Goal: Task Accomplishment & Management: Complete application form

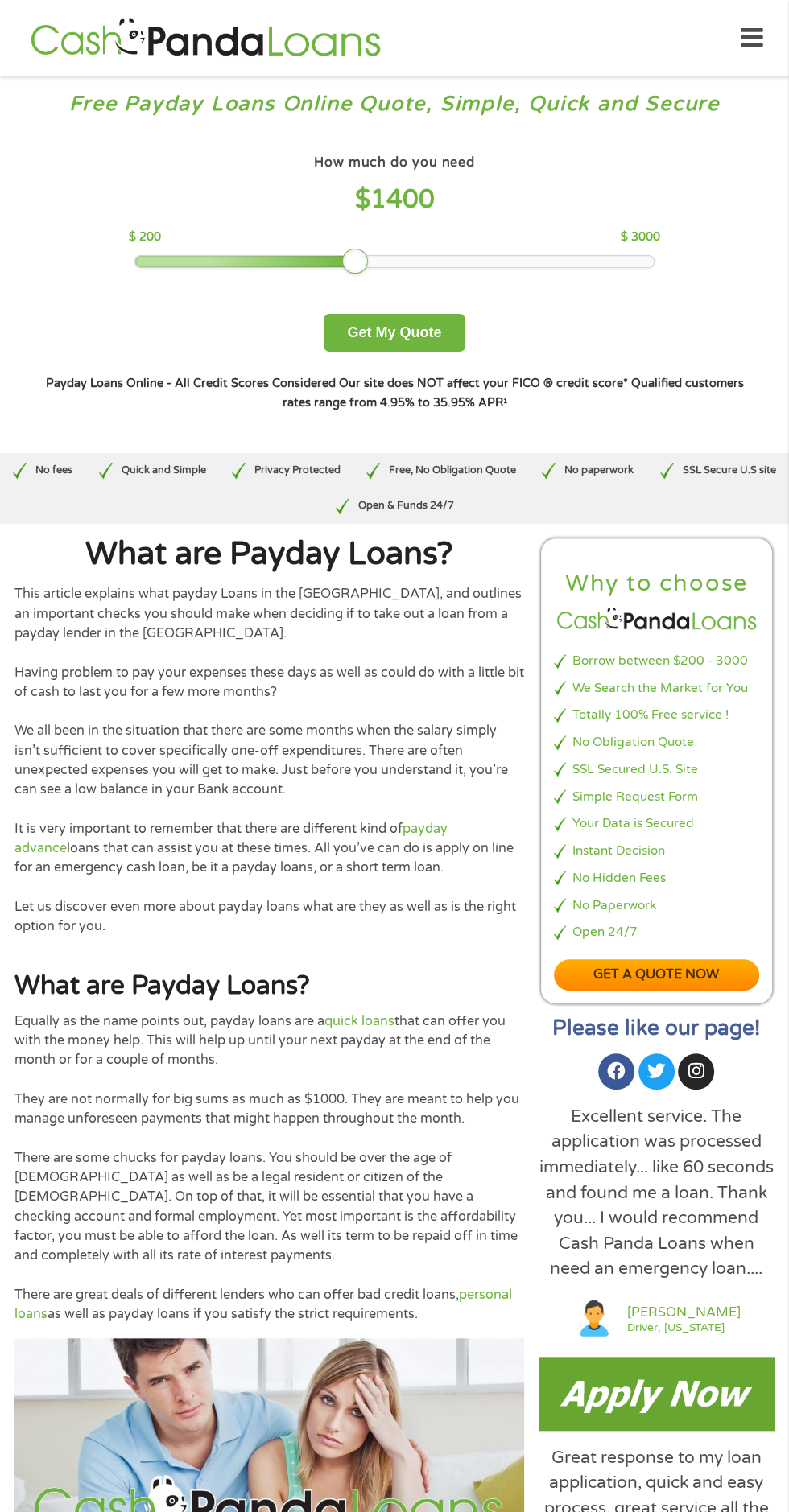
click at [412, 380] on strong "Our site does NOT affect your FICO ® credit score*" at bounding box center [483, 384] width 289 height 14
click at [421, 340] on button "Get My Quote" at bounding box center [394, 333] width 141 height 38
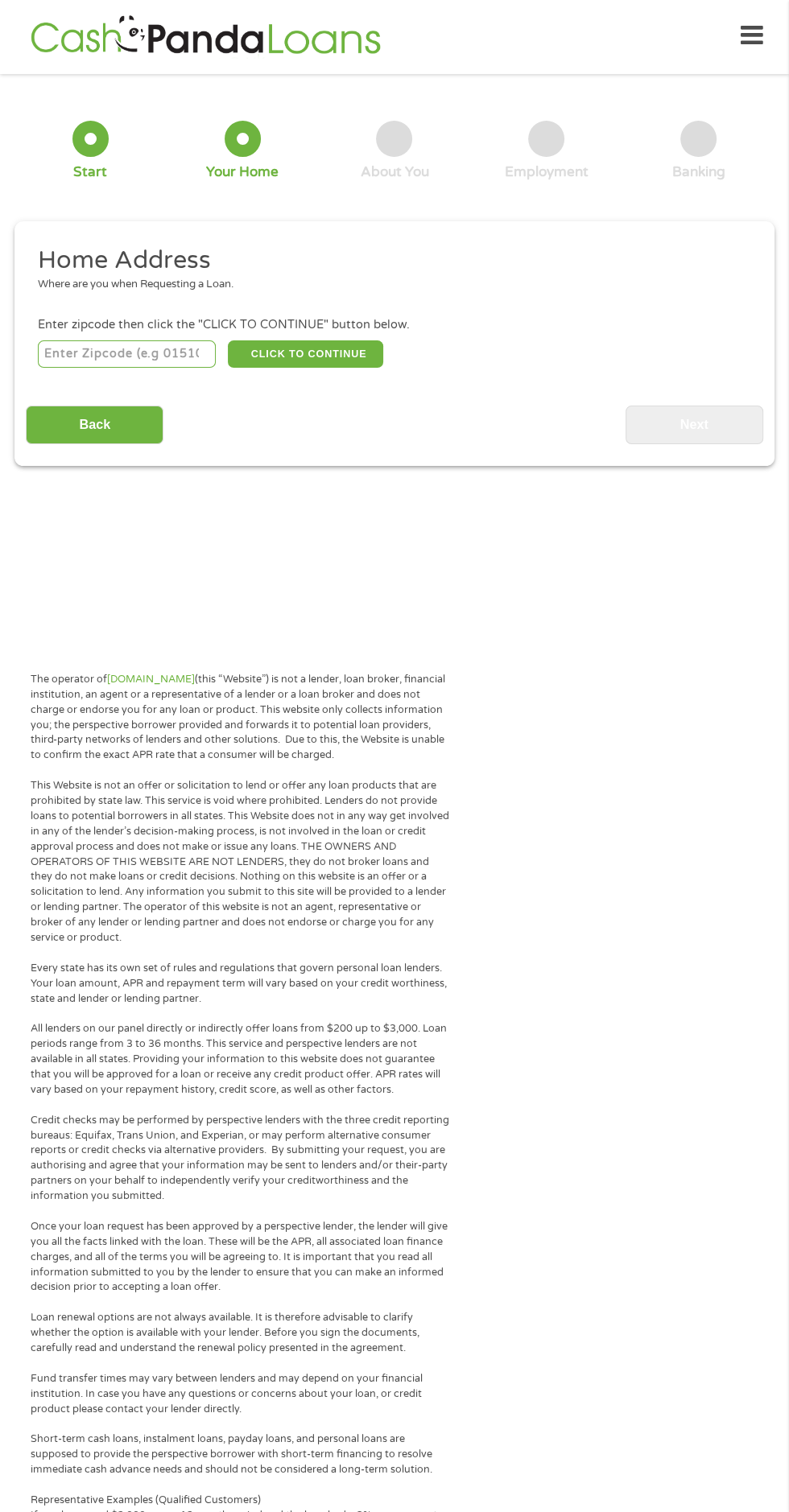
scroll to position [7, 0]
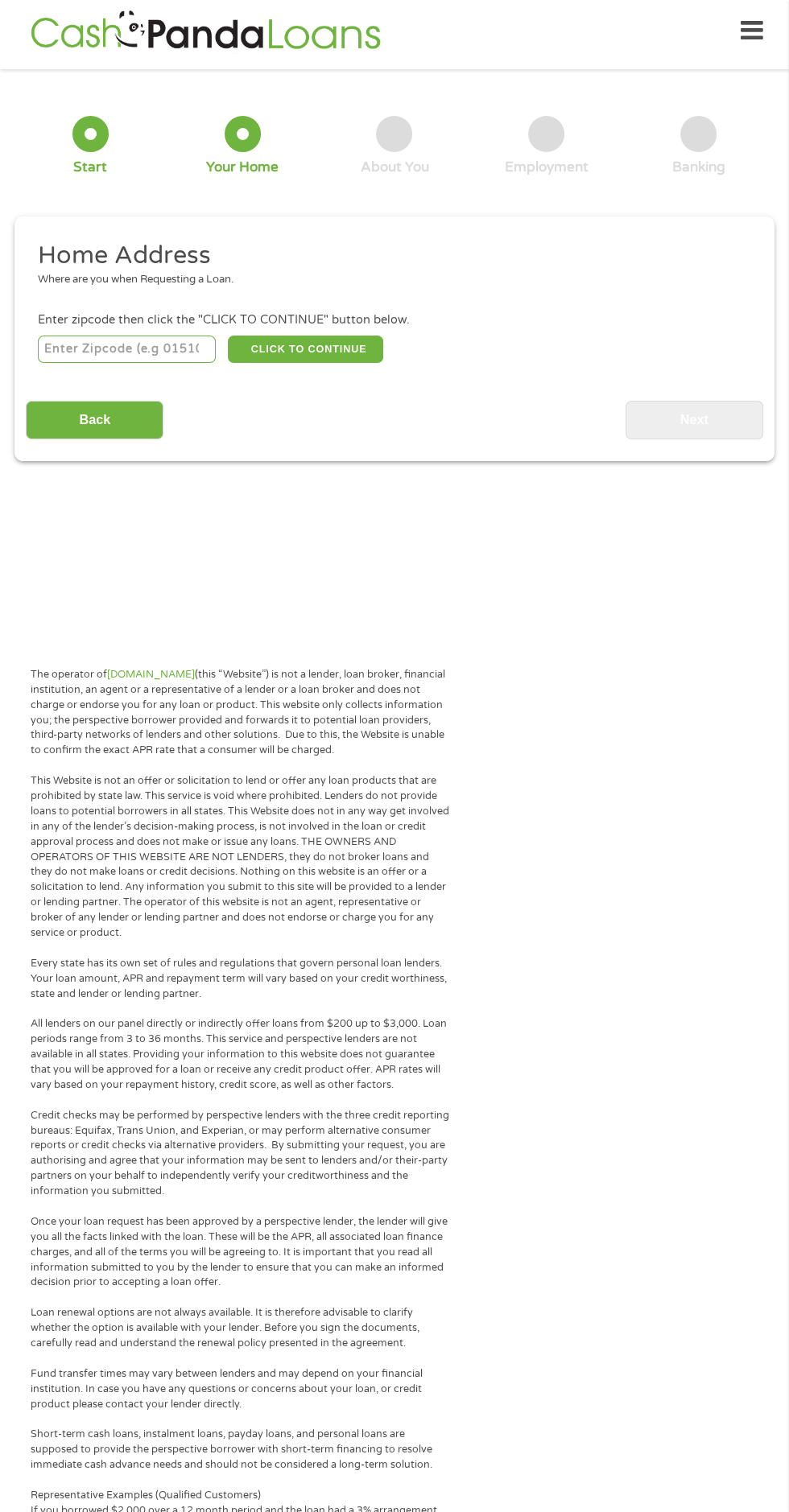
click at [127, 351] on input "number" at bounding box center [127, 349] width 179 height 27
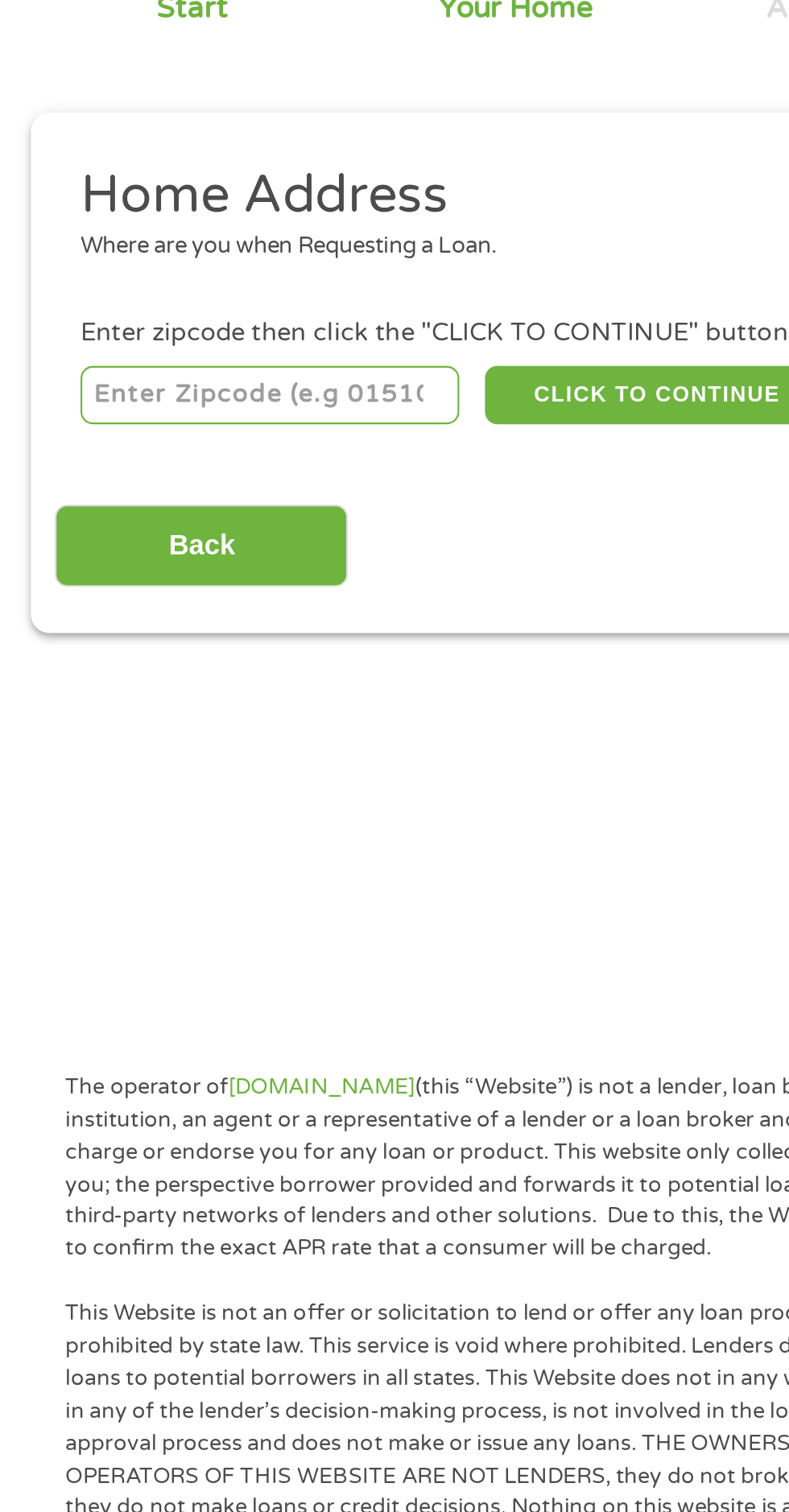
type input "27891"
click at [325, 373] on div "Home Address Where are you when Requesting a Loan. Enter zipcode then click the…" at bounding box center [394, 339] width 737 height 199
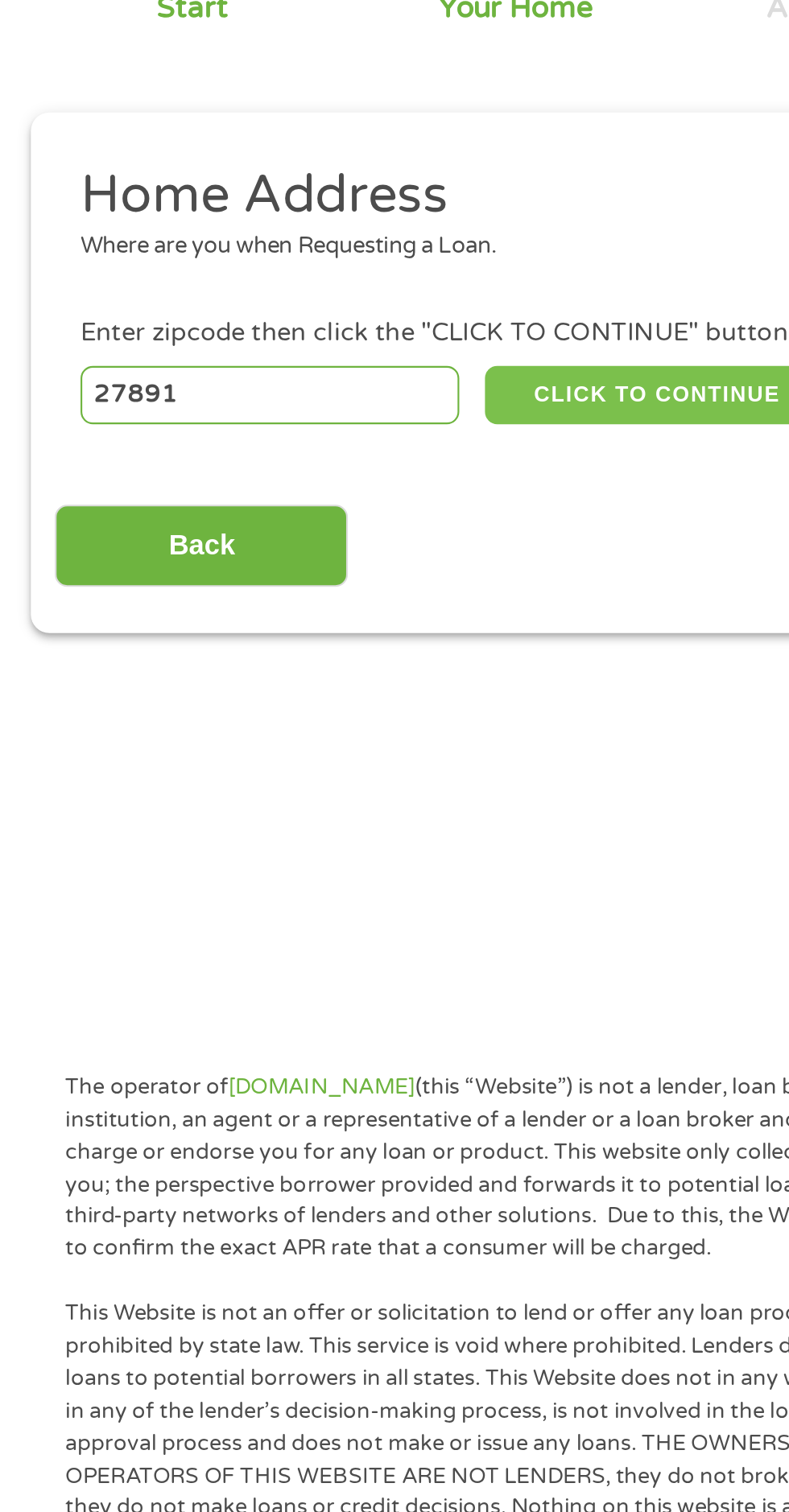
click at [331, 353] on button "CLICK TO CONTINUE" at bounding box center [305, 349] width 155 height 27
type input "27891"
type input "Whitakers"
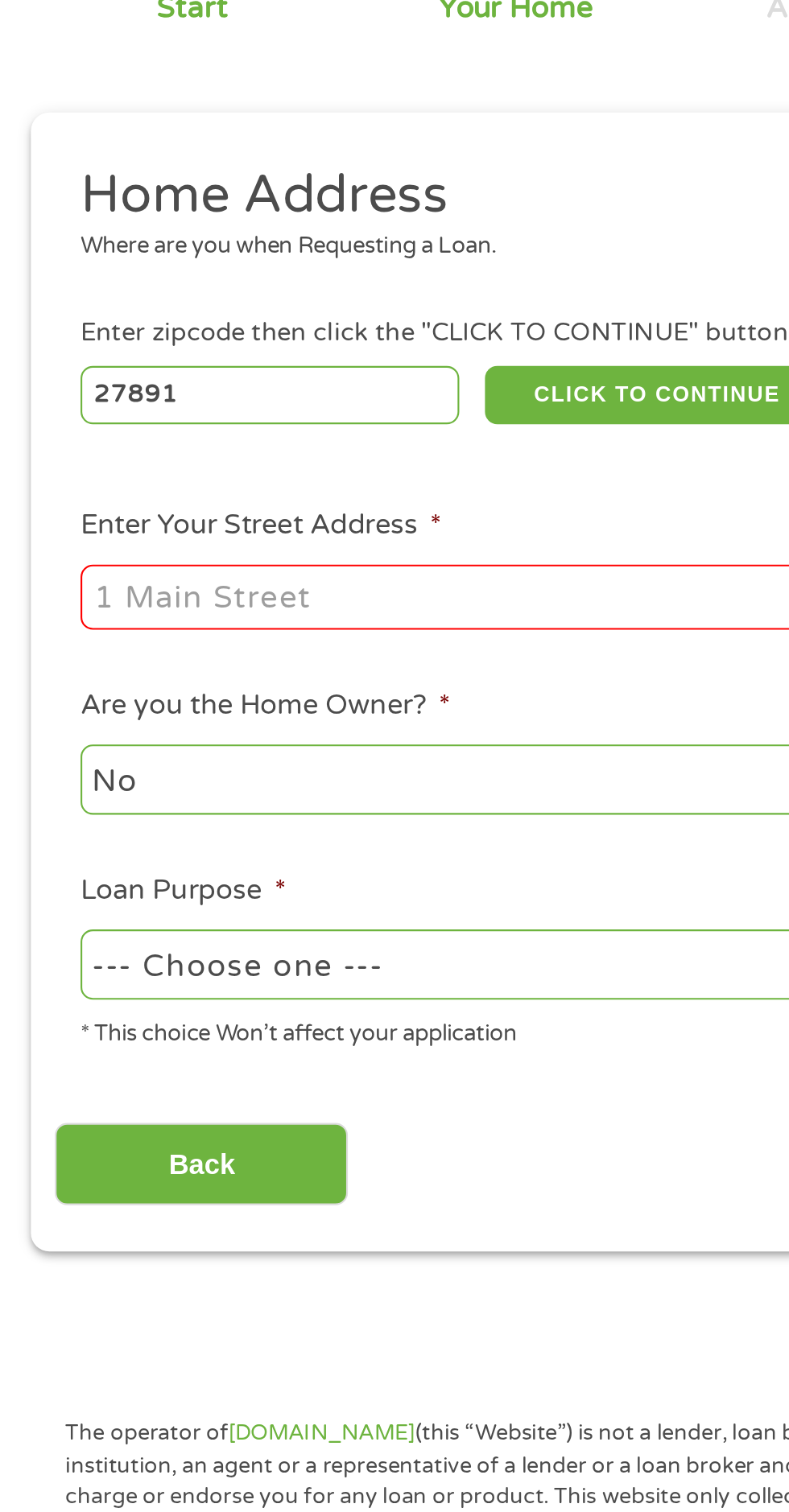
click at [191, 445] on input "Enter Your Street Address *" at bounding box center [210, 445] width 345 height 31
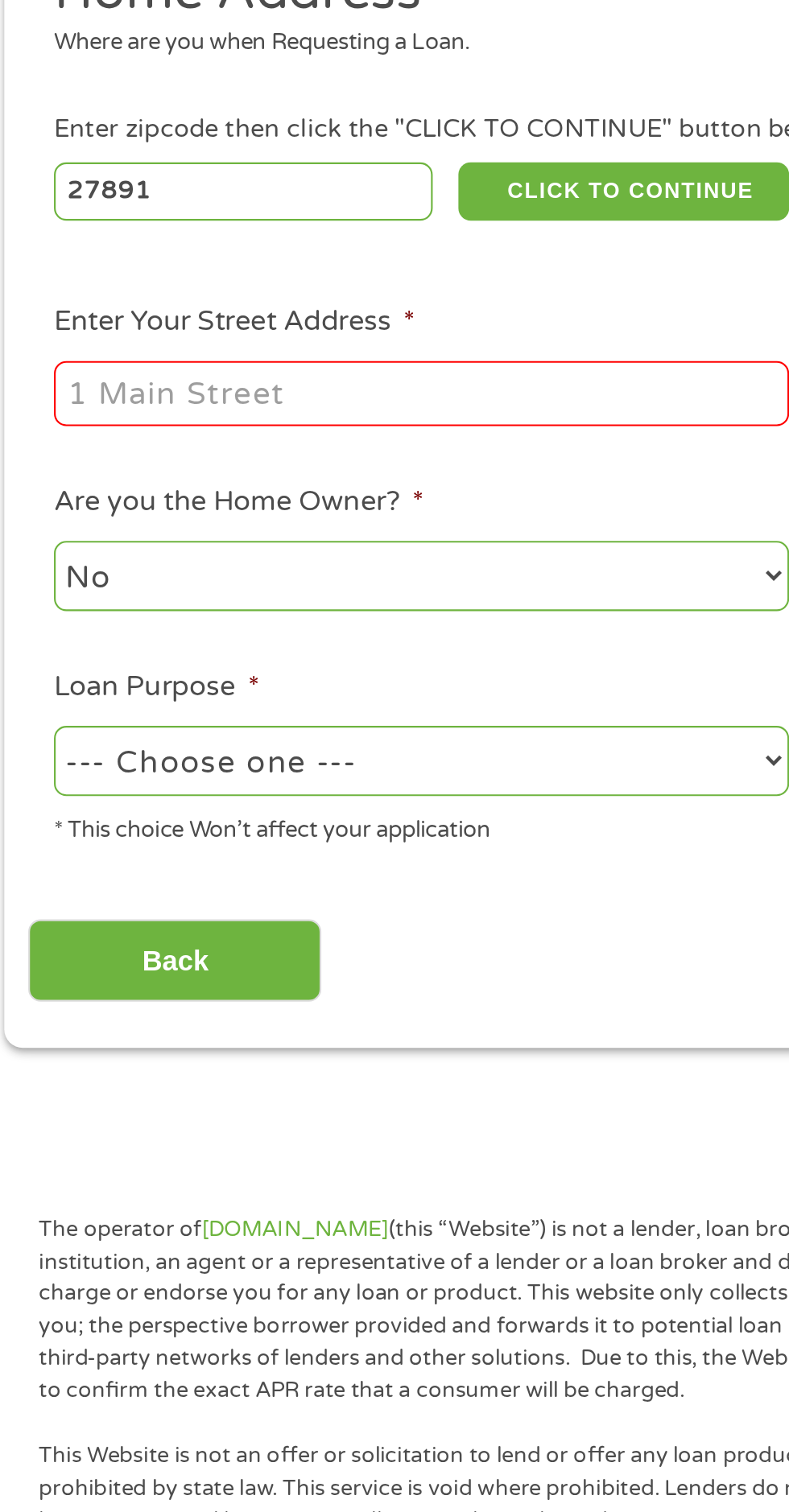
type input "300 W Taylor St, Whitakers, NC, USA"
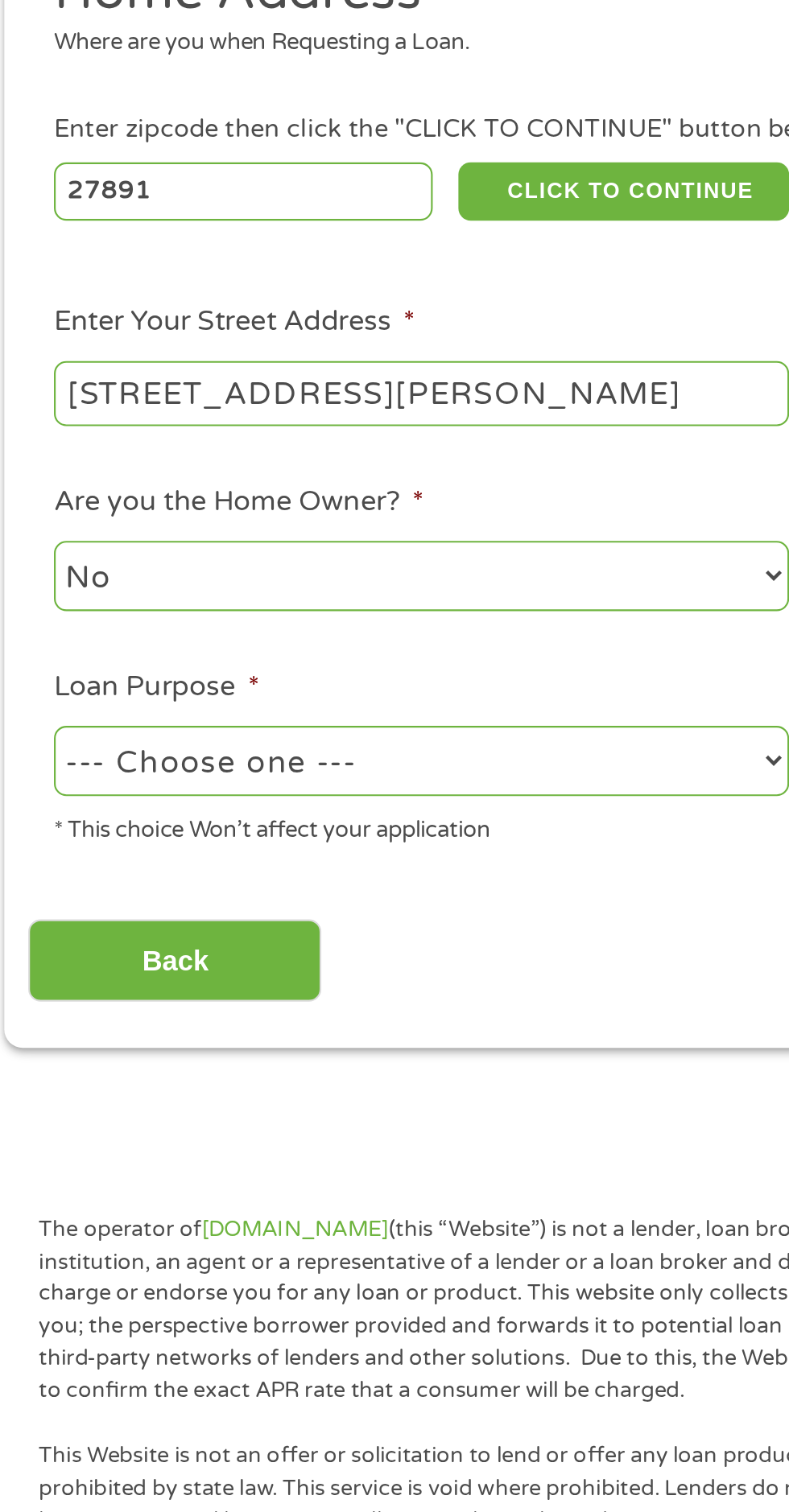
click at [348, 622] on select "--- Choose one --- Pay Bills Debt Consolidation Home Improvement Major Purchase…" at bounding box center [210, 616] width 345 height 33
select select "paybills"
click at [38, 601] on select "--- Choose one --- Pay Bills Debt Consolidation Home Improvement Major Purchase…" at bounding box center [210, 616] width 345 height 33
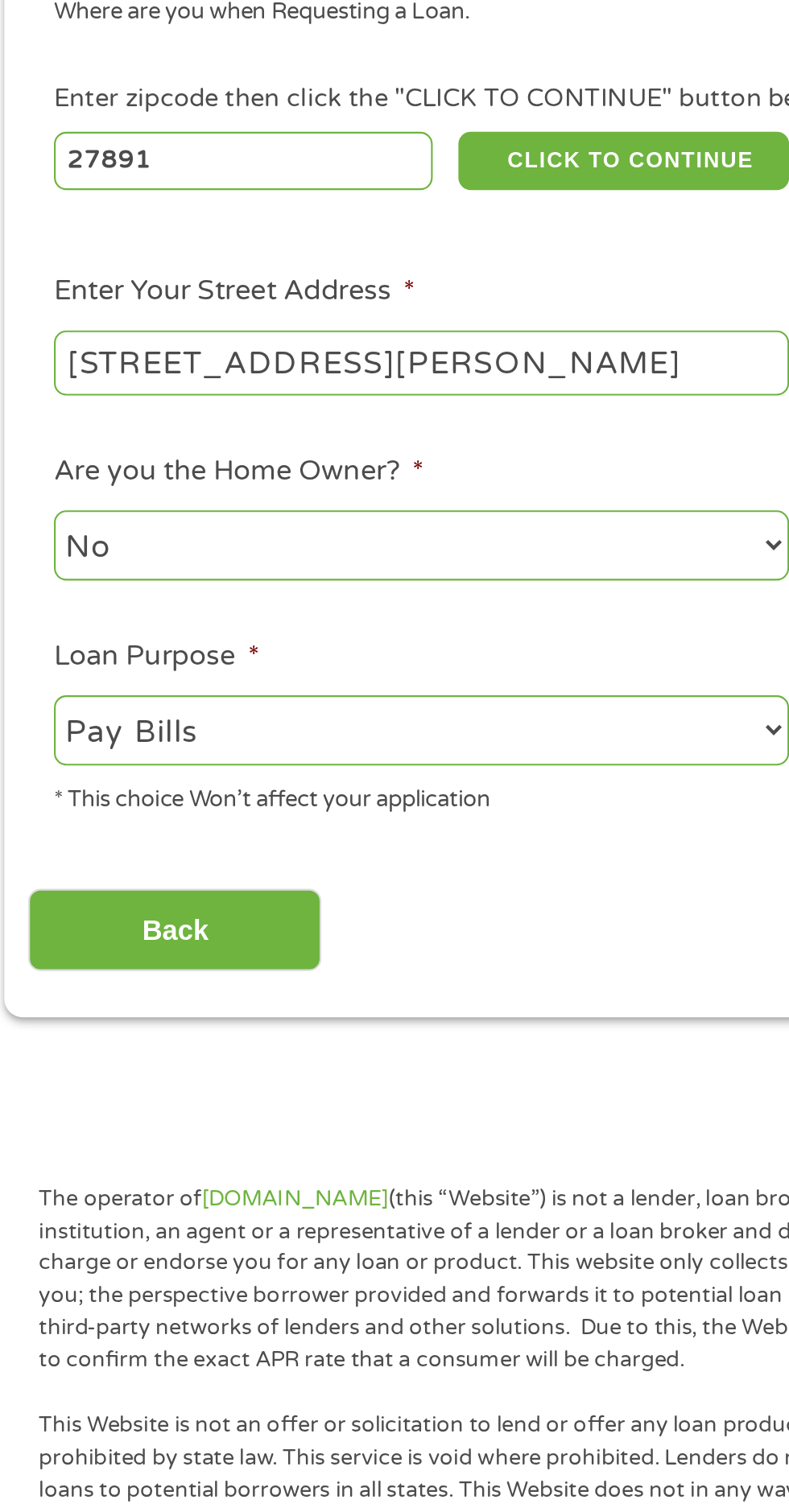
click at [124, 700] on input "Back" at bounding box center [94, 711] width 137 height 39
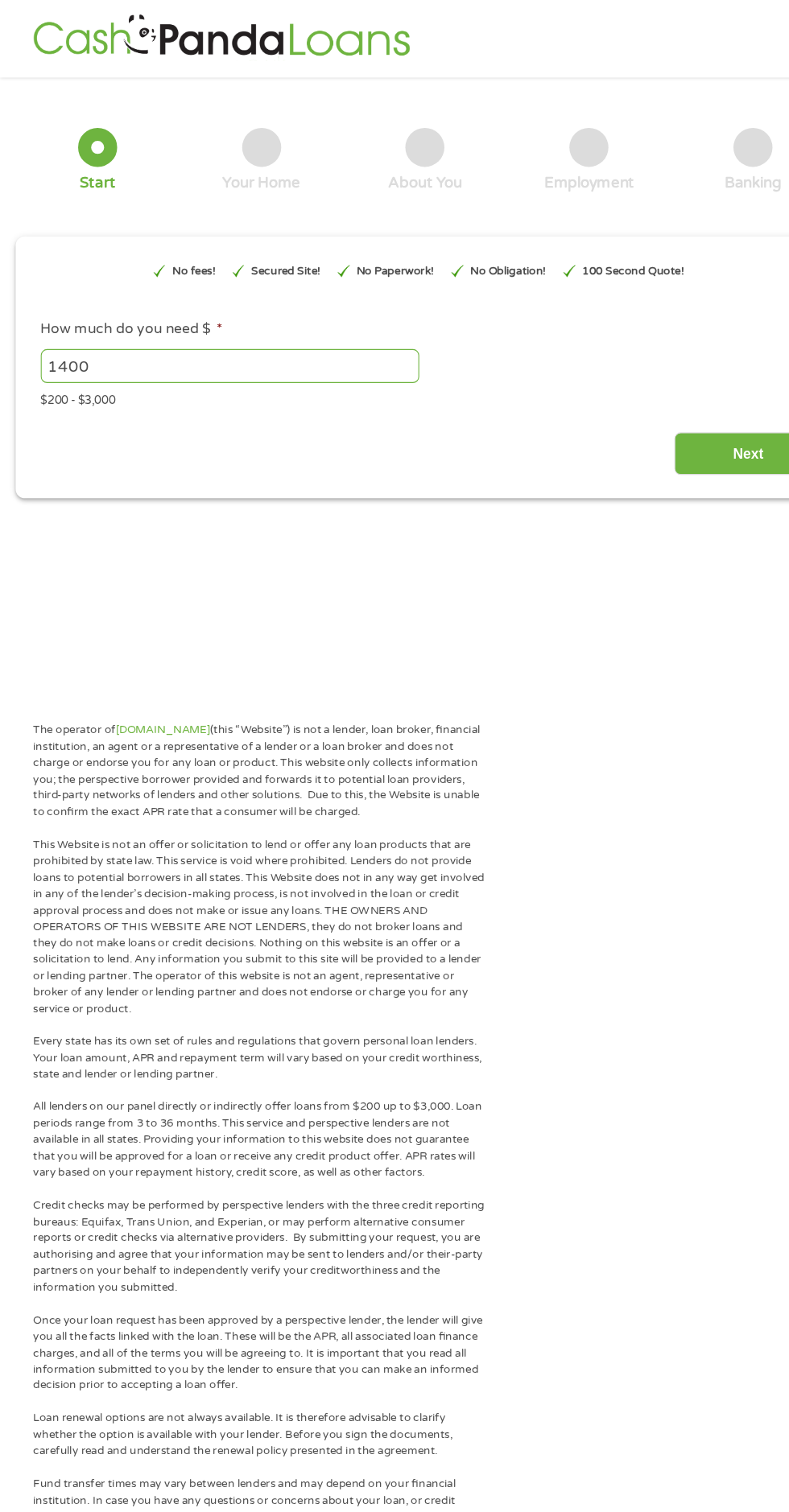
scroll to position [4, 0]
click at [688, 410] on input "Next" at bounding box center [694, 422] width 137 height 39
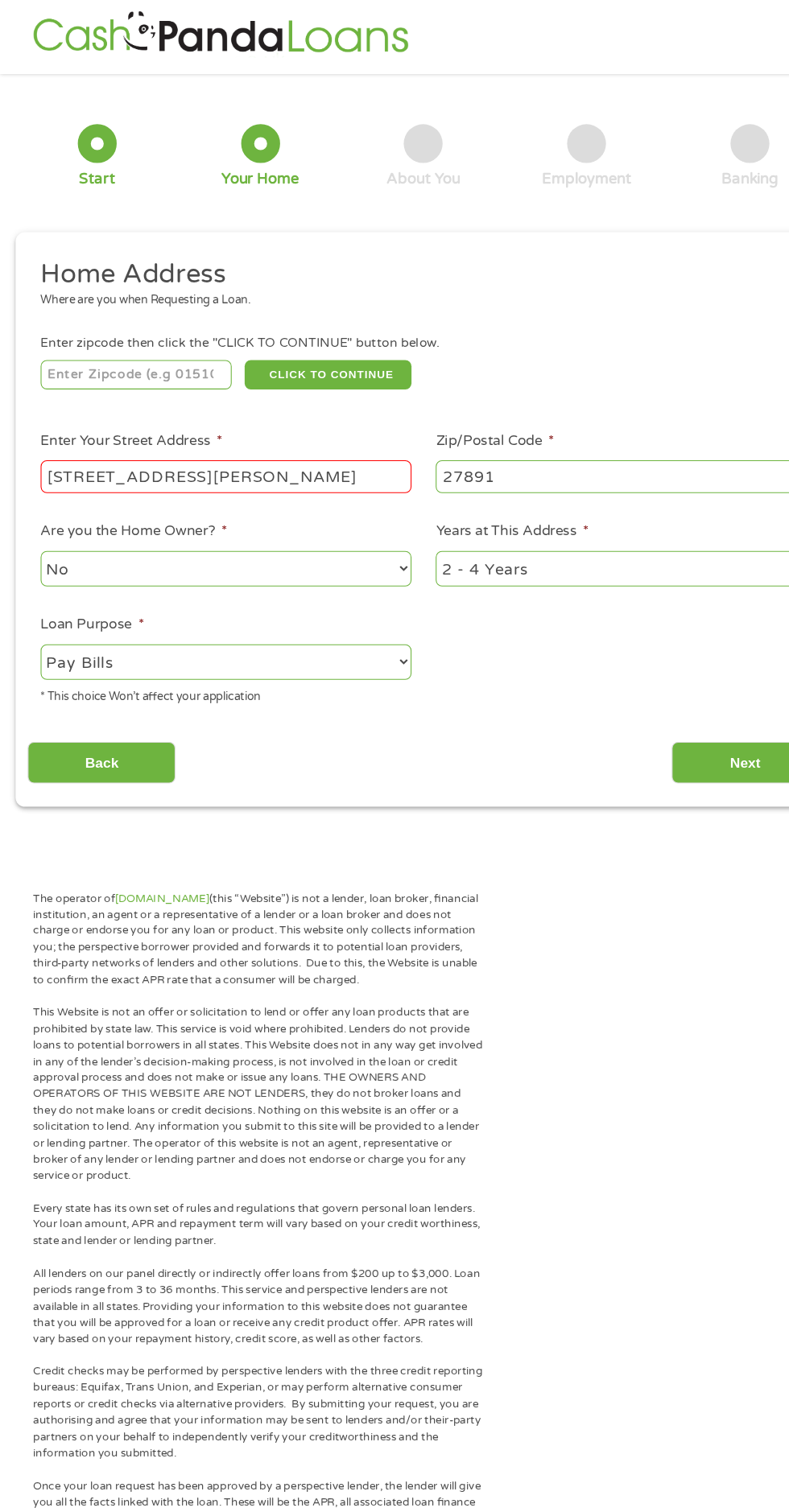
scroll to position [6, 6]
click at [681, 706] on input "Next" at bounding box center [694, 711] width 137 height 39
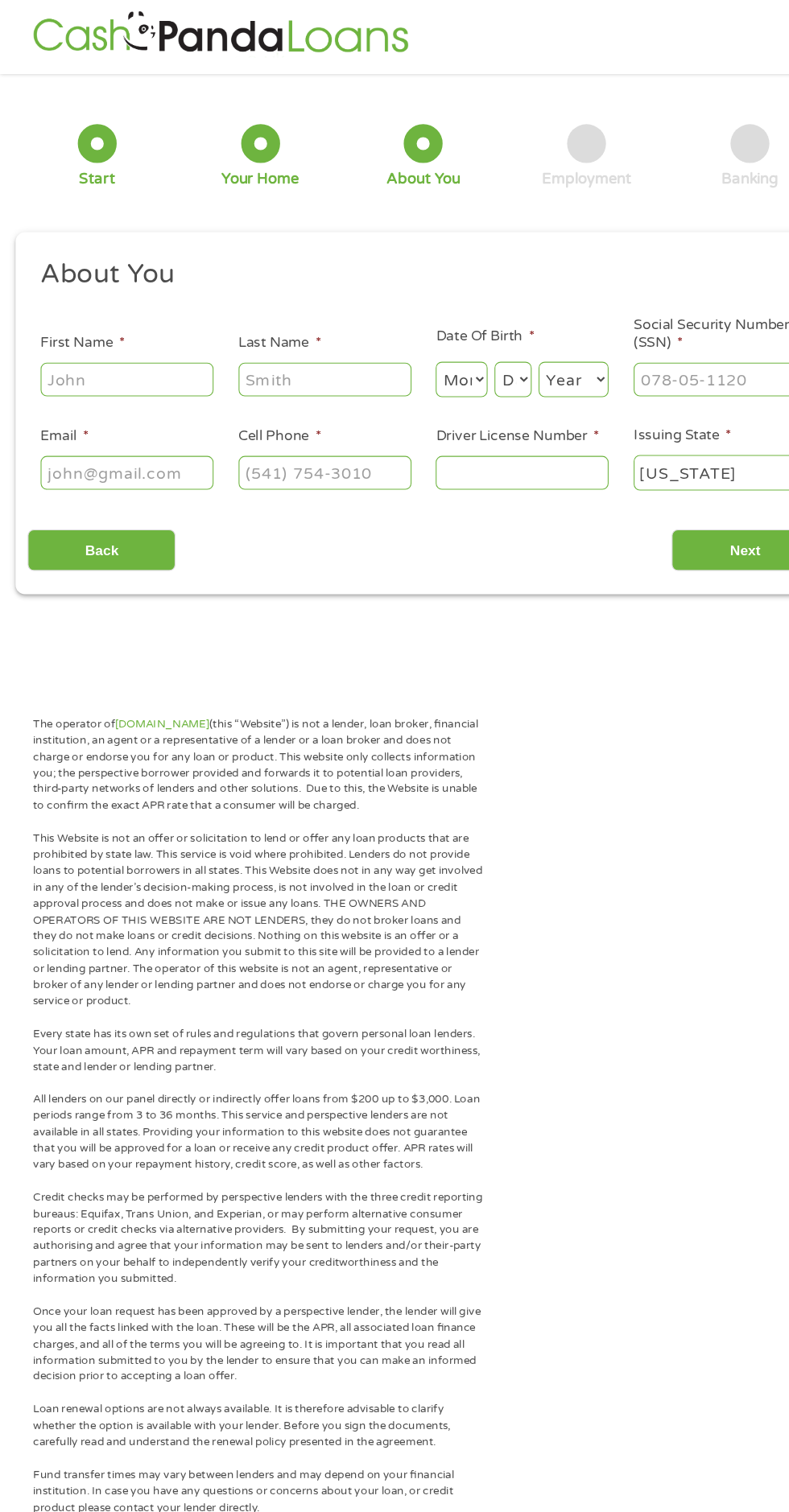
click at [140, 362] on input "First Name *" at bounding box center [118, 354] width 161 height 31
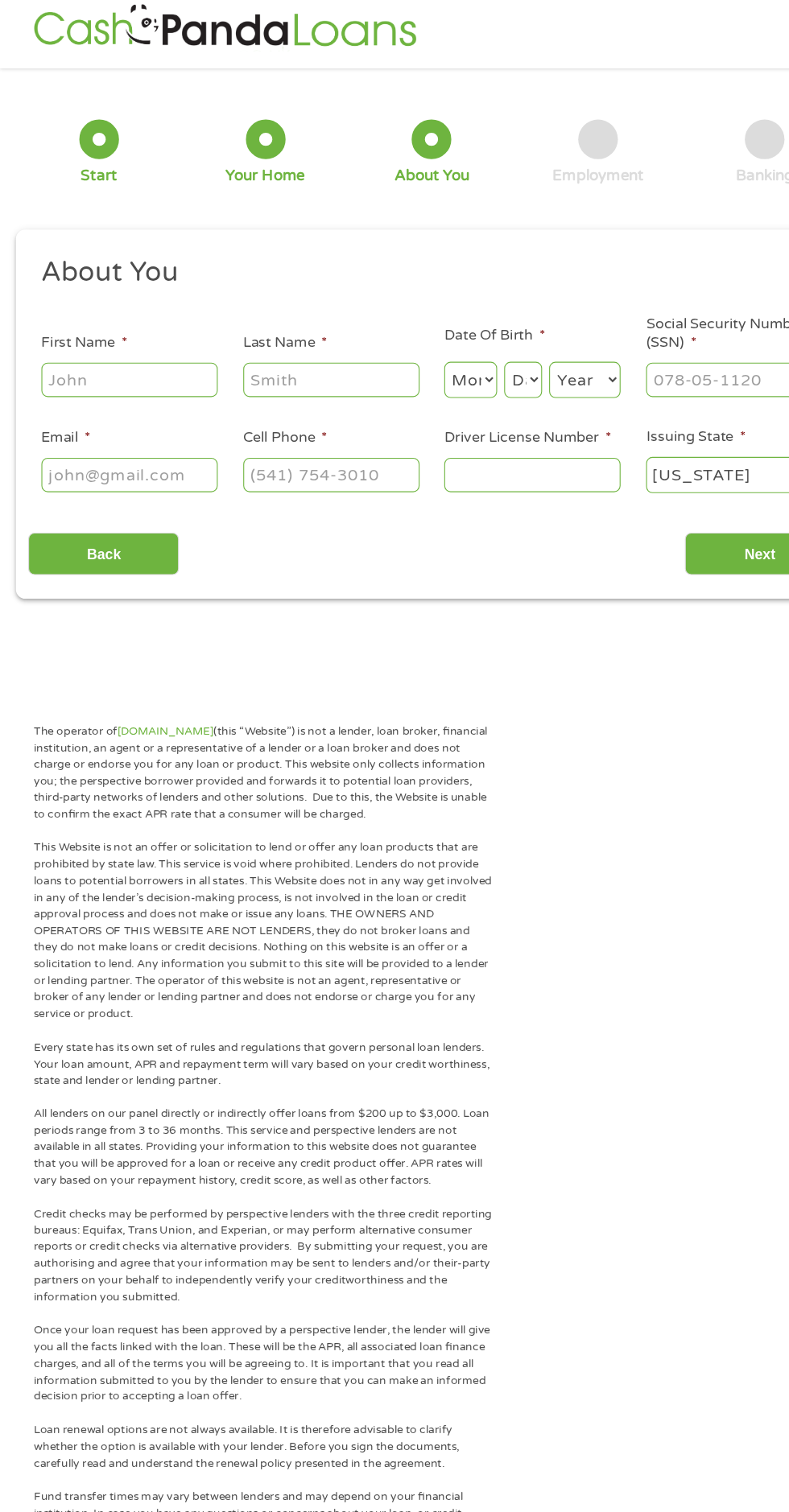
scroll to position [7, 0]
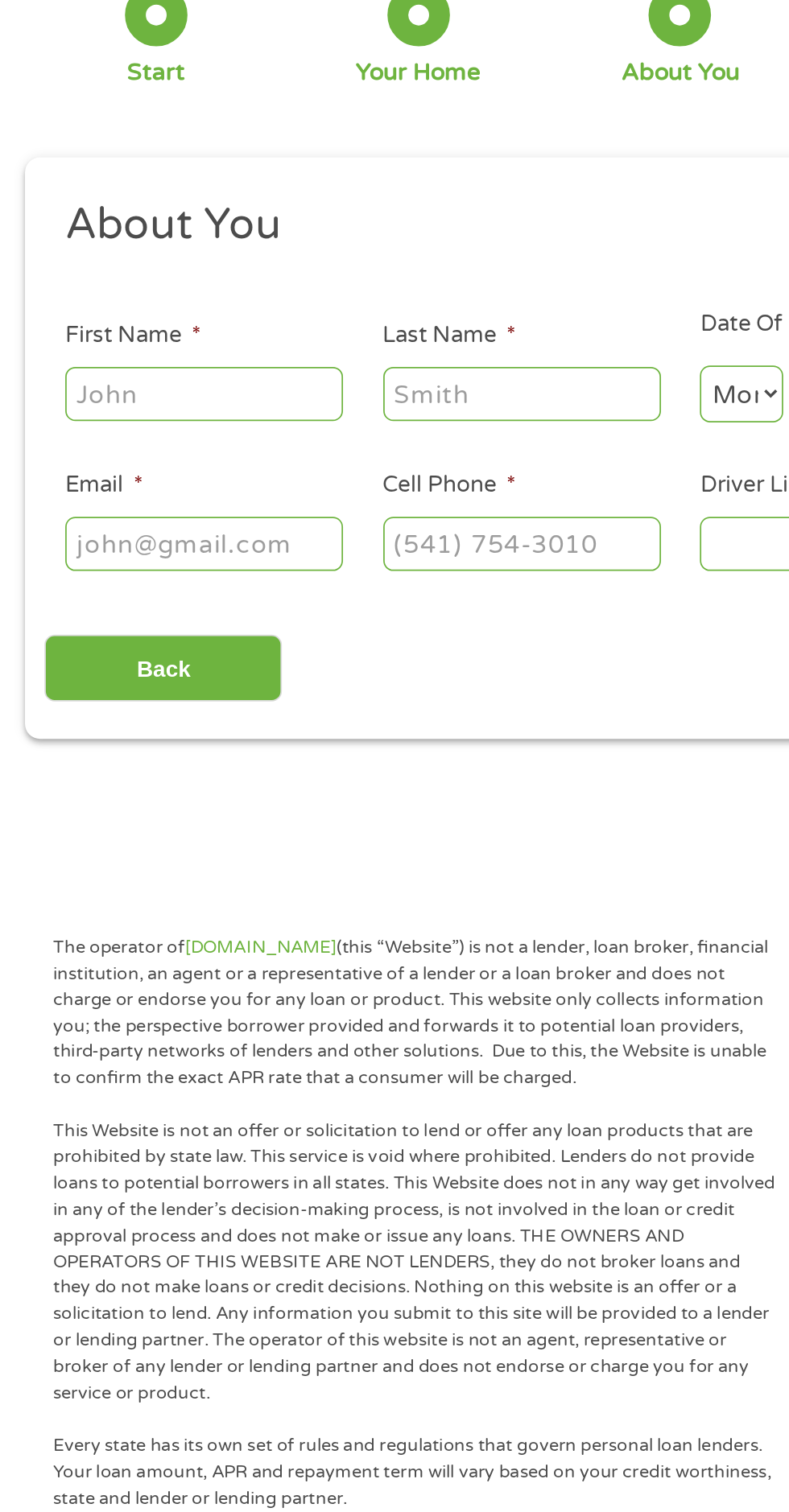
type input "Angel"
type input "[PERSON_NAME]"
type input "[EMAIL_ADDRESS][DOMAIN_NAME]"
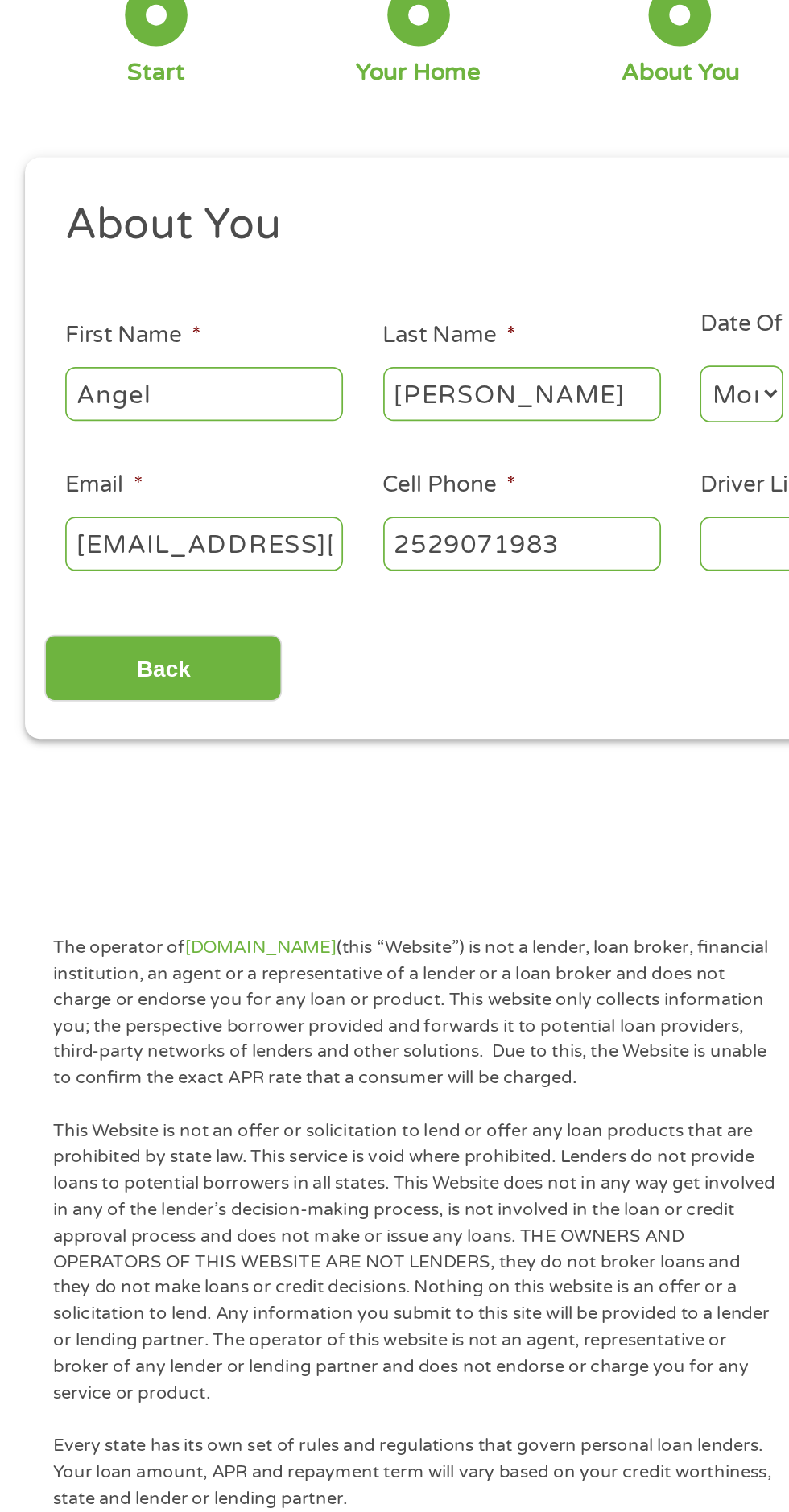
type input "[PHONE_NUMBER]"
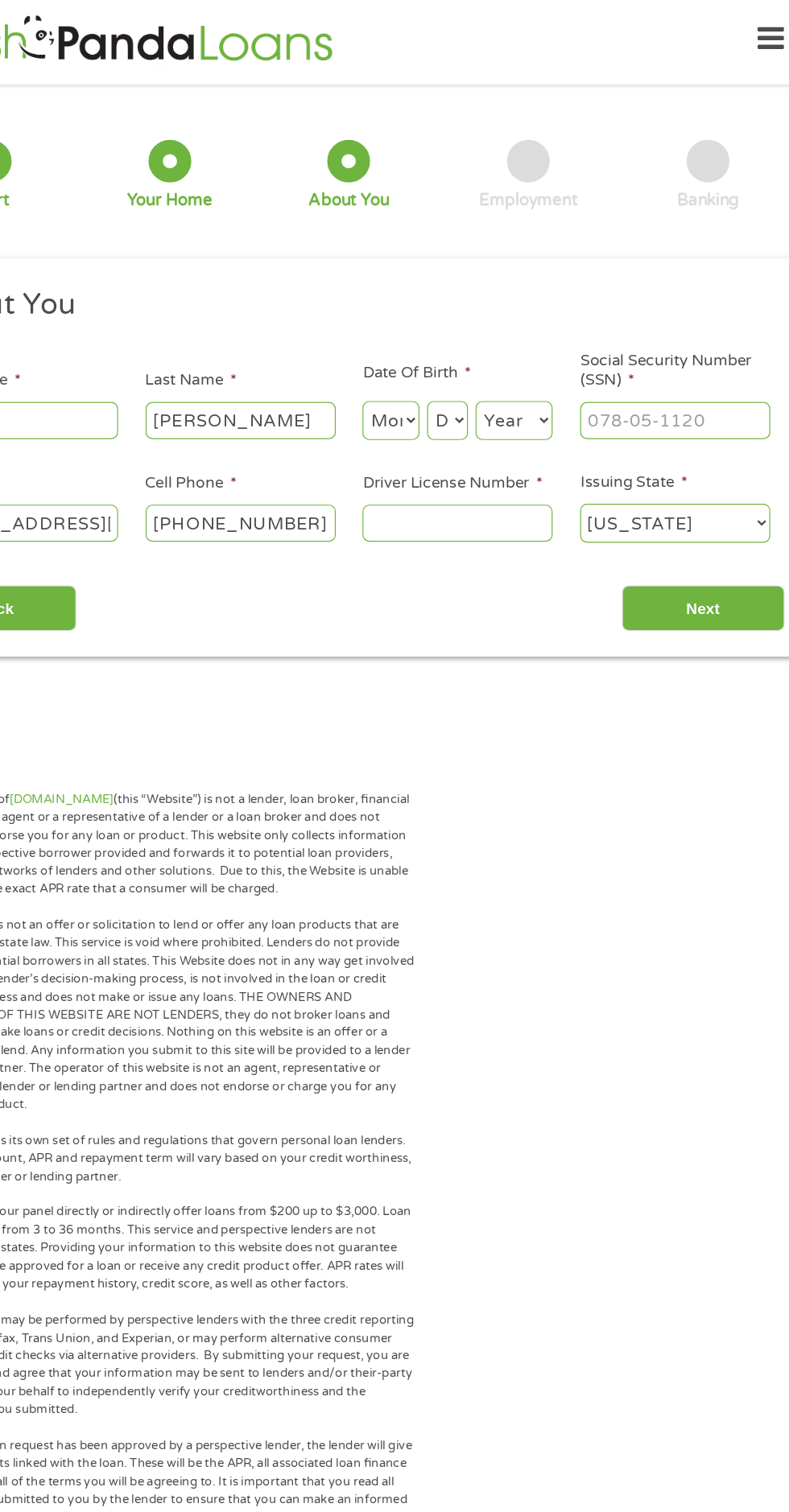
scroll to position [0, 0]
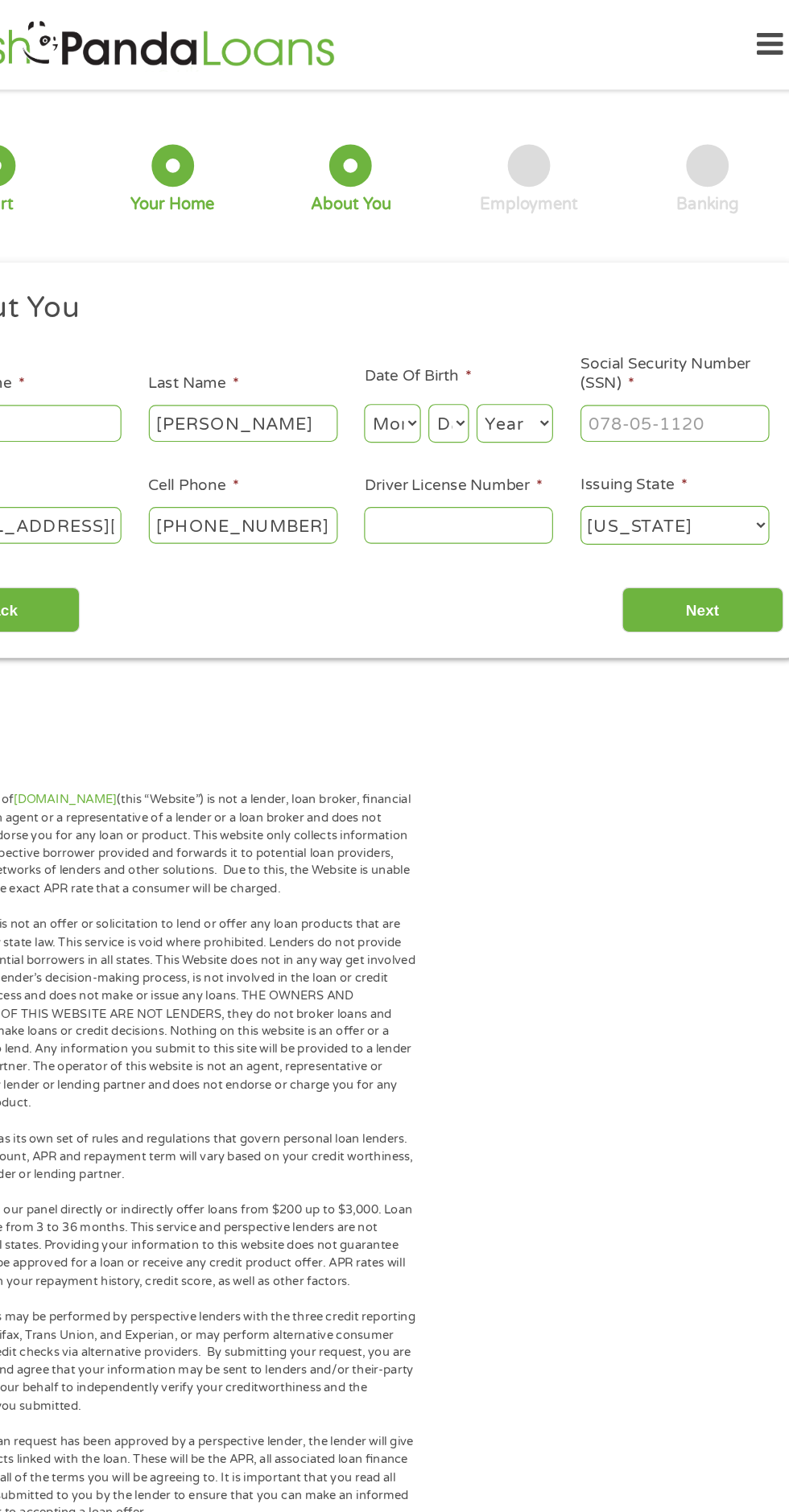
click at [520, 456] on input "Driver License Number *" at bounding box center [485, 447] width 161 height 31
type input "25298254"
click at [723, 357] on input "Social Security Number (SSN) *" at bounding box center [670, 361] width 161 height 31
type input "246-59-0518"
click at [441, 345] on select "Month 1 2 3 4 5 6 7 8 9 10 11 12" at bounding box center [429, 361] width 48 height 33
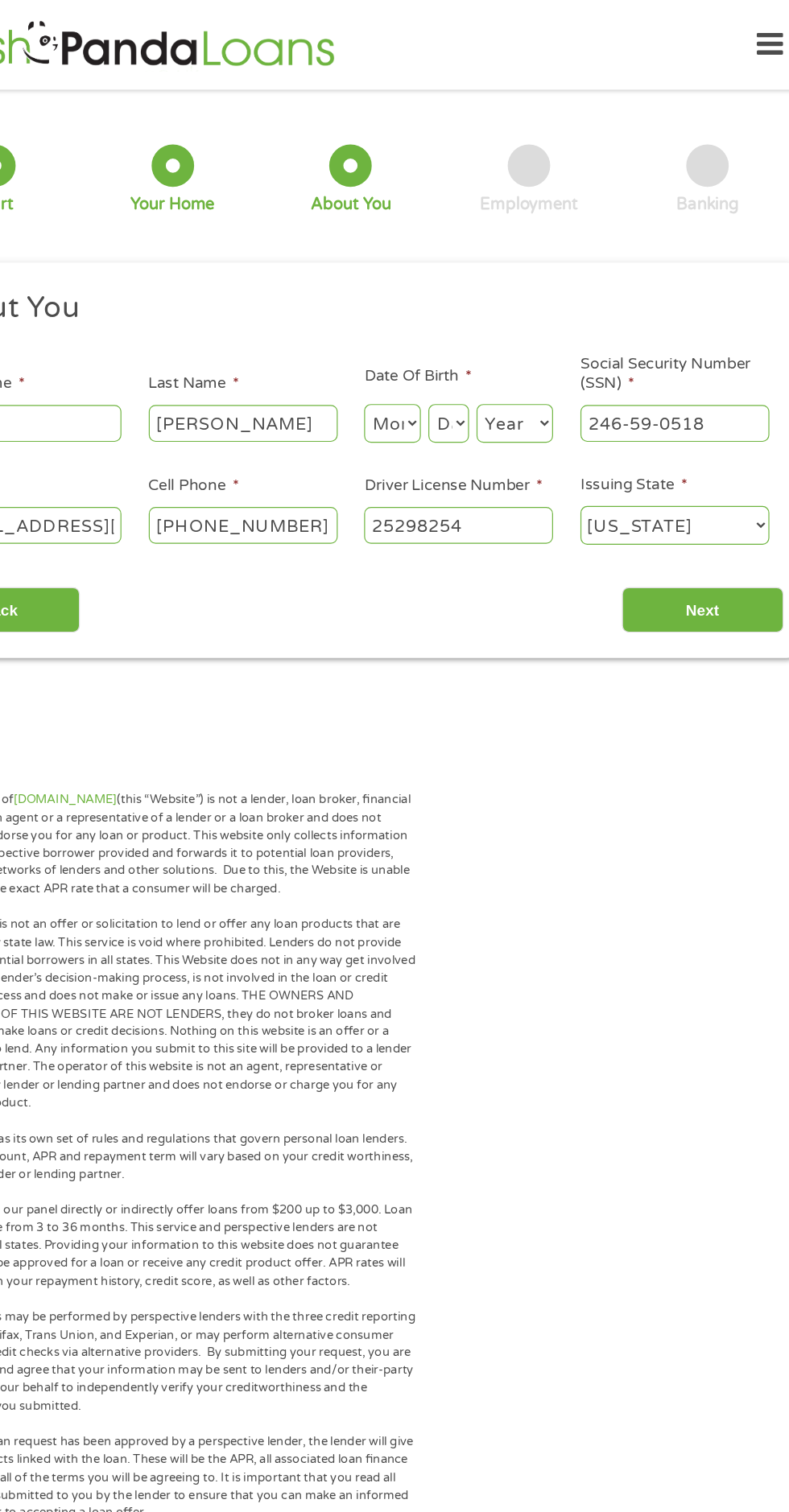
select select "6"
click at [405, 344] on select "Month 1 2 3 4 5 6 7 8 9 10 11 12" at bounding box center [429, 361] width 48 height 33
click at [480, 360] on select "Day 1 2 3 4 5 6 7 8 9 10 11 12 13 14 15 16 17 18 19 20 21 22 23 24 25 26 27 28 …" at bounding box center [477, 361] width 34 height 33
select select "13"
click at [460, 344] on select "Day 1 2 3 4 5 6 7 8 9 10 11 12 13 14 15 16 17 18 19 20 21 22 23 24 25 26 27 28 …" at bounding box center [477, 361] width 34 height 33
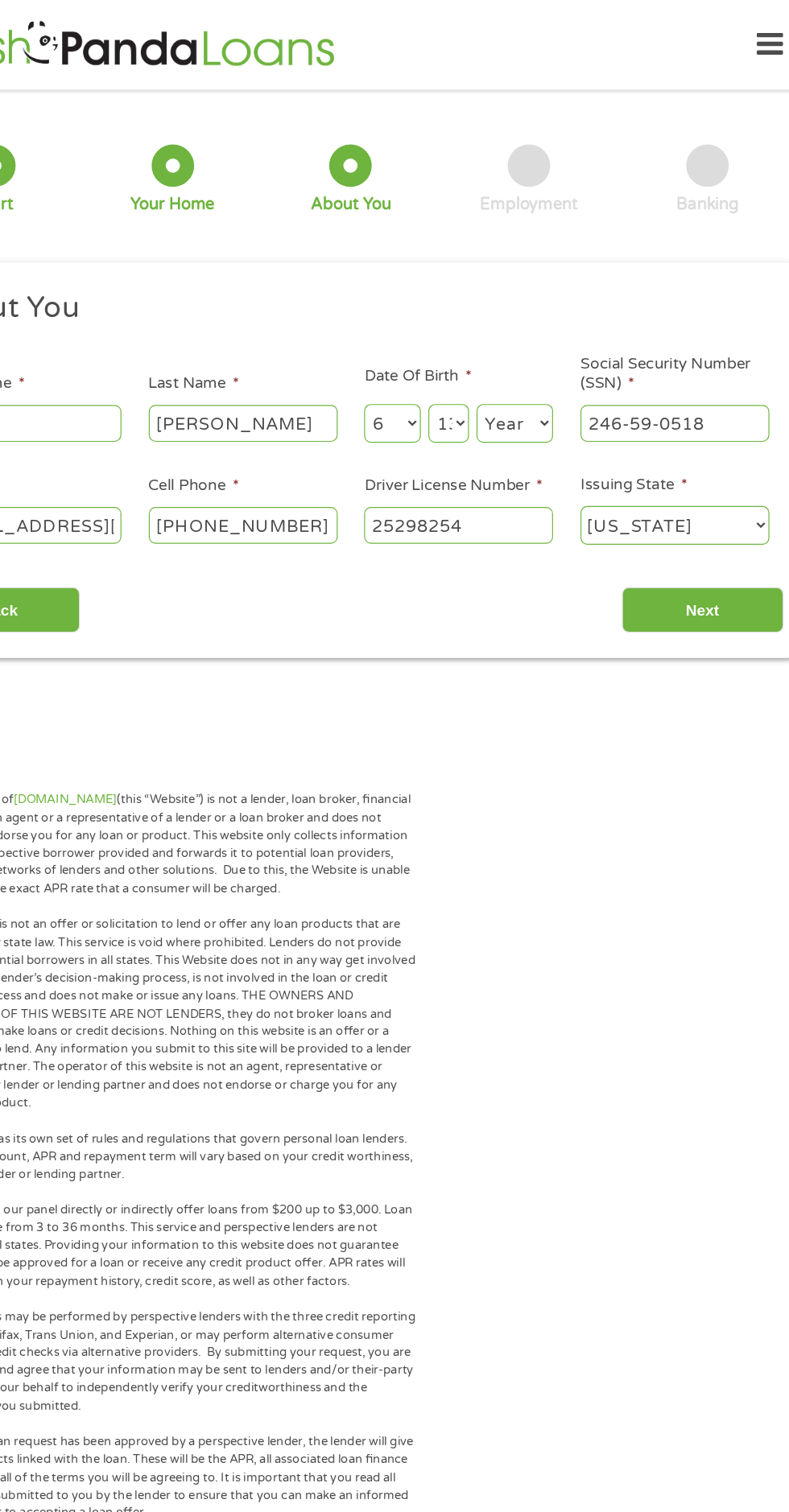
click at [537, 373] on select "Year [DATE] 2006 2005 2004 2003 2002 2001 2000 1999 1998 1997 1996 1995 1994 19…" at bounding box center [534, 361] width 65 height 33
select select "1988"
click at [501, 344] on select "Year [DATE] 2006 2005 2004 2003 2002 2001 2000 1999 1998 1997 1996 1995 1994 19…" at bounding box center [534, 361] width 65 height 33
click at [724, 532] on input "Next" at bounding box center [694, 520] width 137 height 39
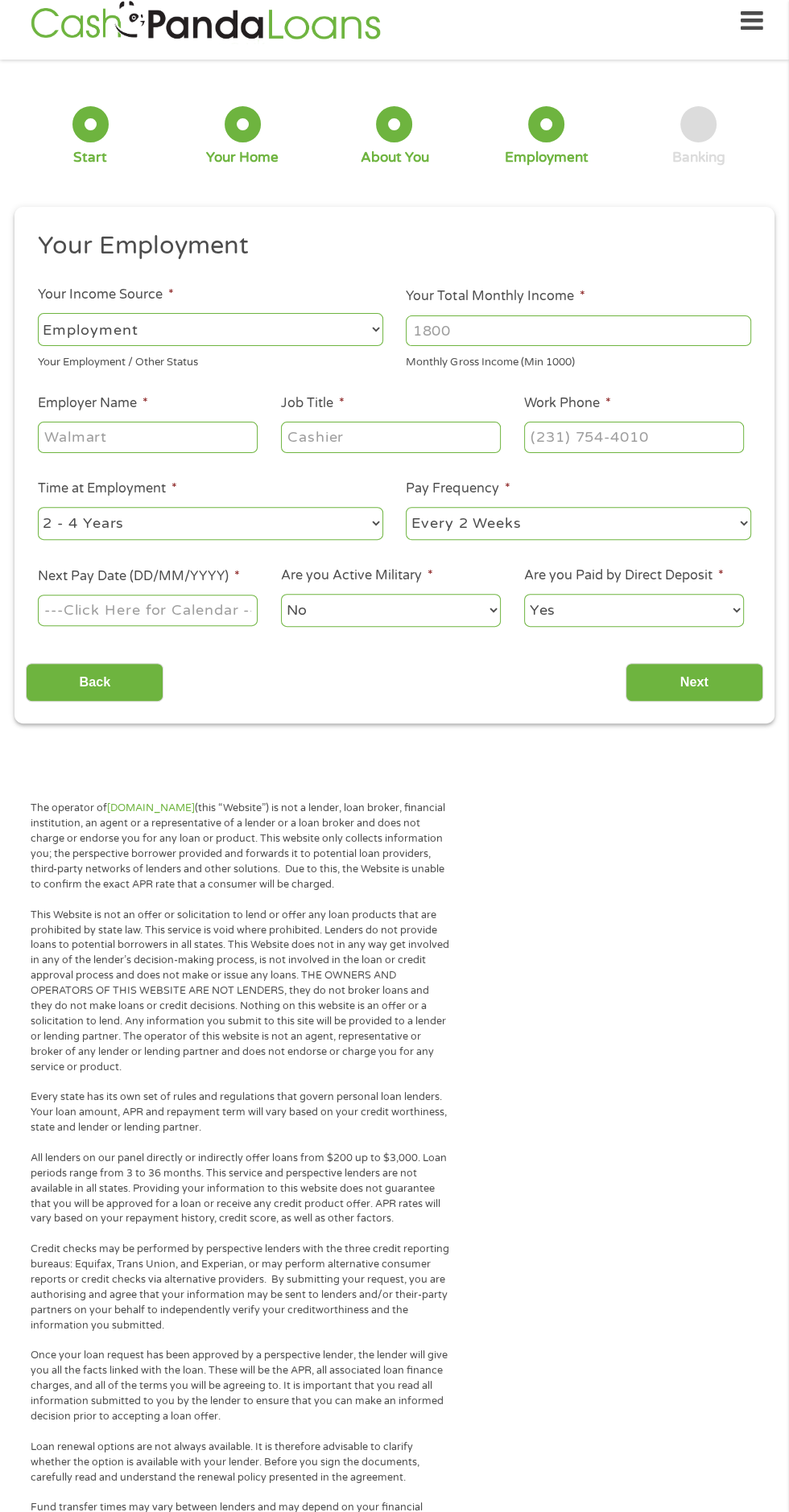
scroll to position [14, 0]
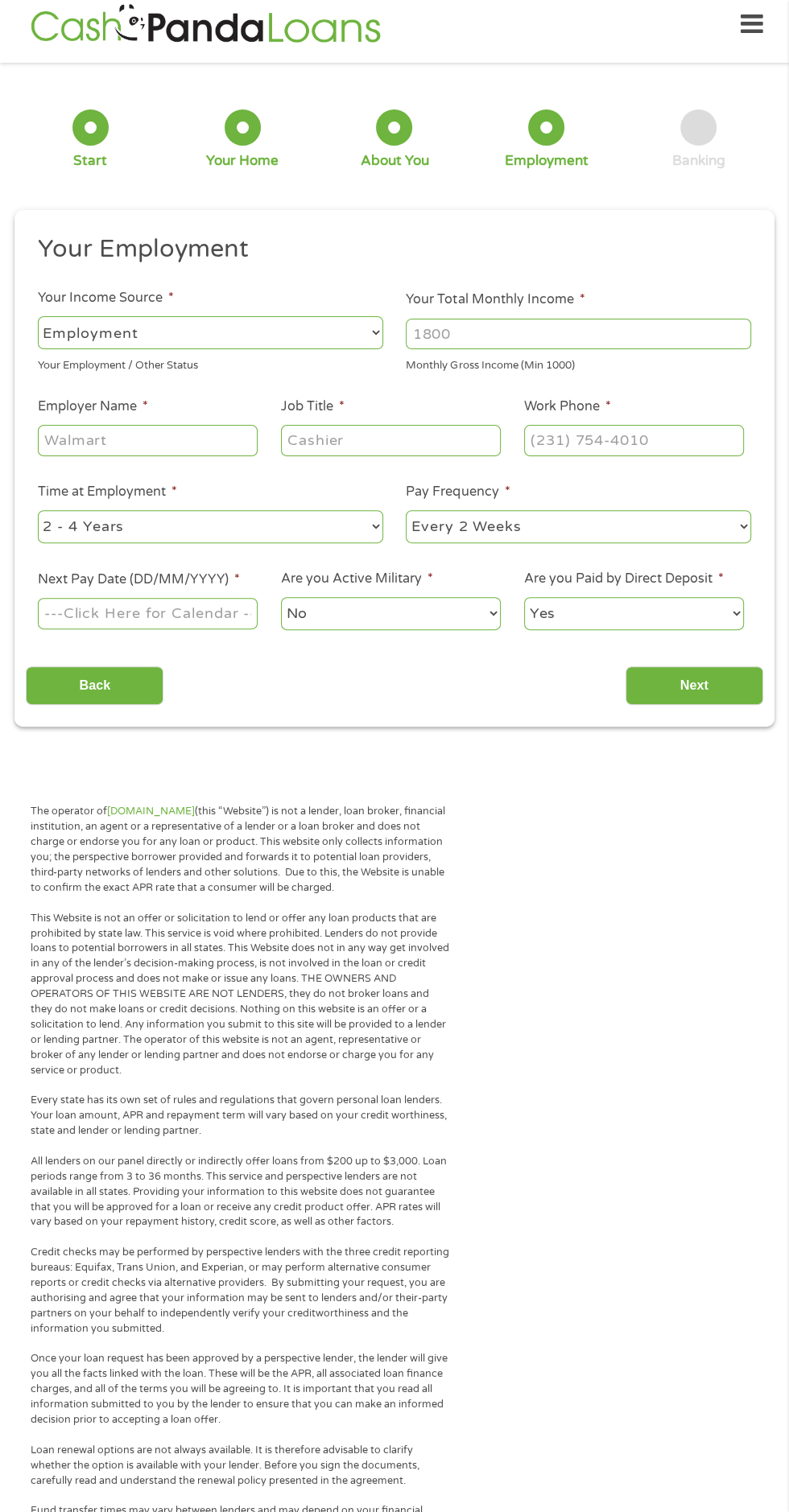
click at [204, 610] on body "Home Get Loan Offer How it works FAQs Blog Cash Loans Quick Loans Online Loans …" at bounding box center [394, 1212] width 789 height 2453
click at [204, 620] on input "Next Pay Date (DD/MM/YYYY) *" at bounding box center [148, 613] width 220 height 31
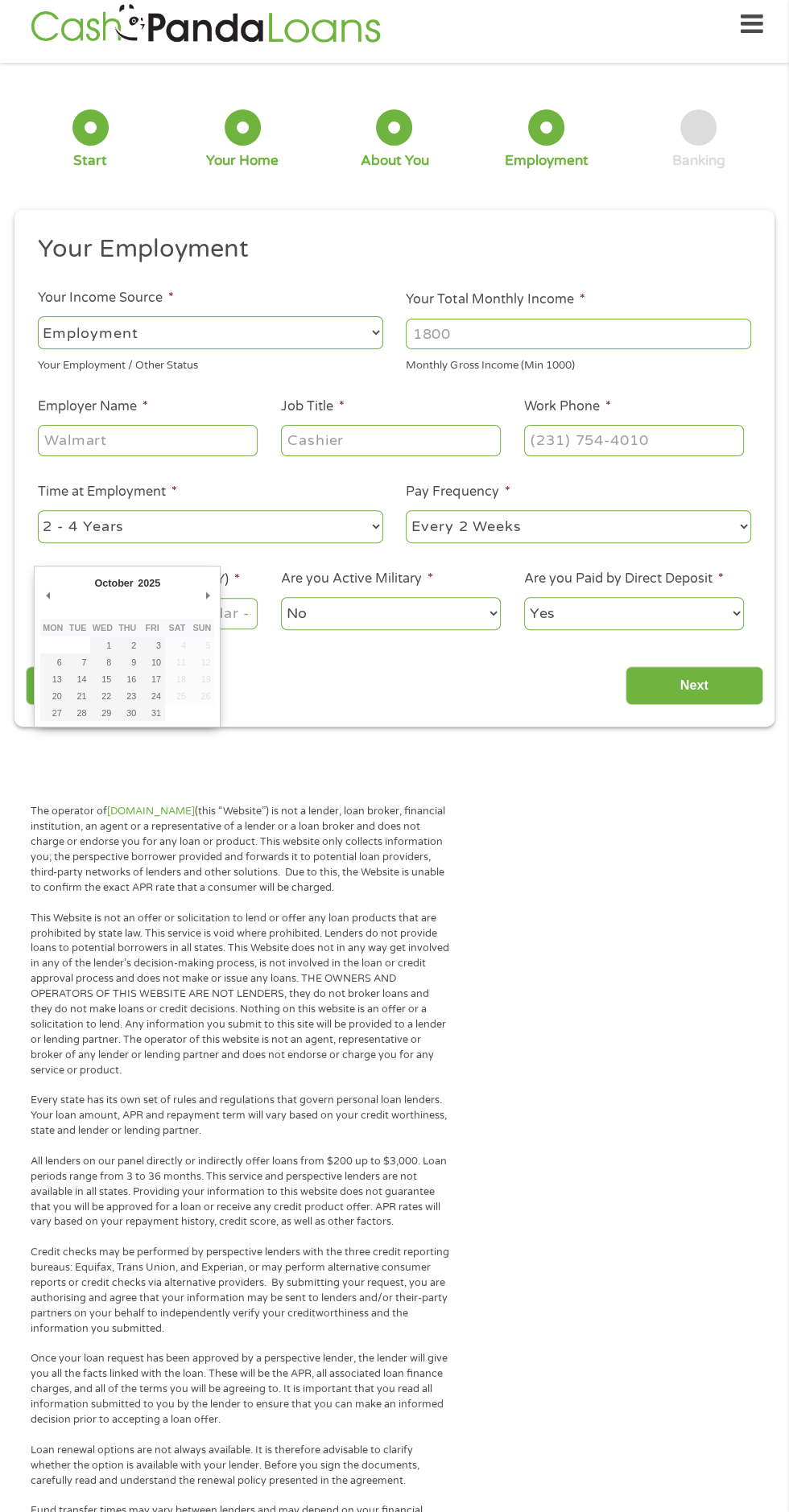
type input "[DATE]"
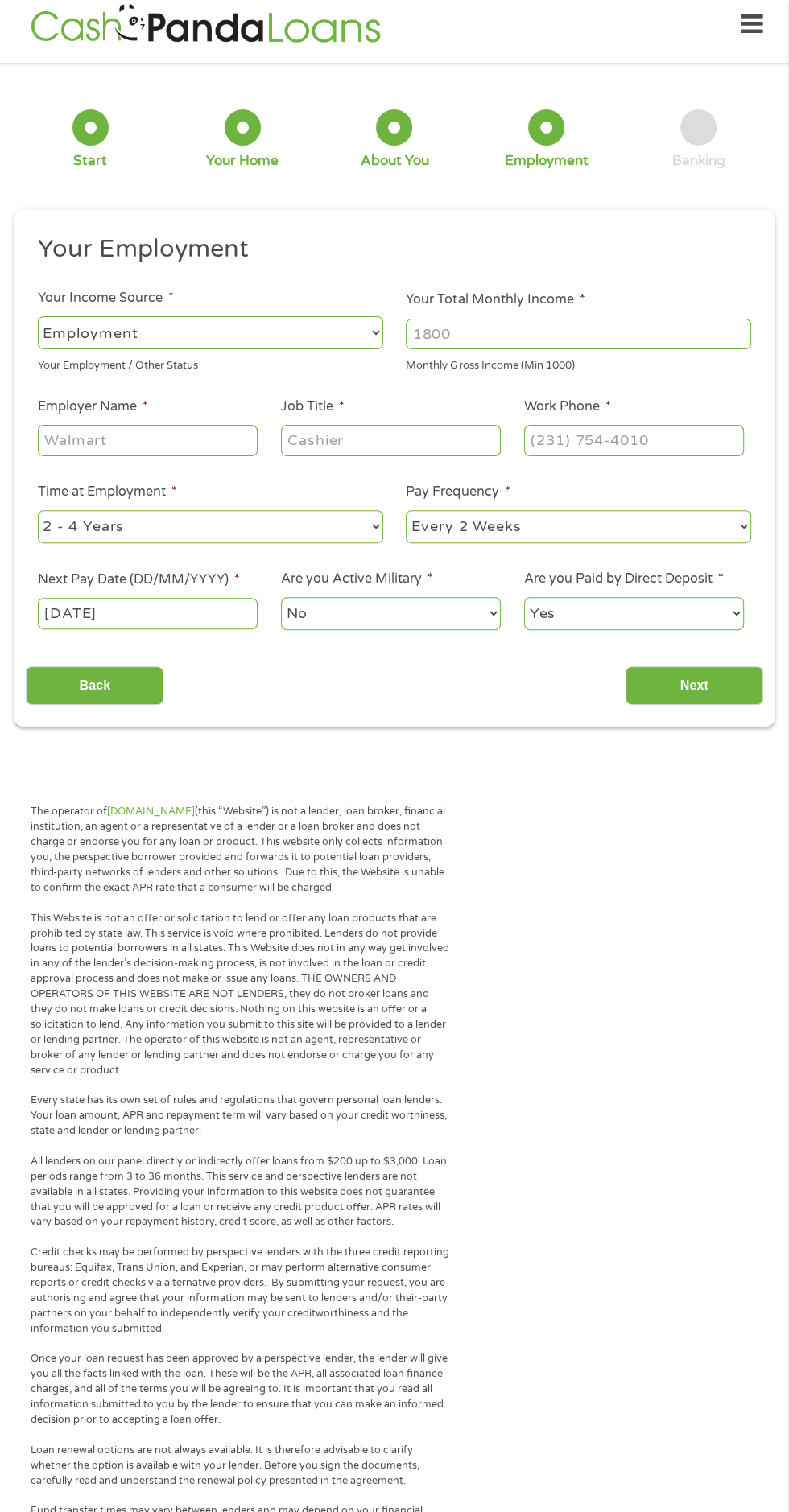
click at [182, 606] on body "Home Get Loan Offer How it works FAQs Blog Cash Loans Quick Loans Online Loans …" at bounding box center [394, 1212] width 789 height 2453
click at [212, 610] on input "[DATE]" at bounding box center [148, 613] width 220 height 31
click at [208, 610] on body "Home Get Loan Offer How it works FAQs Blog Cash Loans Quick Loans Online Loans …" at bounding box center [394, 1212] width 789 height 2453
click at [196, 622] on input "[DATE]" at bounding box center [148, 613] width 220 height 31
click at [71, 607] on body "Home Get Loan Offer How it works FAQs Blog Cash Loans Quick Loans Online Loans …" at bounding box center [394, 1212] width 789 height 2453
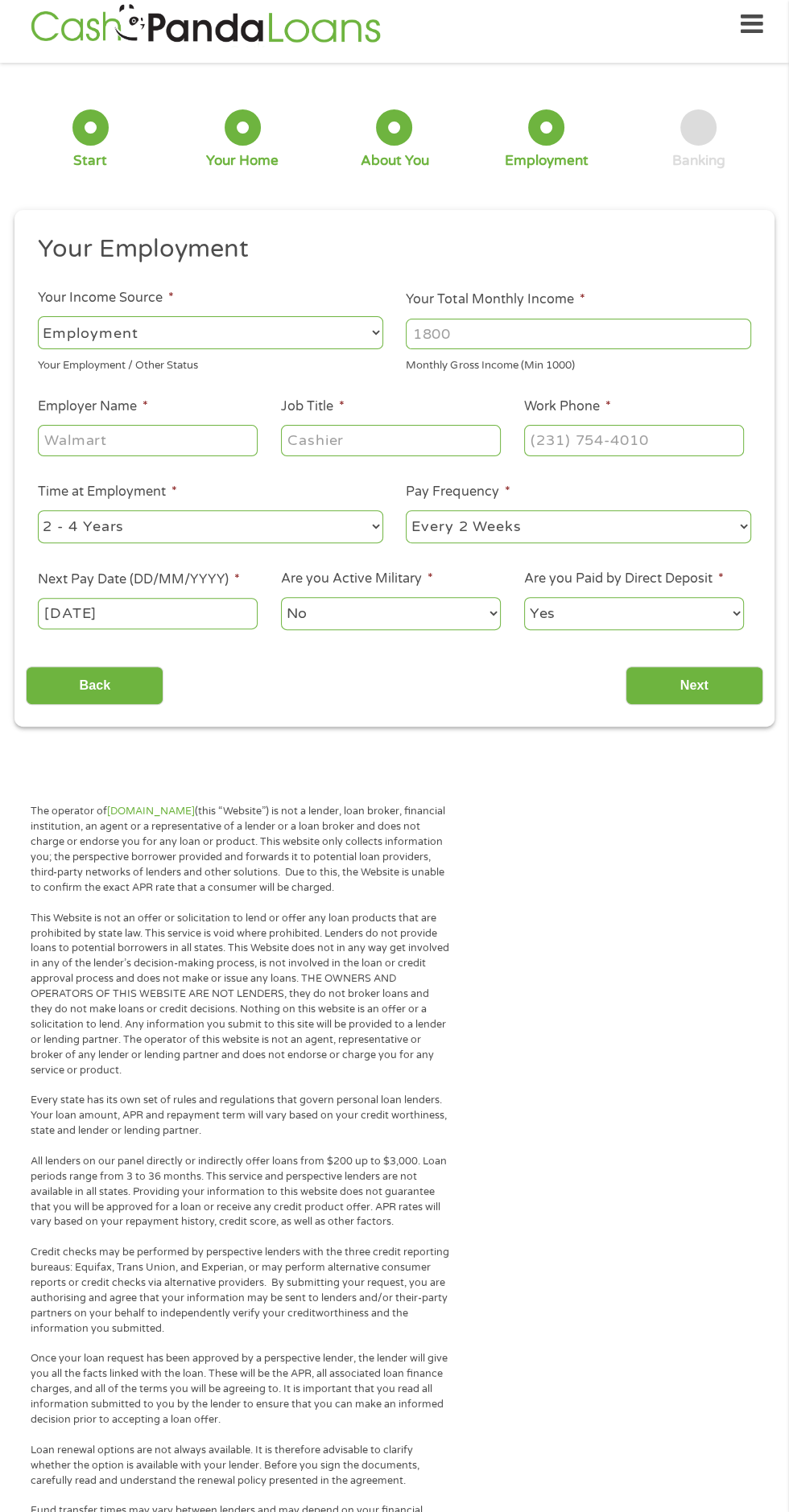
click at [83, 622] on input "[DATE]" at bounding box center [148, 613] width 220 height 31
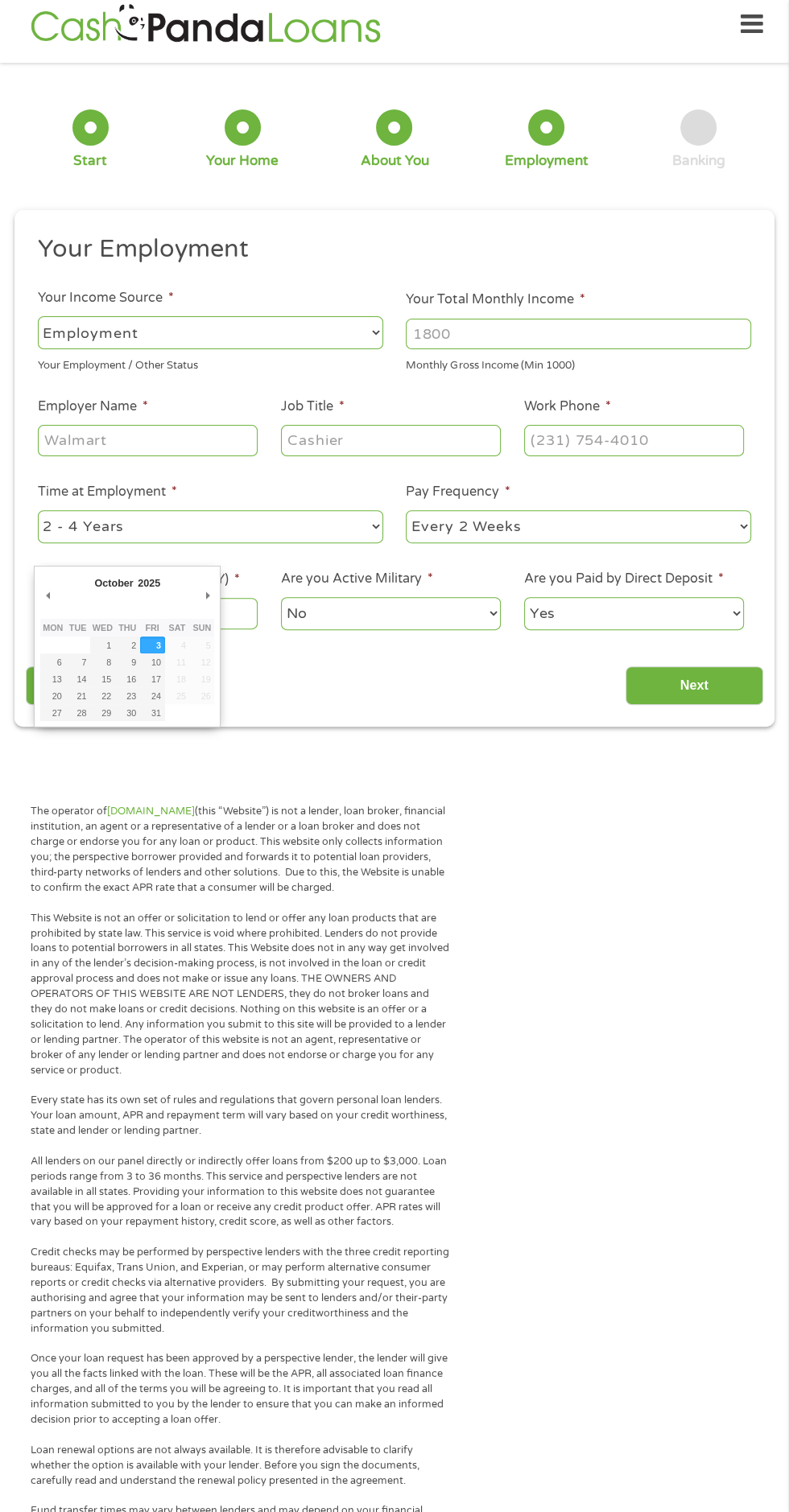
click at [161, 579] on select "2025" at bounding box center [187, 586] width 105 height 19
click at [135, 576] on select "2025" at bounding box center [187, 586] width 105 height 19
click at [422, 608] on select "No Yes" at bounding box center [391, 614] width 220 height 33
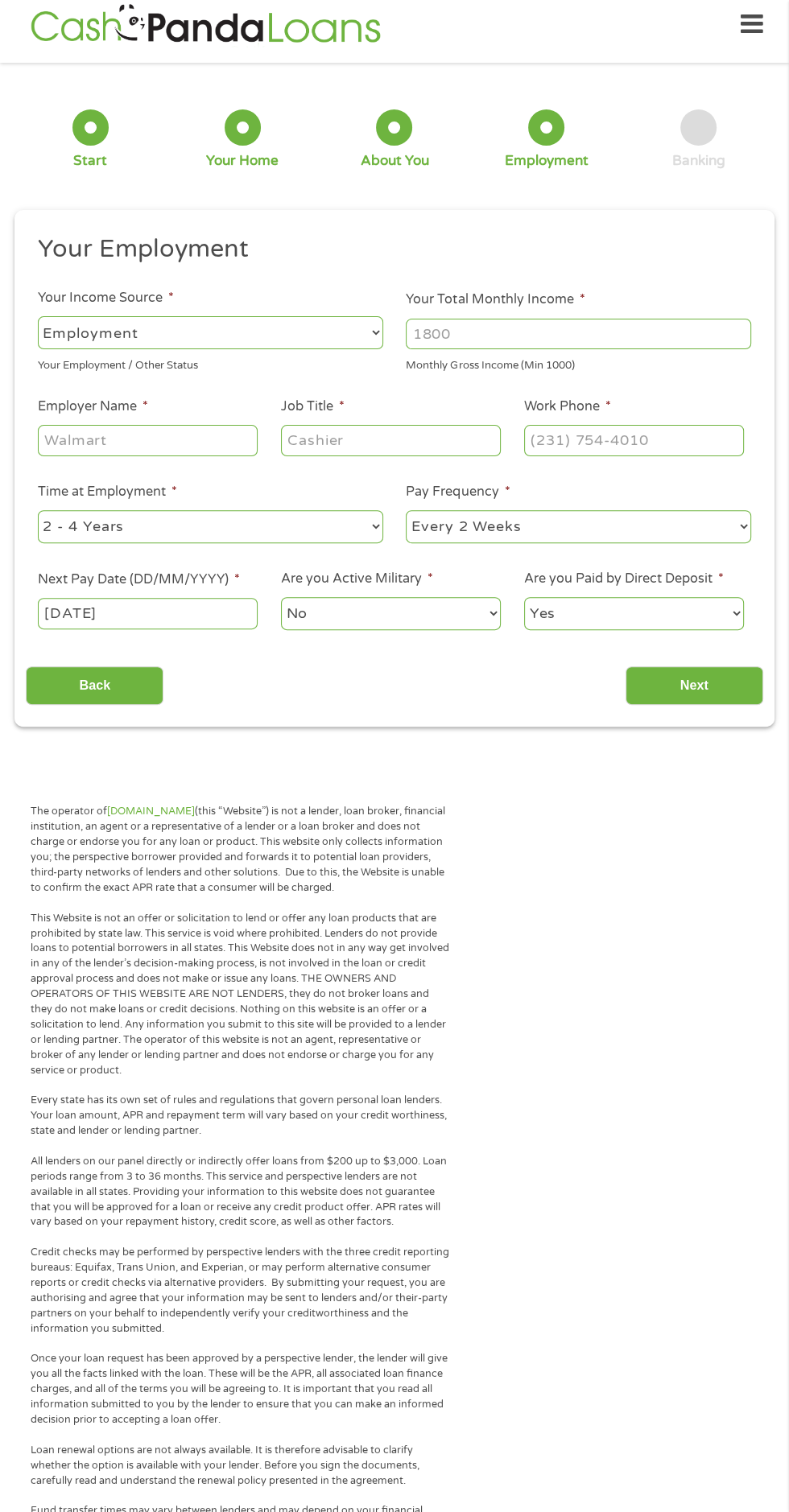
click at [281, 598] on select "No Yes" at bounding box center [391, 614] width 220 height 33
click at [204, 613] on body "Home Get Loan Offer How it works FAQs Blog Cash Loans Quick Loans Online Loans …" at bounding box center [394, 1212] width 789 height 2453
click at [697, 685] on input "Next" at bounding box center [694, 686] width 137 height 39
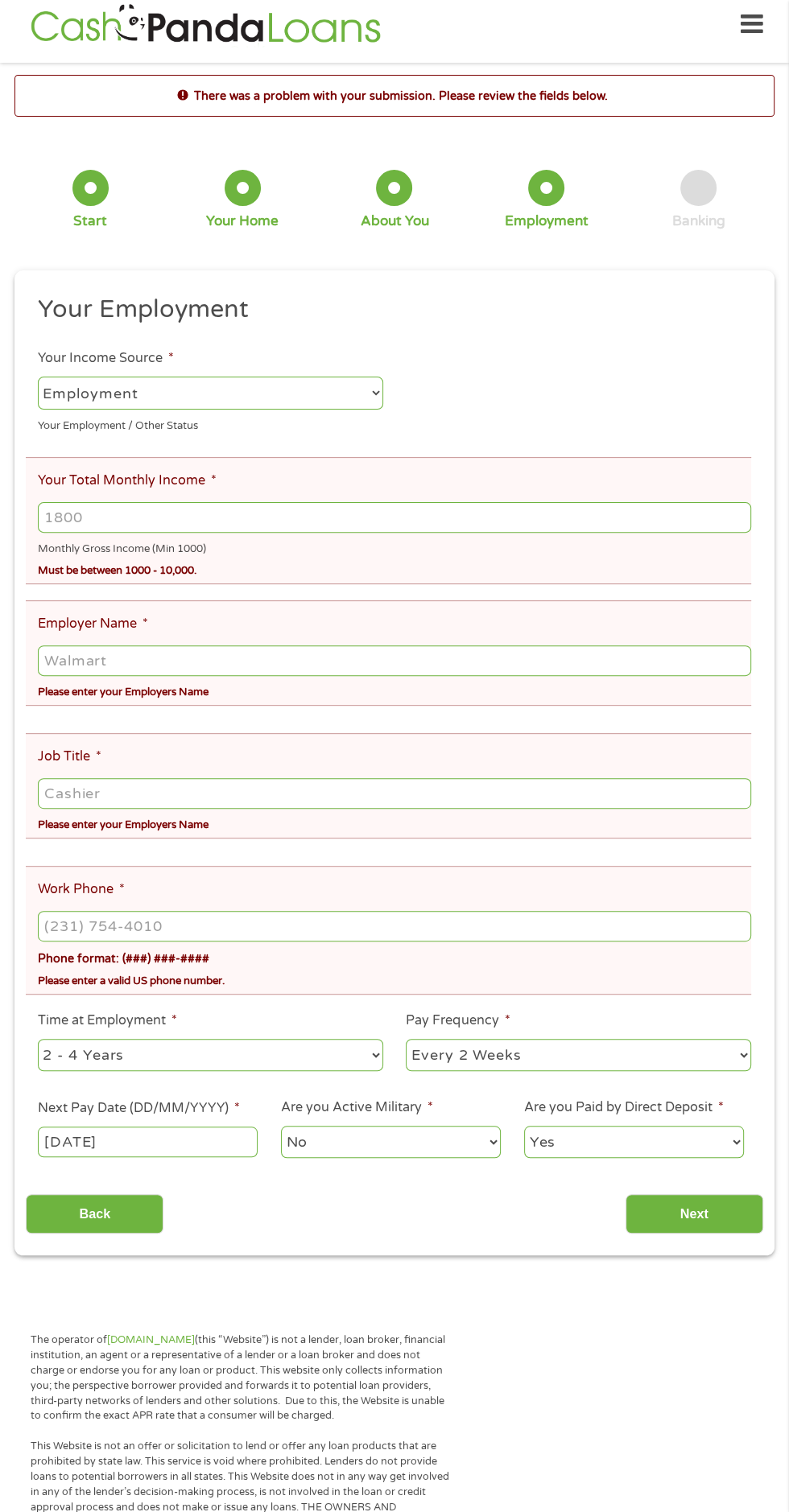
scroll to position [7, 0]
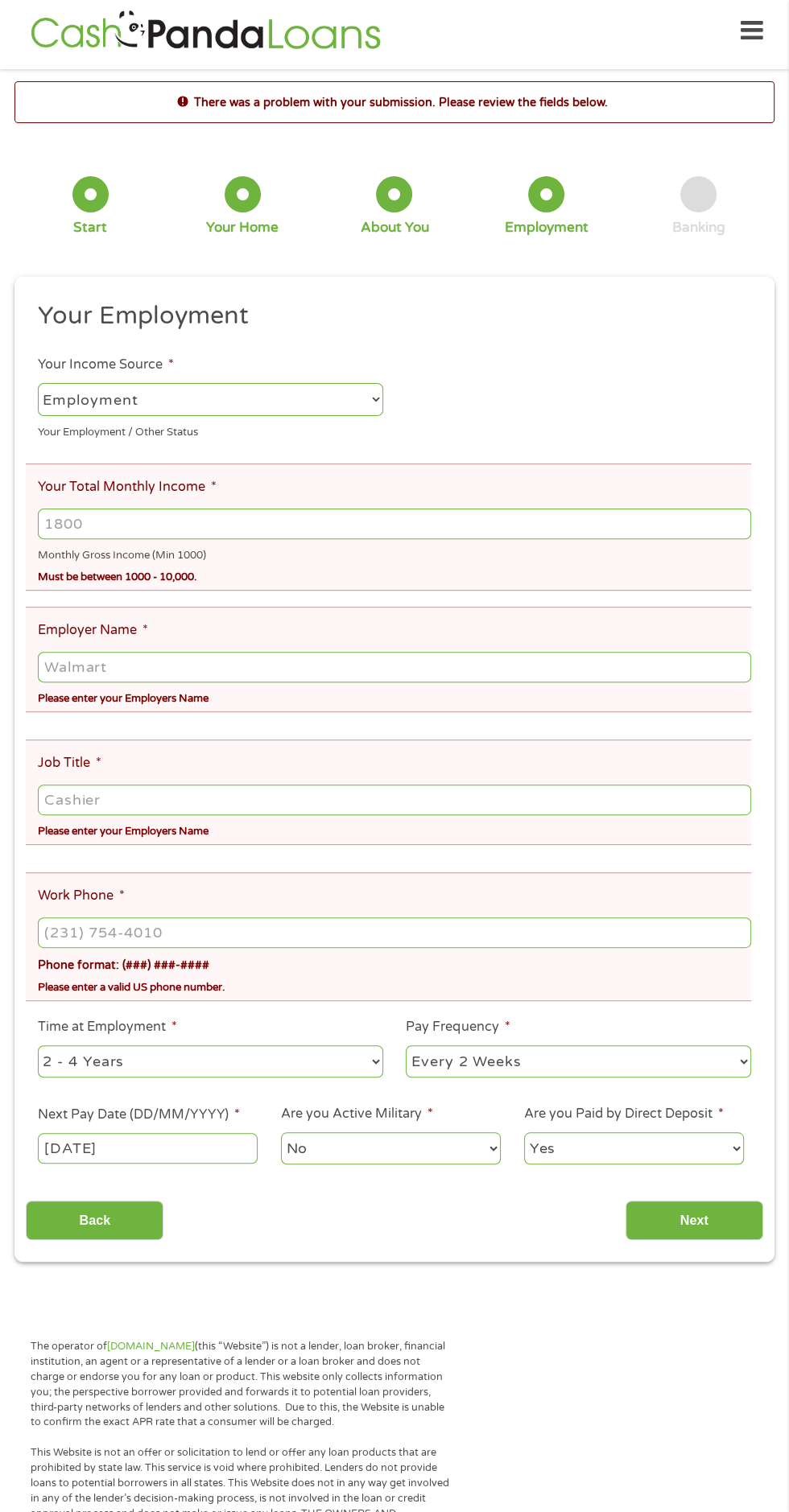
click at [355, 525] on input "Your Total Monthly Income *" at bounding box center [394, 524] width 713 height 31
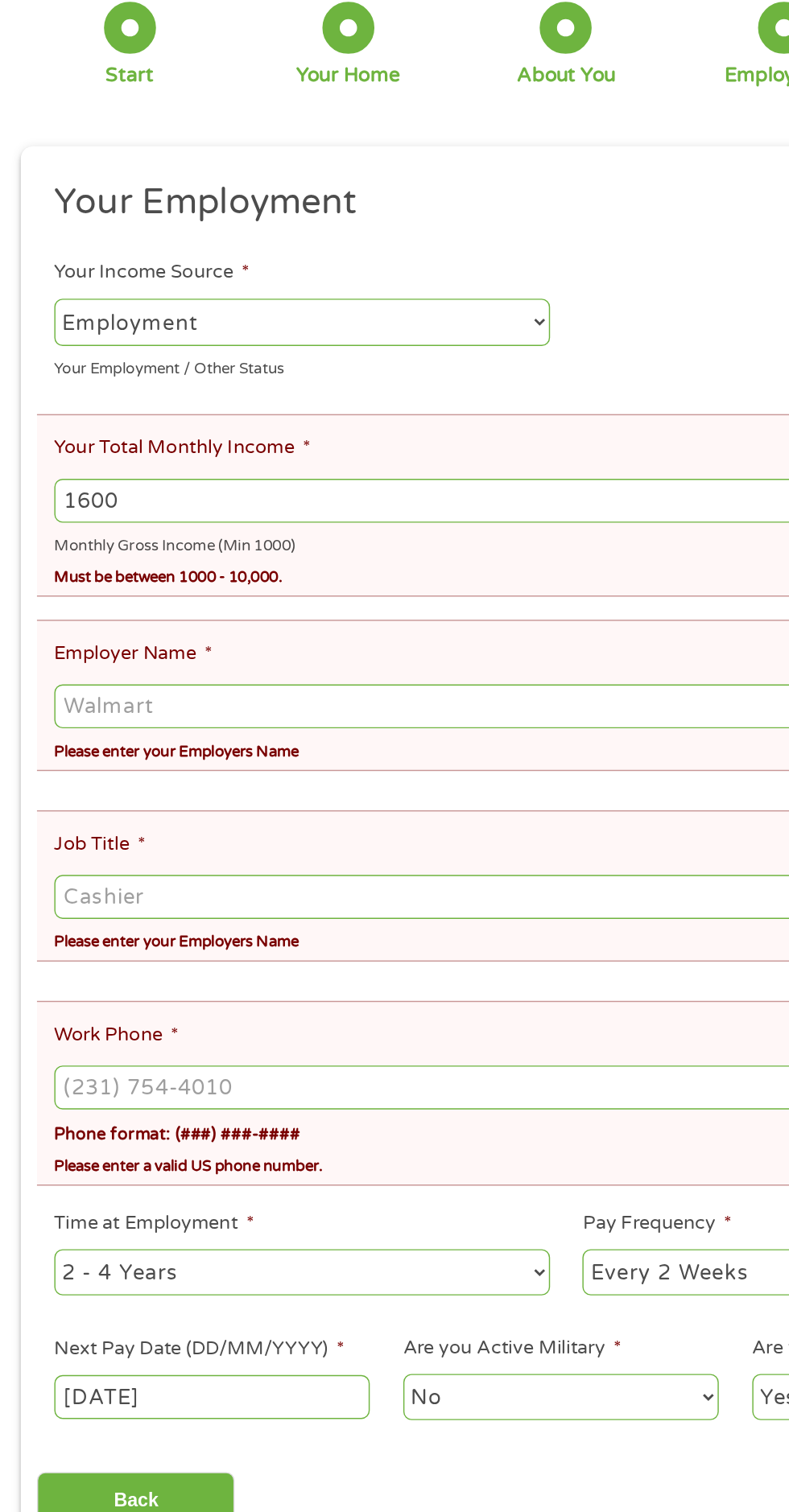
click at [313, 596] on ul "Your Employment Your Income Source * --- Choose one --- Employment Self Employe…" at bounding box center [394, 740] width 737 height 879
click at [332, 618] on li "Employer Name * Please enter your Employers Name" at bounding box center [388, 659] width 725 height 106
click at [365, 608] on li "Employer Name * Please enter your Employers Name" at bounding box center [388, 659] width 725 height 106
click at [361, 599] on ul "Your Employment Your Income Source * --- Choose one --- Employment Self Employe…" at bounding box center [394, 740] width 737 height 879
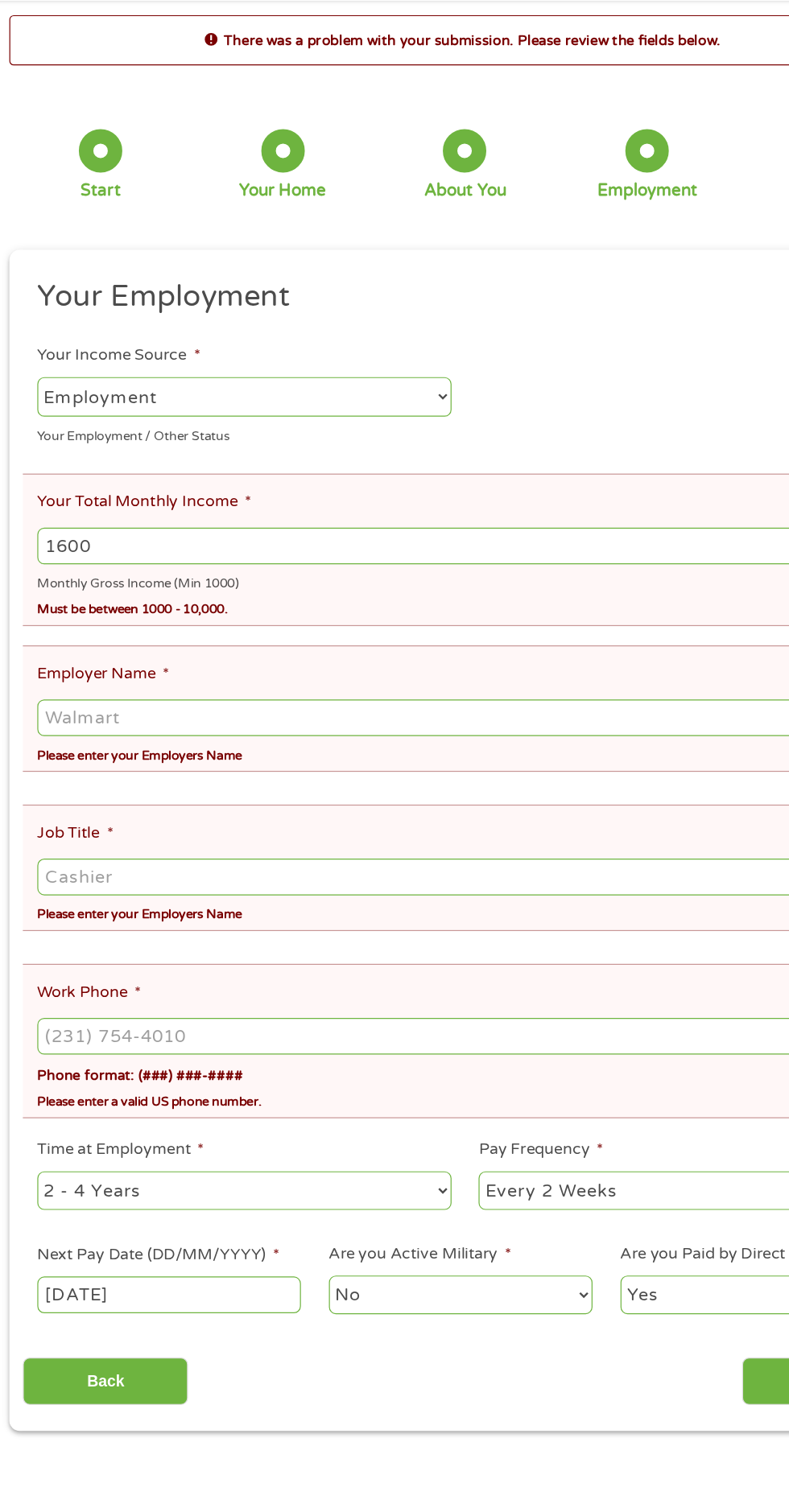
click at [372, 525] on input "1600" at bounding box center [394, 524] width 713 height 31
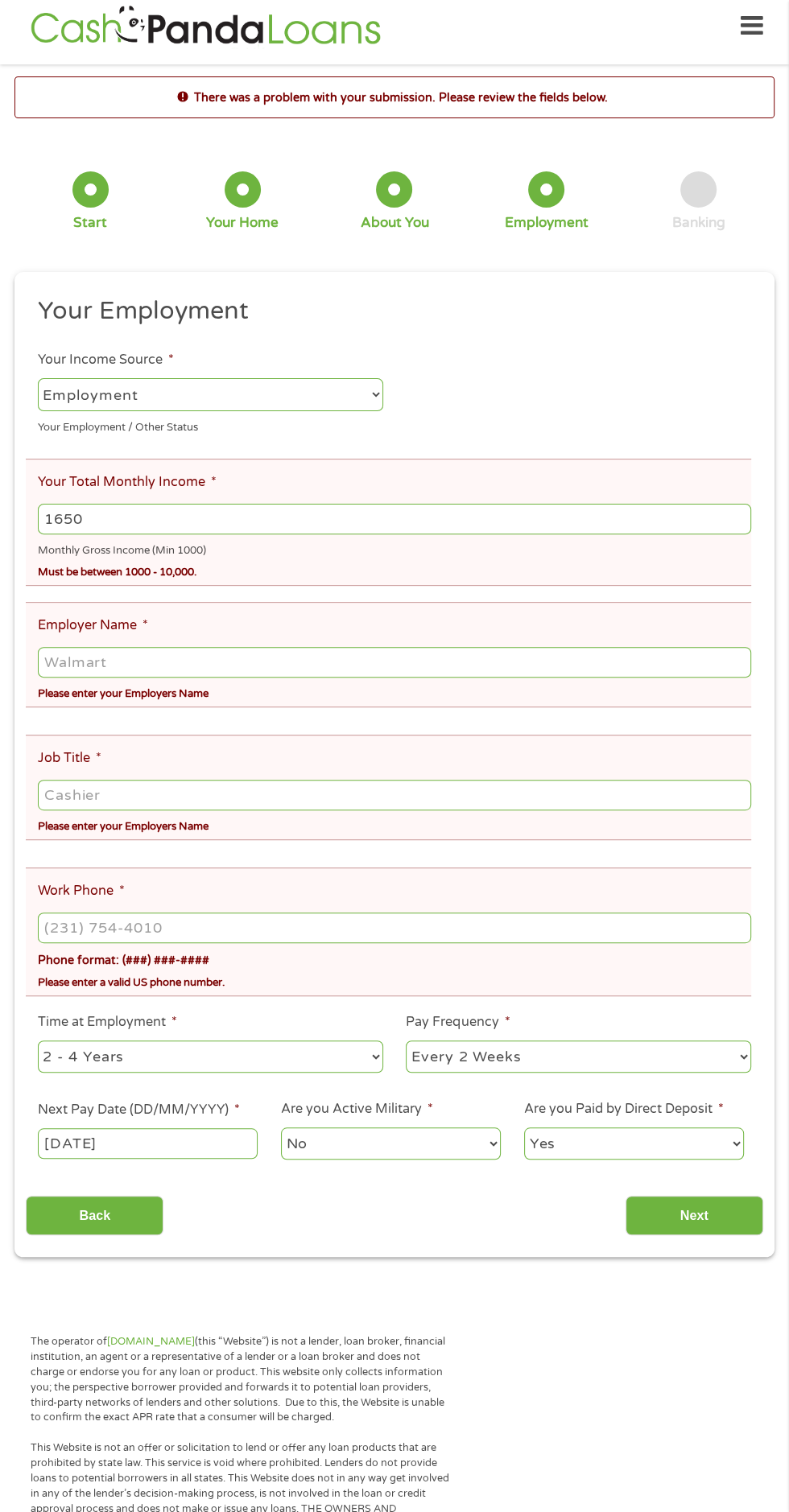
scroll to position [11, 0]
type input "1650"
click at [372, 789] on input "Job Title *" at bounding box center [394, 796] width 713 height 31
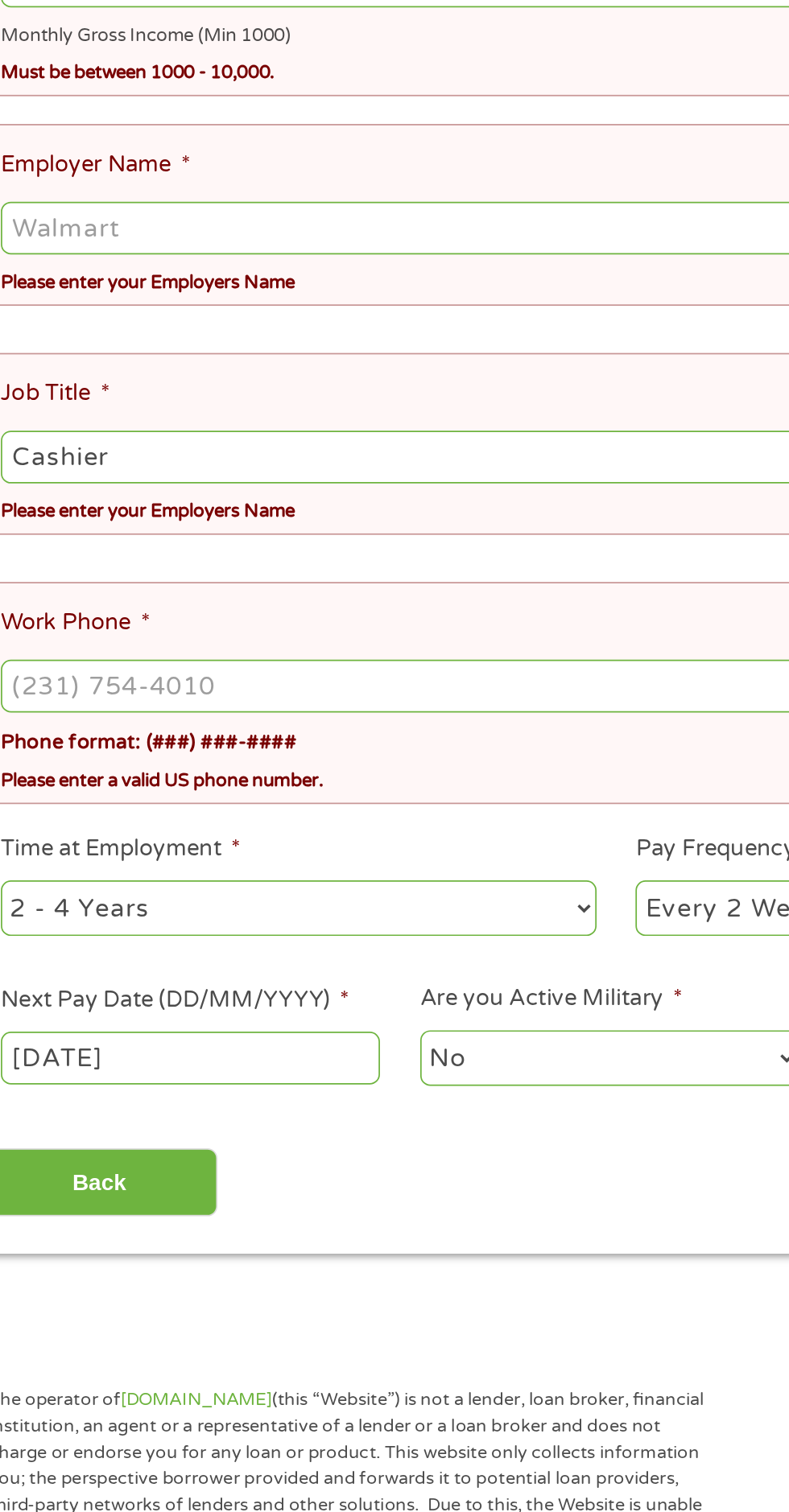
type input "Cashier"
click at [309, 672] on input "Employer Name *" at bounding box center [394, 664] width 713 height 31
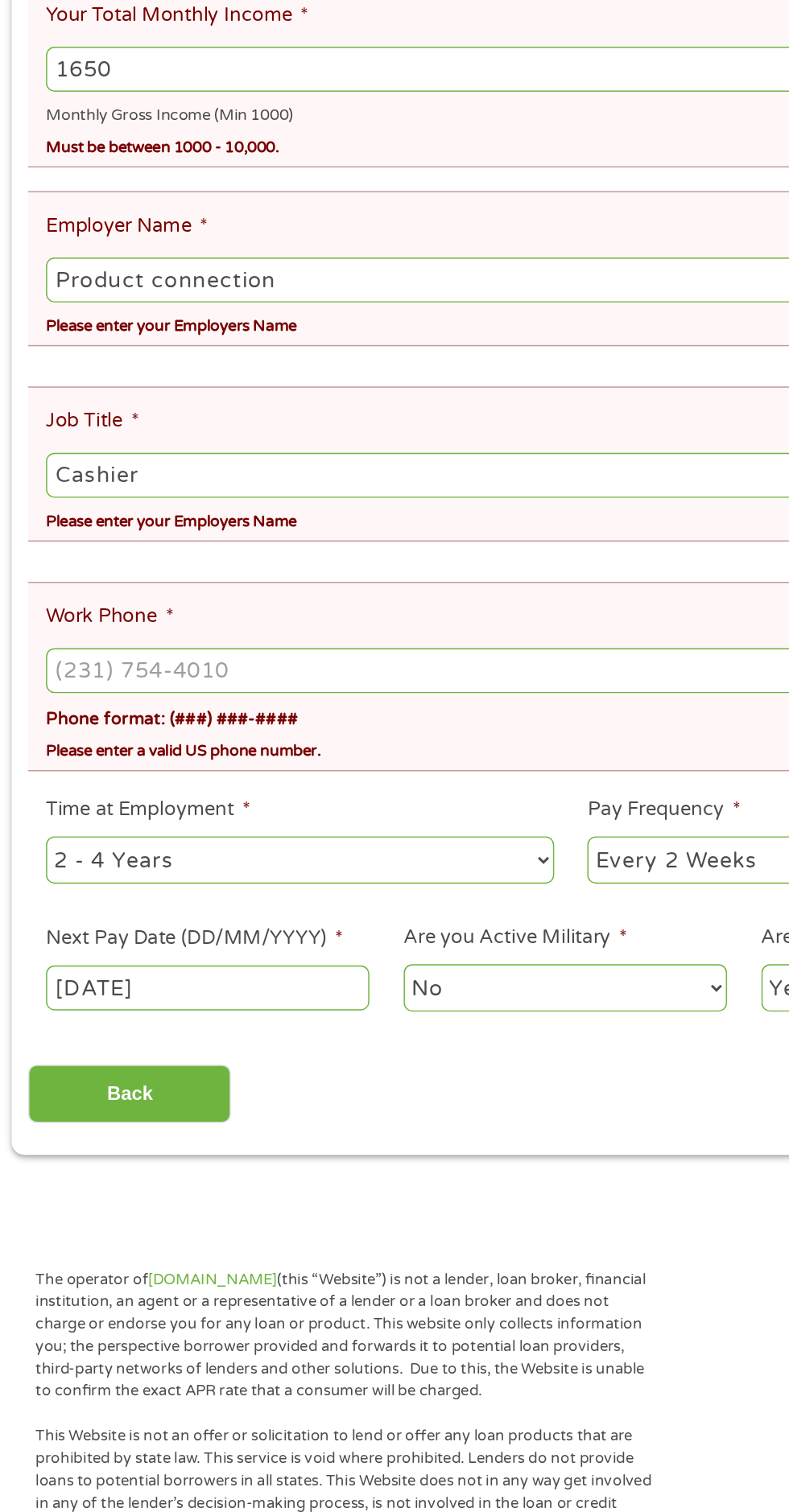
type input "Product connection"
click at [191, 1127] on body "Home Get Loan Offer How it works FAQs Blog Cash Loans Quick Loans Online Loans …" at bounding box center [394, 1479] width 789 height 2981
click at [116, 1138] on input "[DATE]" at bounding box center [148, 1145] width 220 height 31
click at [180, 1114] on body "Home Get Loan Offer How it works FAQs Blog Cash Loans Quick Loans Online Loans …" at bounding box center [394, 1479] width 789 height 2981
click at [112, 1129] on input "26/09/2025" at bounding box center [148, 1145] width 220 height 31
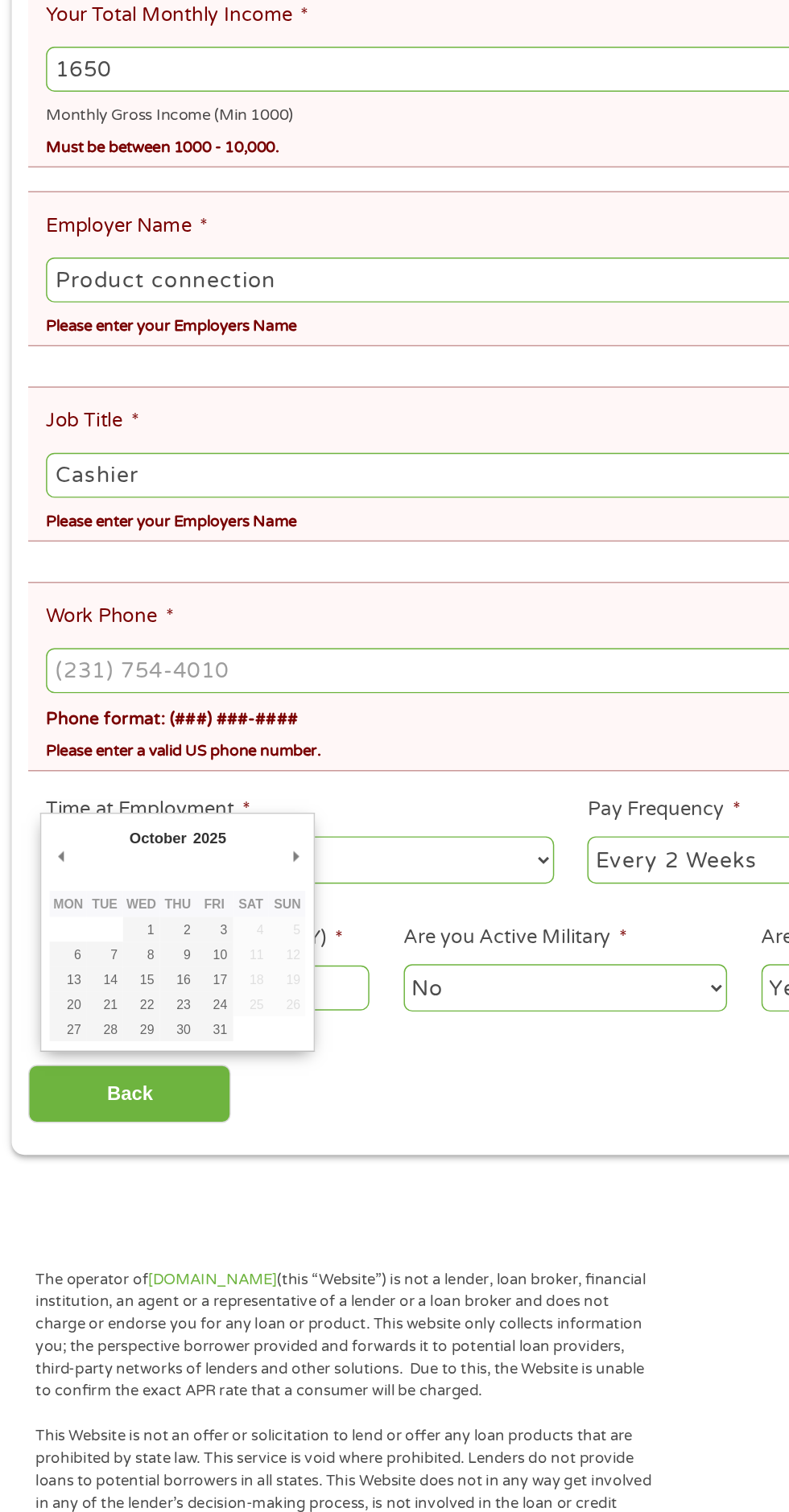
type input "[DATE]"
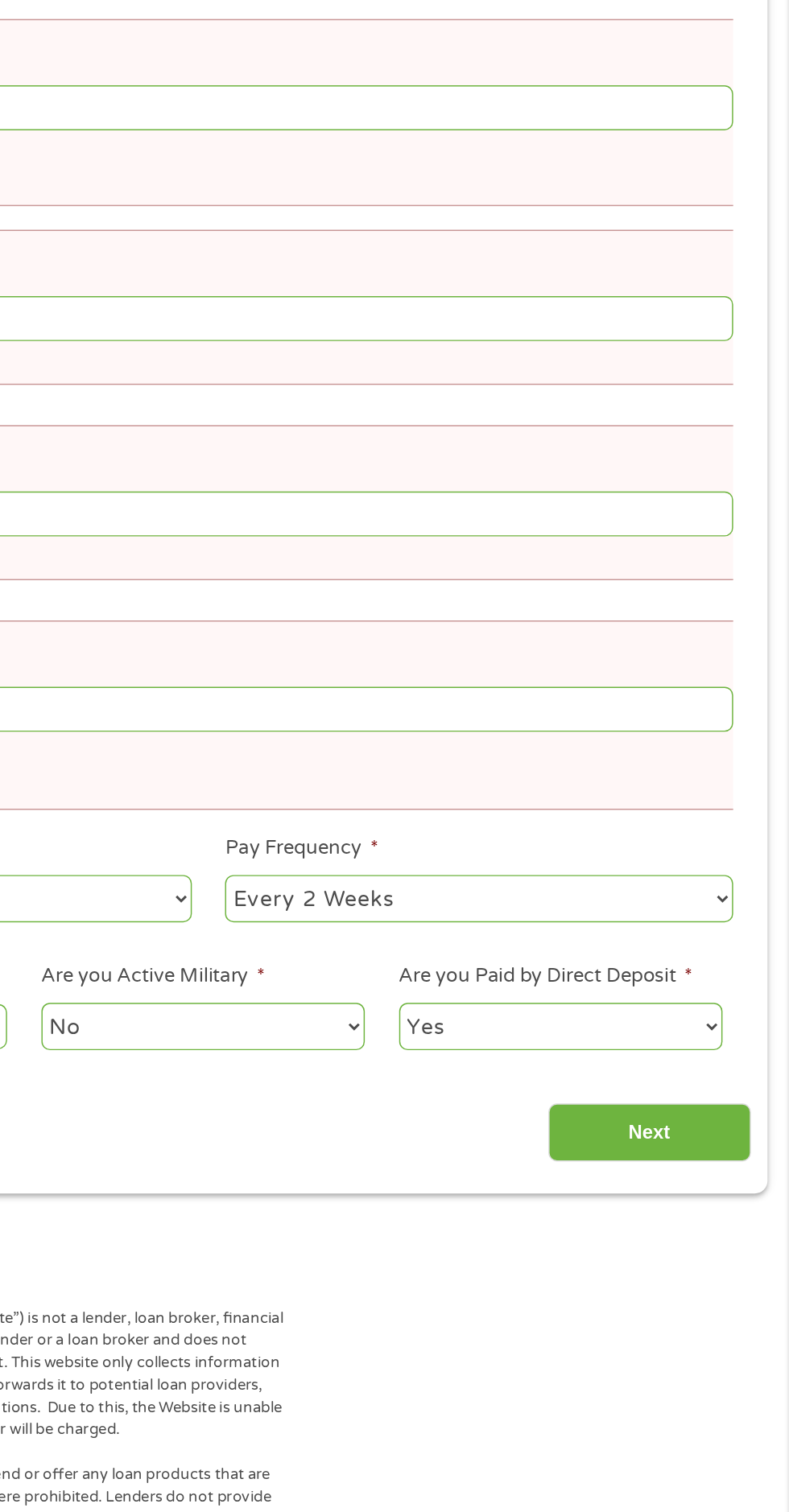
scroll to position [9, 0]
click at [713, 1199] on input "Next" at bounding box center [694, 1218] width 137 height 39
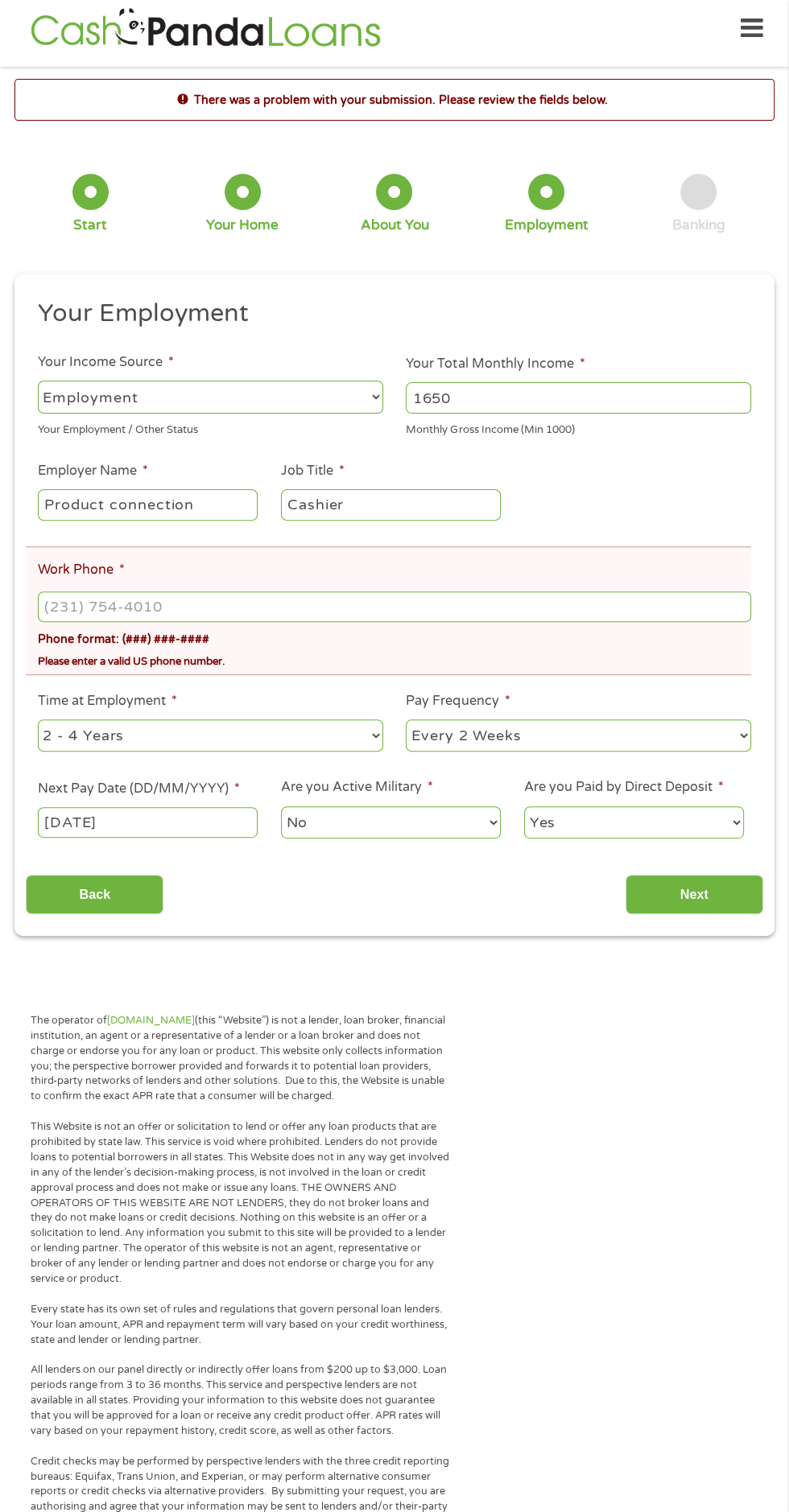
scroll to position [11, 0]
click at [283, 608] on input "Work Phone *" at bounding box center [394, 605] width 713 height 31
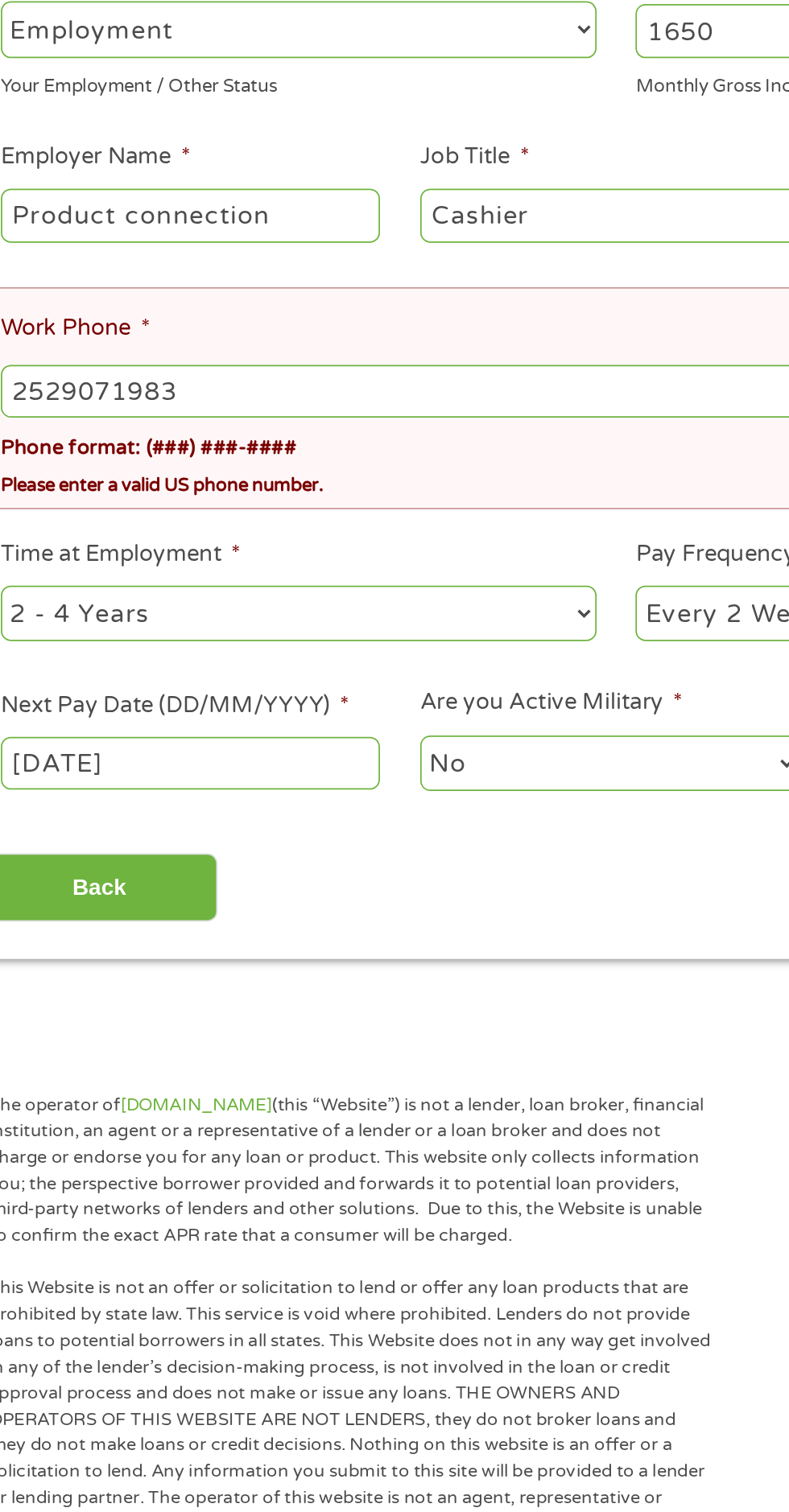
type input "[PHONE_NUMBER]"
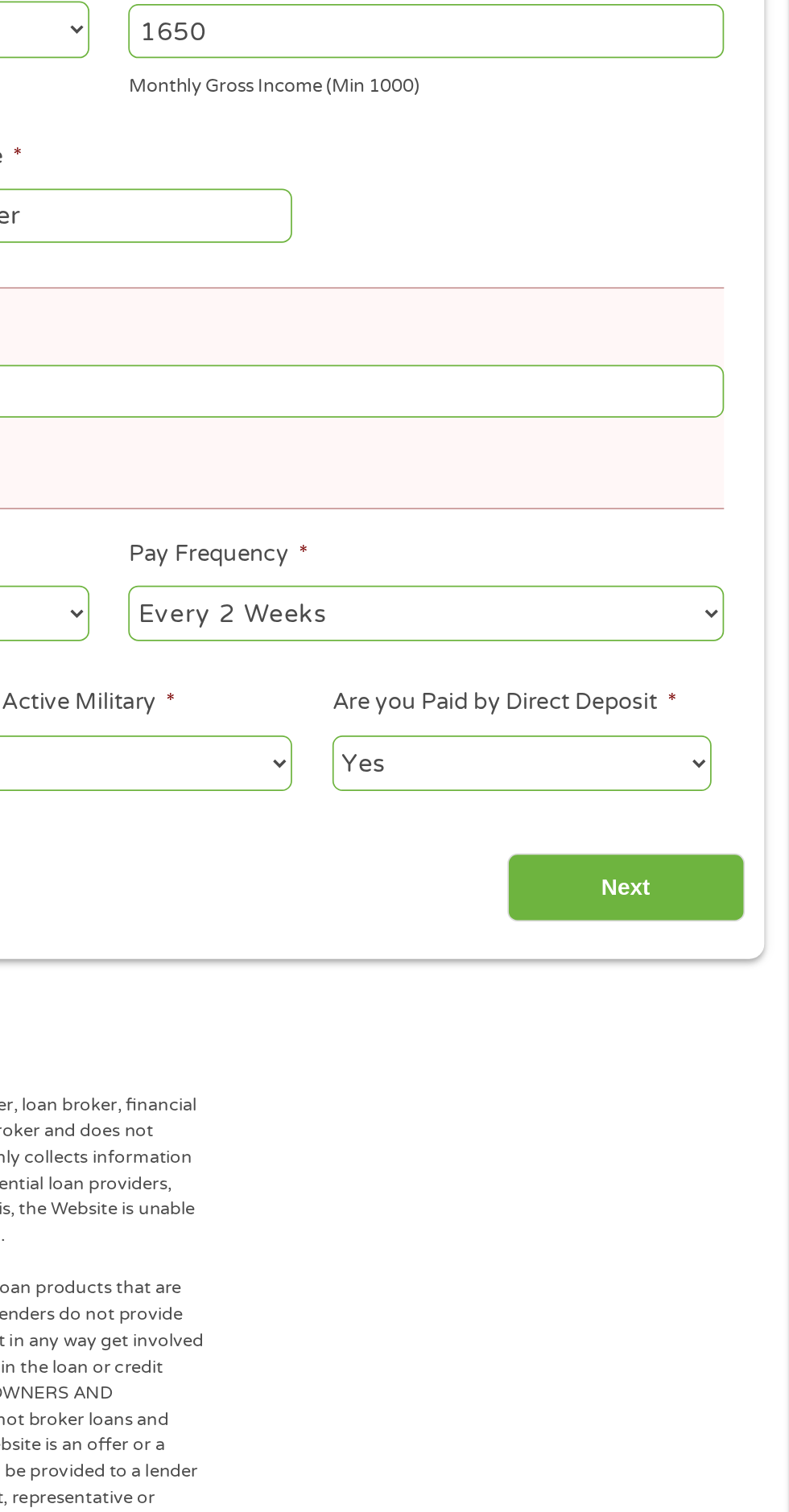
click at [740, 904] on input "Next" at bounding box center [694, 893] width 137 height 39
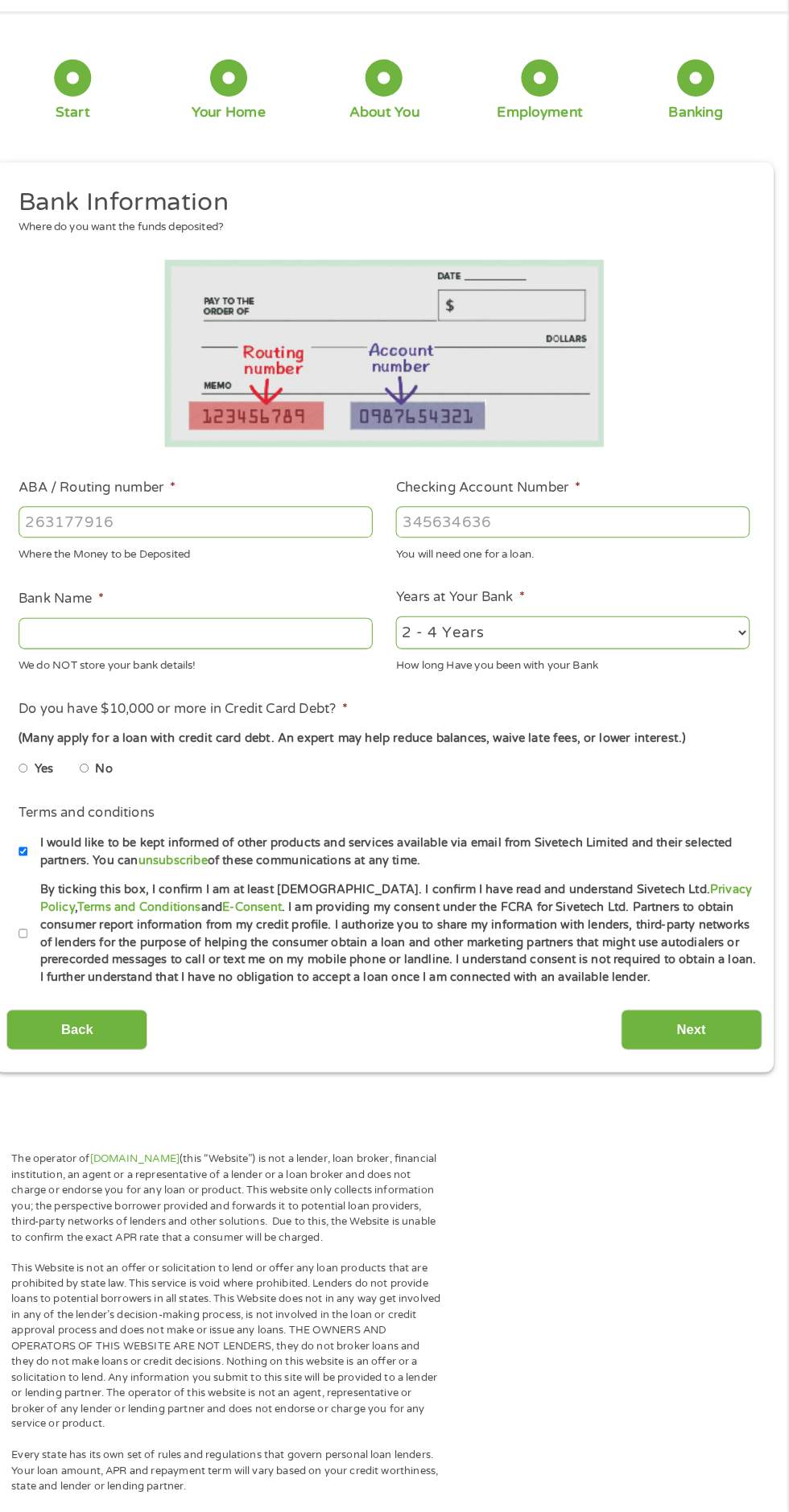
scroll to position [38, 0]
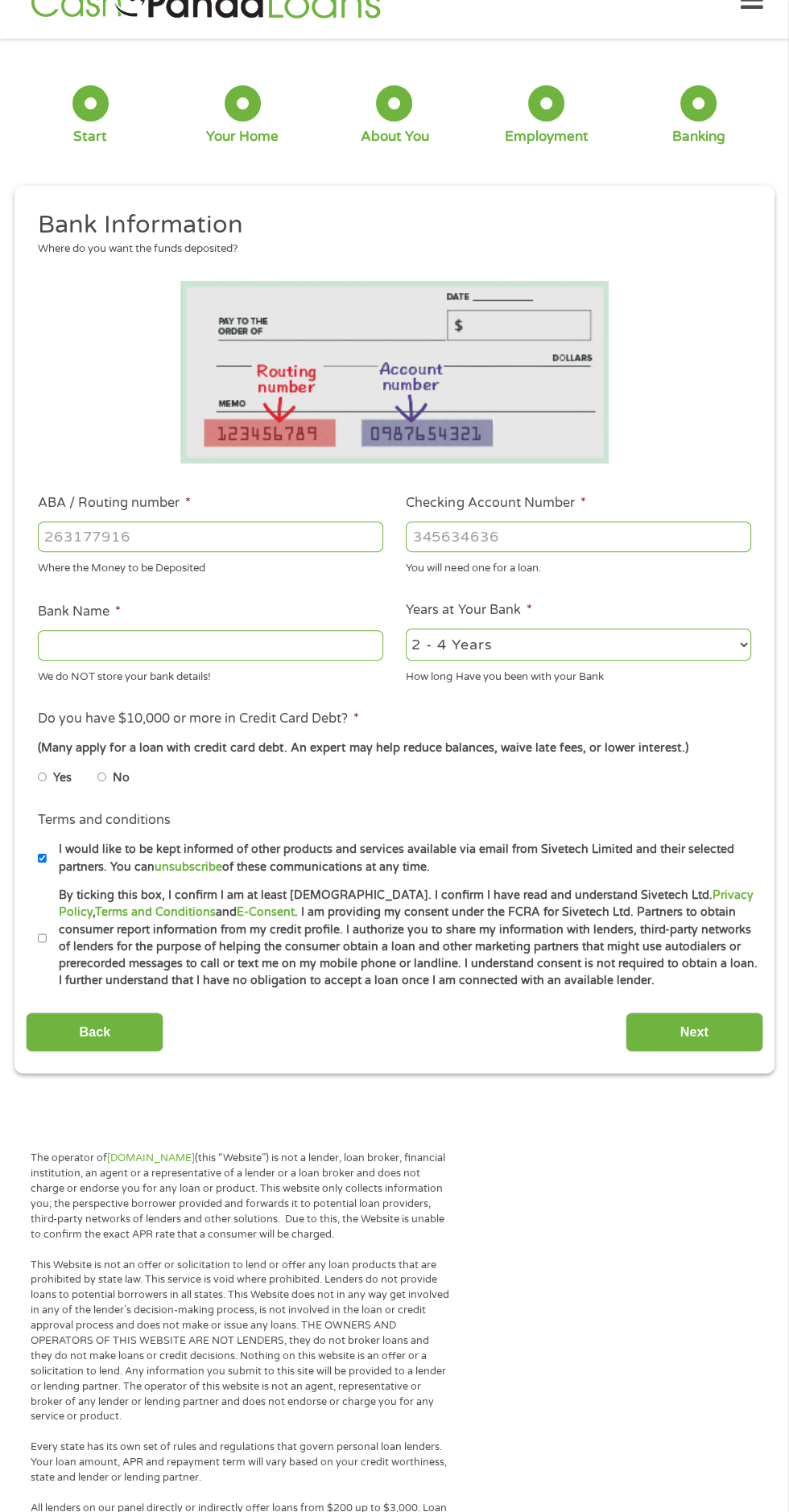
click at [253, 535] on input "ABA / Routing number *" at bounding box center [210, 537] width 345 height 31
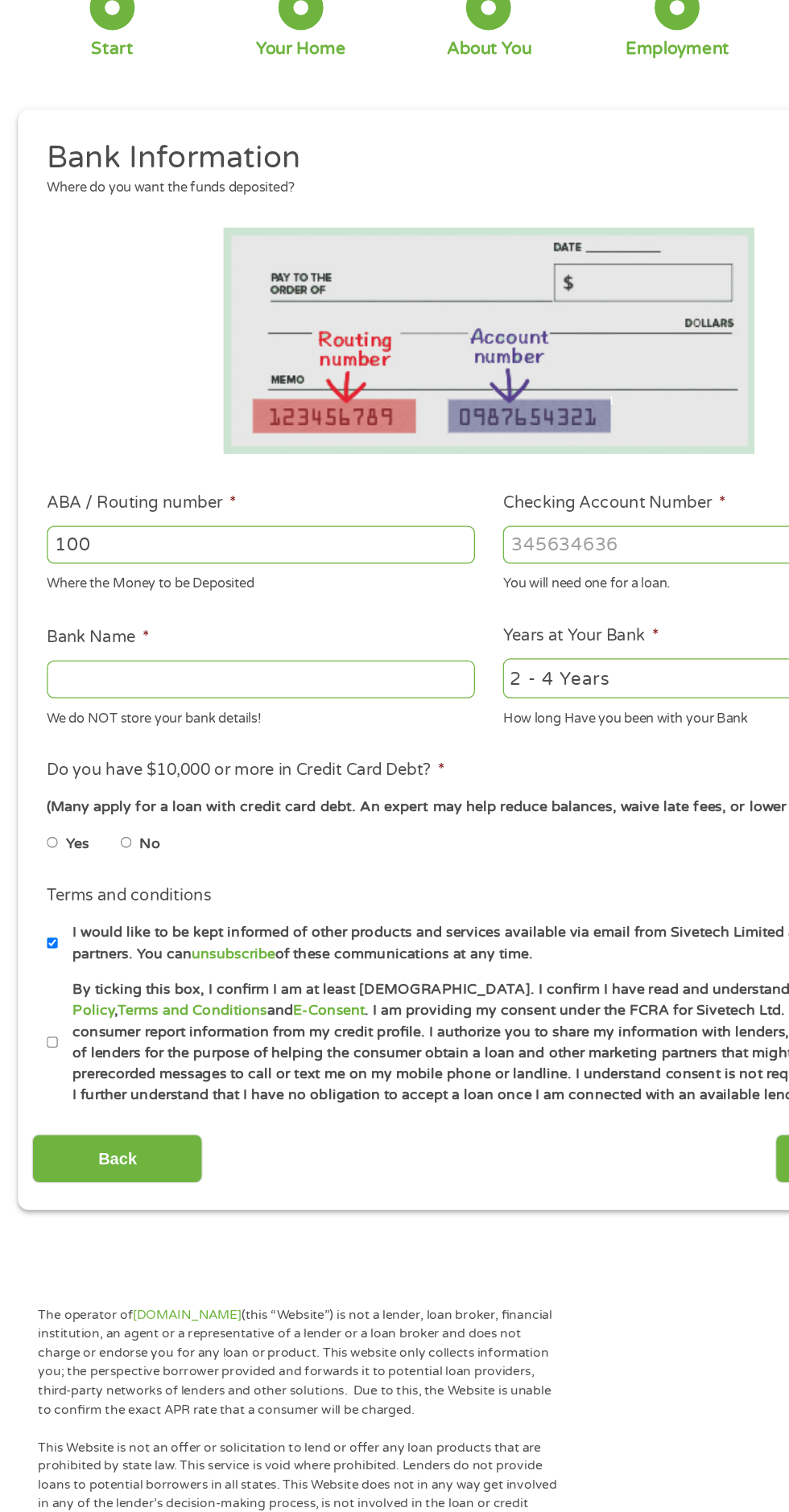
type input "100"
click at [130, 780] on label "No" at bounding box center [121, 778] width 17 height 18
click at [107, 780] on input "No" at bounding box center [101, 777] width 9 height 26
radio input "true"
click at [95, 917] on link "Terms and Conditions" at bounding box center [155, 913] width 121 height 14
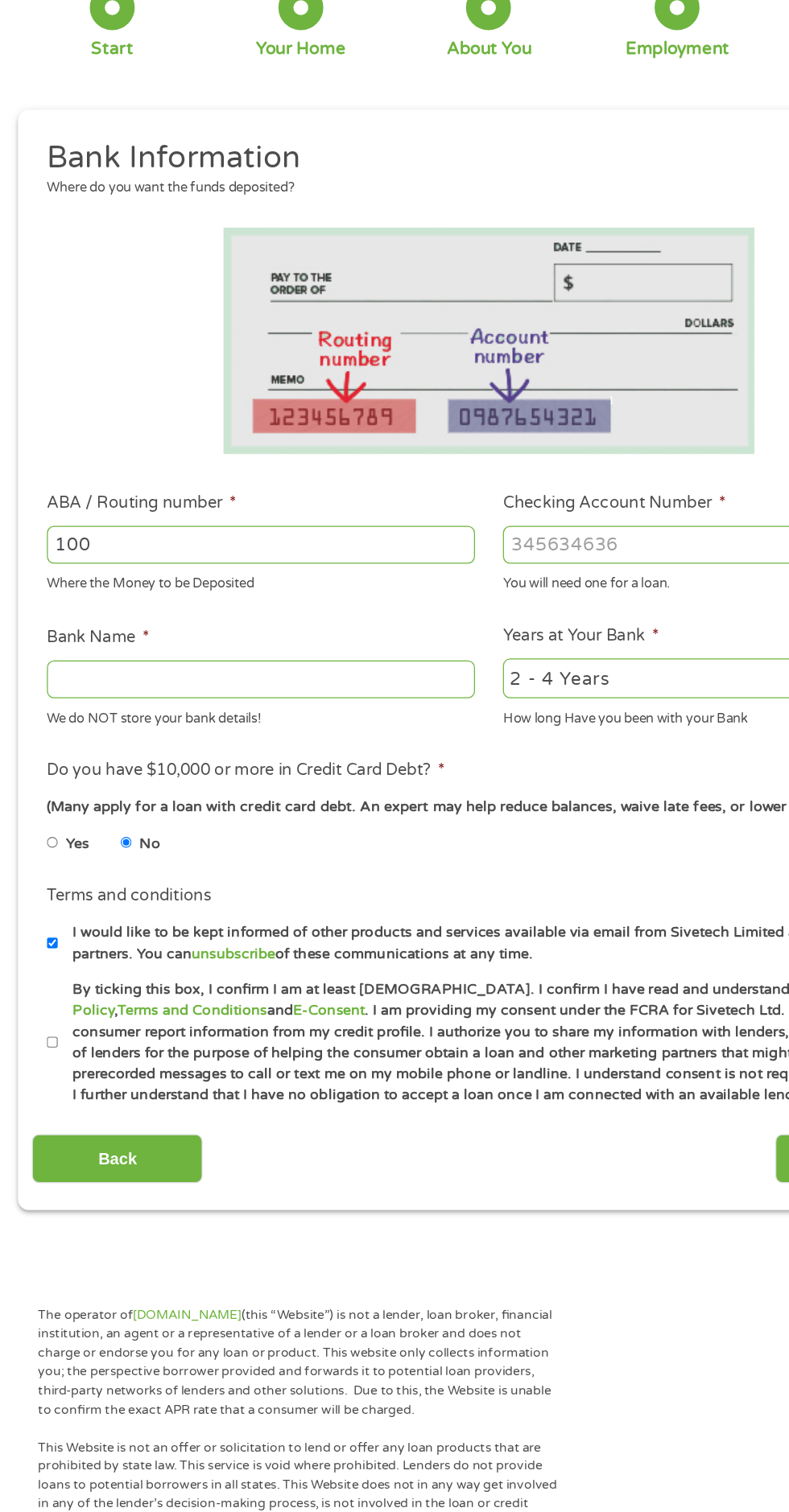
click at [45, 936] on input "By ticking this box, I confirm I am at least [DEMOGRAPHIC_DATA]. I confirm I ha…" at bounding box center [42, 938] width 9 height 26
checkbox input "true"
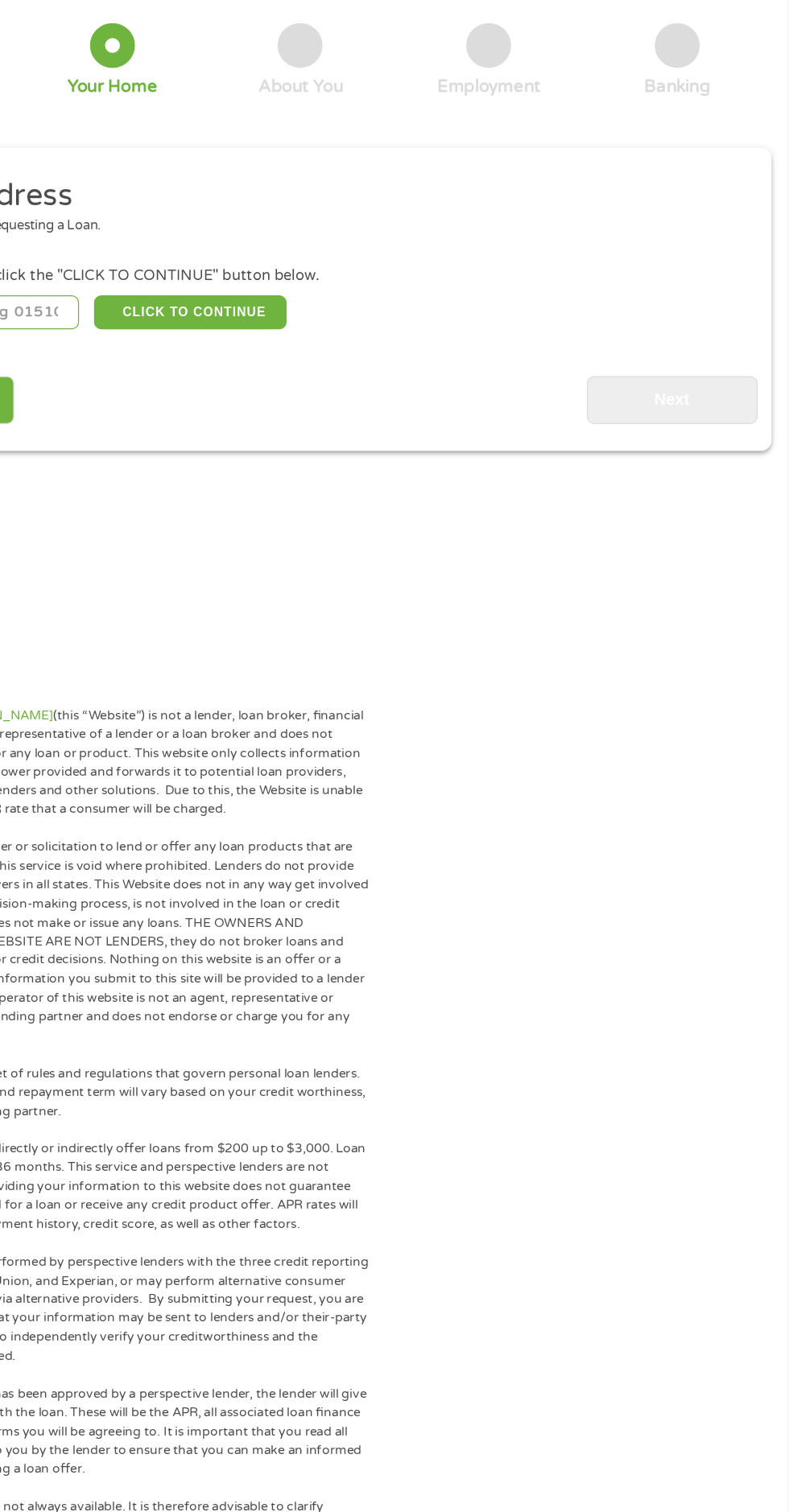
scroll to position [7, 0]
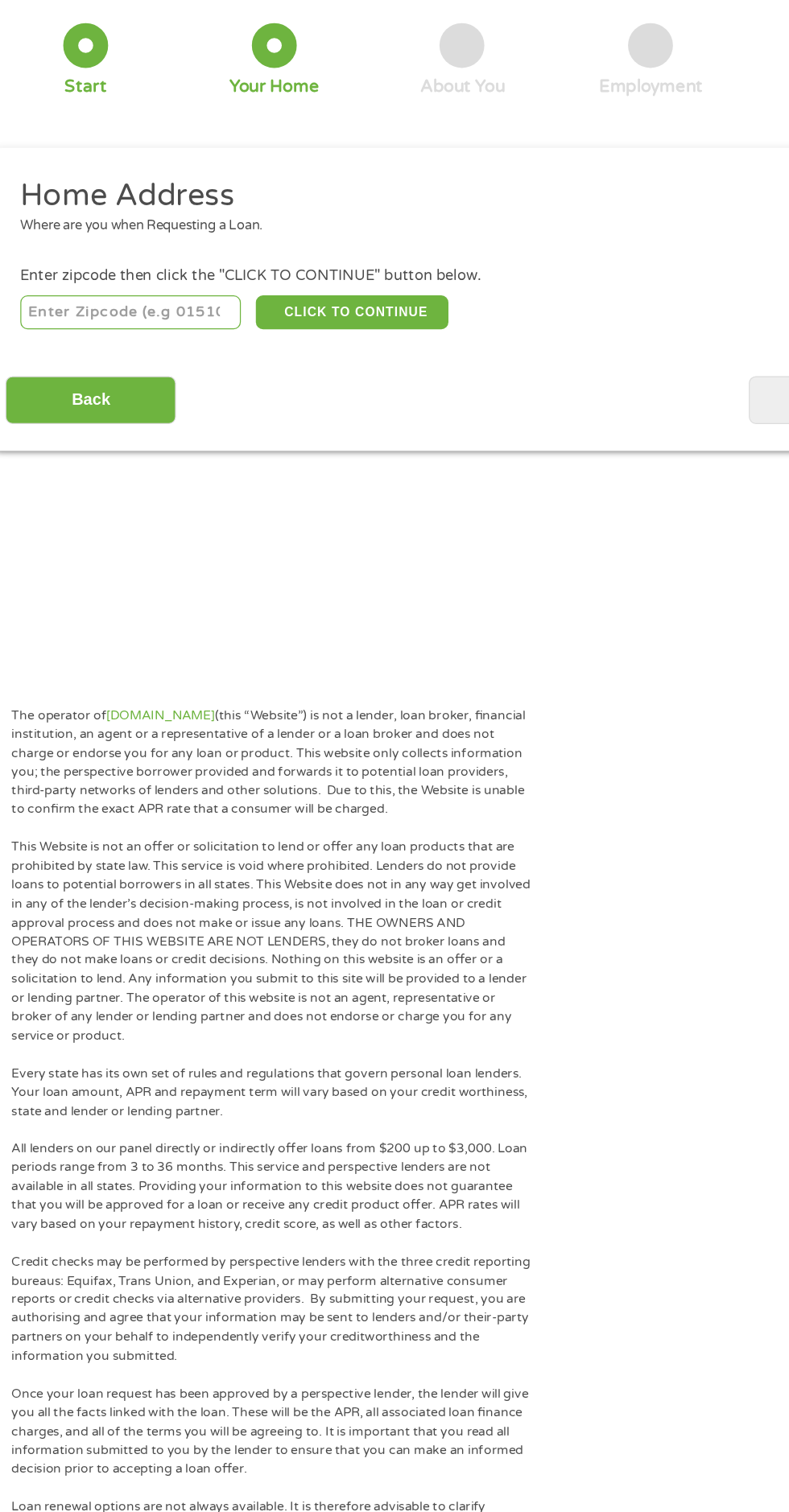
click at [167, 317] on div "Enter zipcode then click the "CLICK TO CONTINUE" button below." at bounding box center [394, 320] width 713 height 18
click at [171, 360] on input "number" at bounding box center [127, 349] width 179 height 27
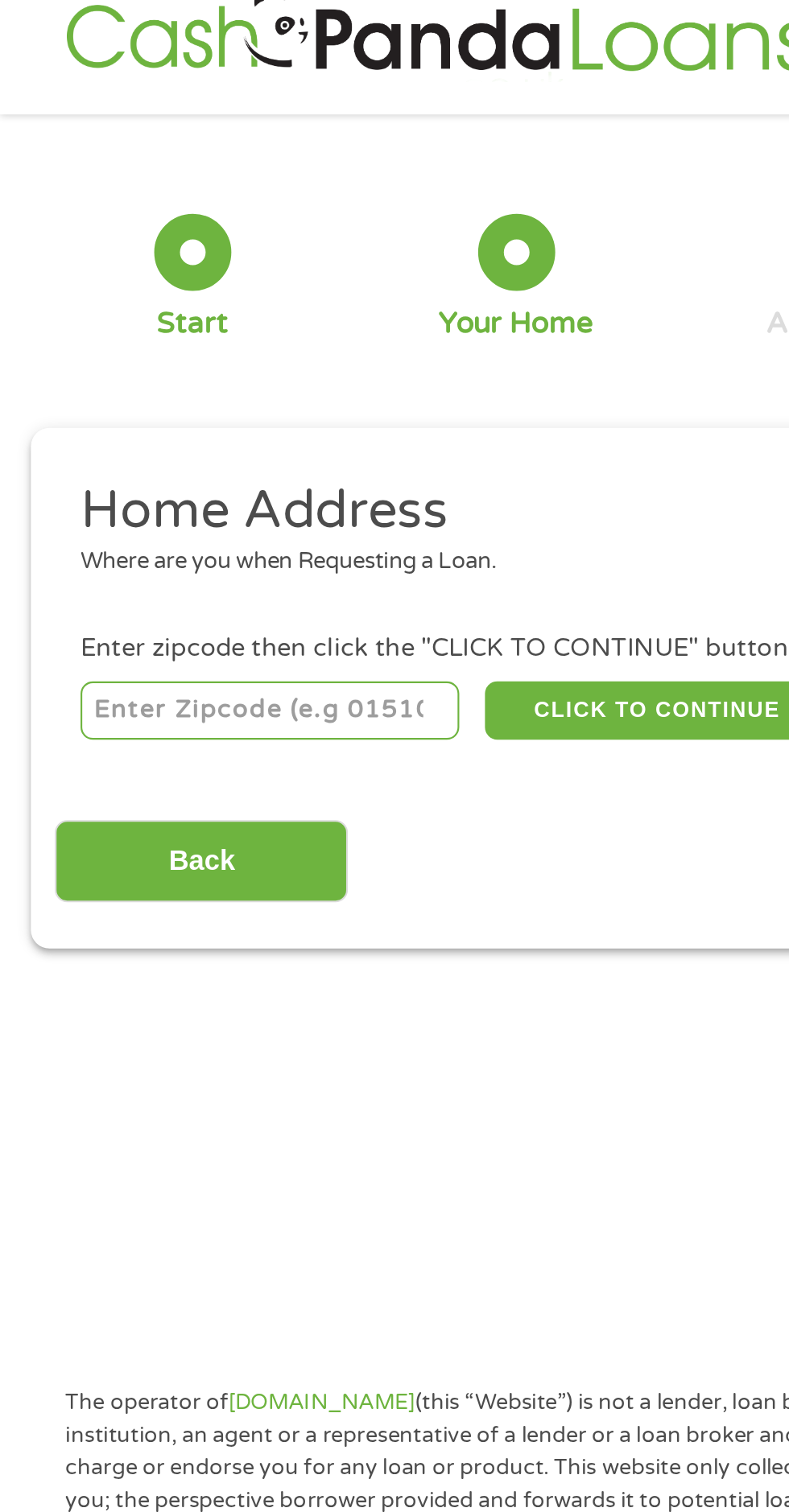
type input "27891"
select select "[US_STATE]"
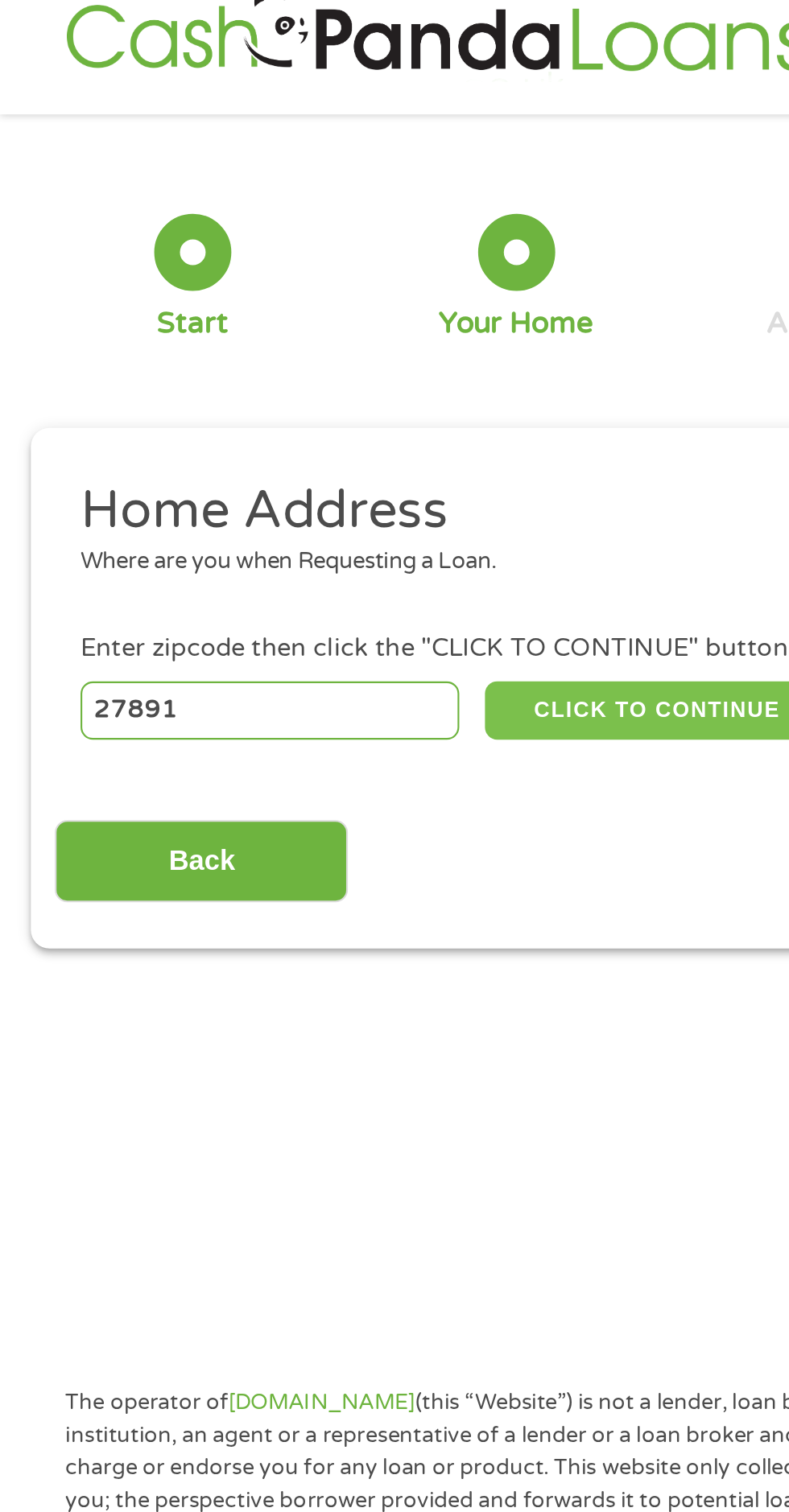
click at [294, 350] on button "CLICK TO CONTINUE" at bounding box center [305, 349] width 155 height 27
type input "27891"
type input "Whitakers"
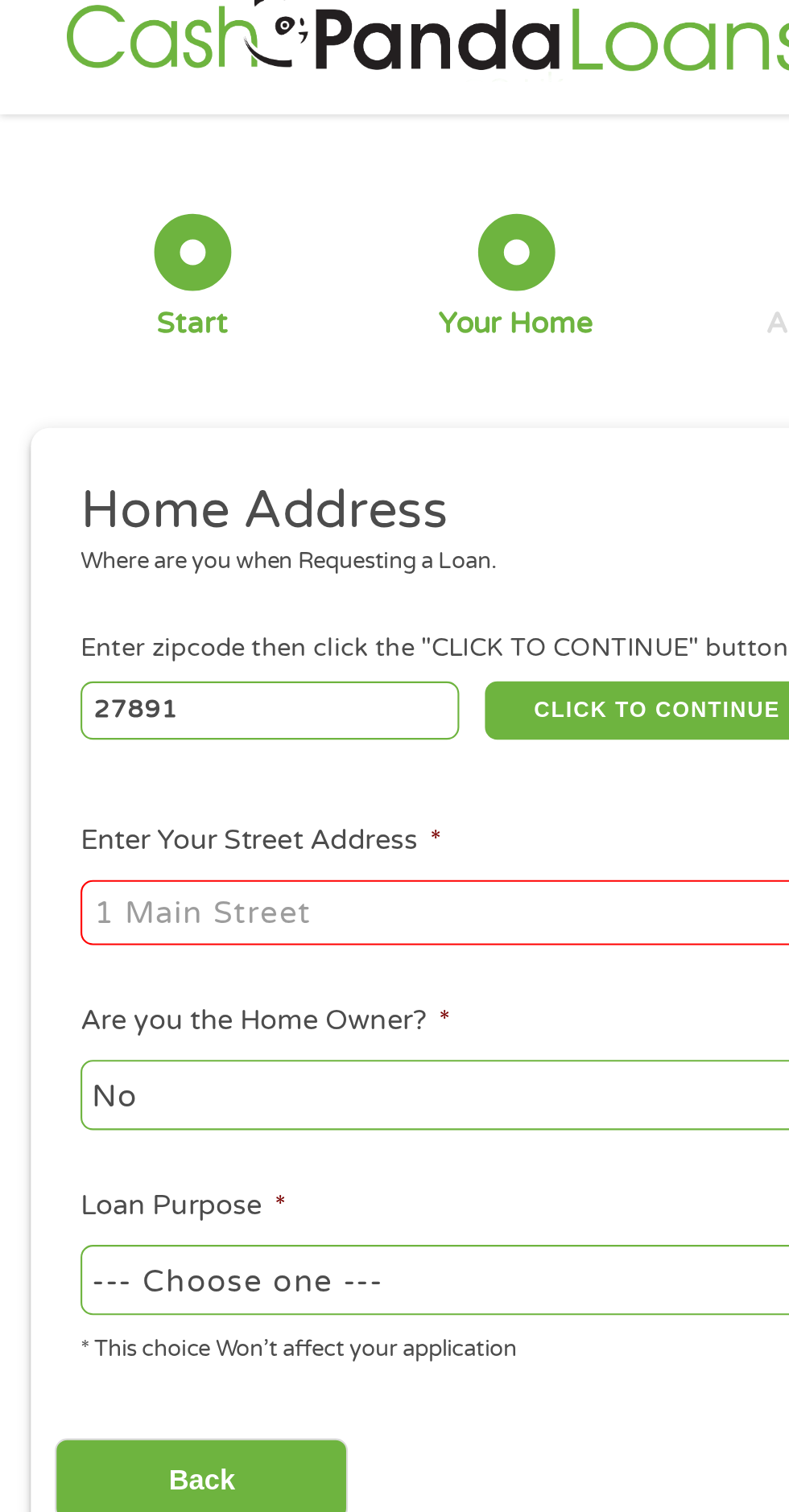
click at [270, 453] on input "Enter Your Street Address *" at bounding box center [210, 445] width 345 height 31
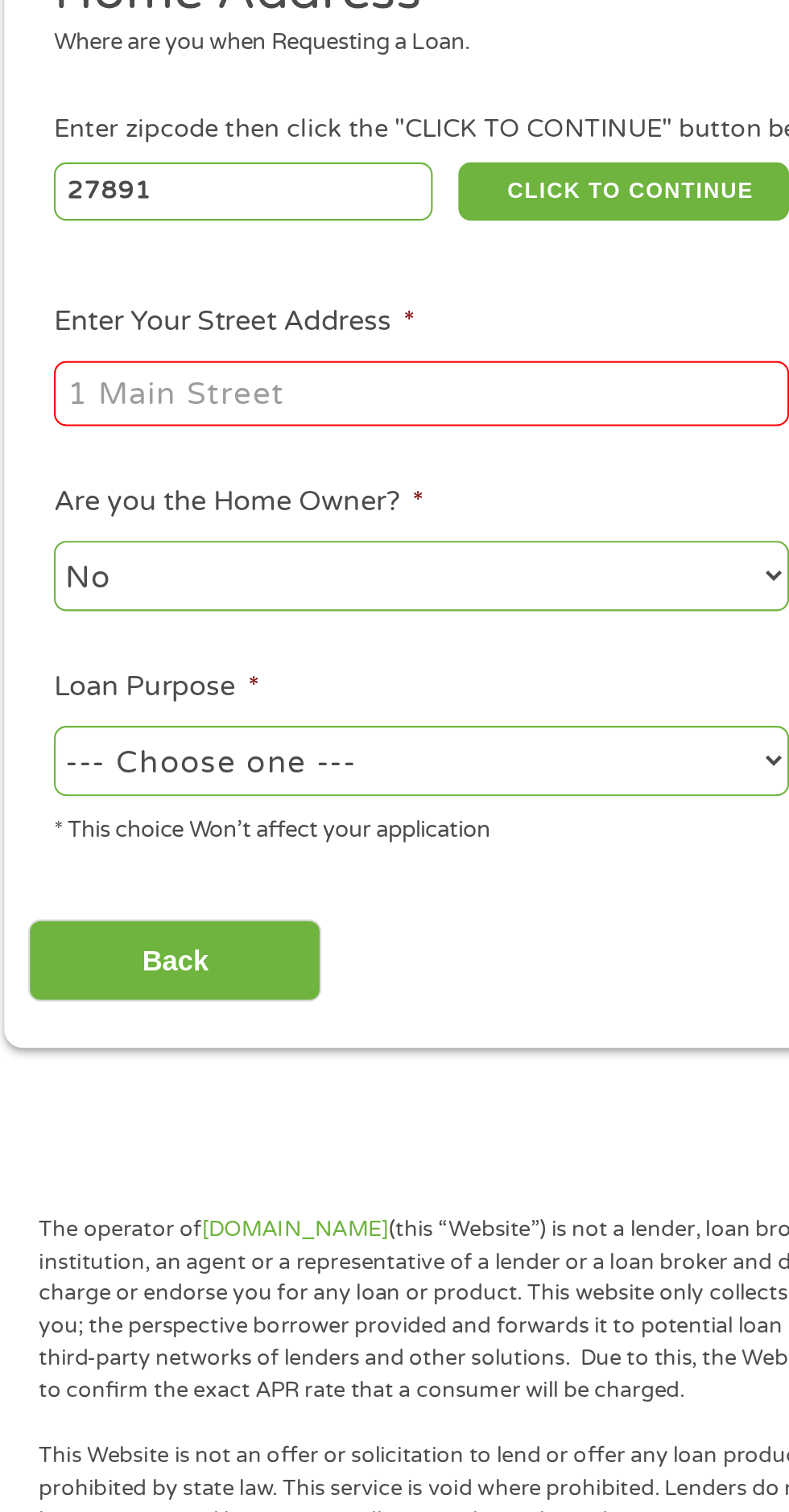
type input "[STREET_ADDRESS][PERSON_NAME]"
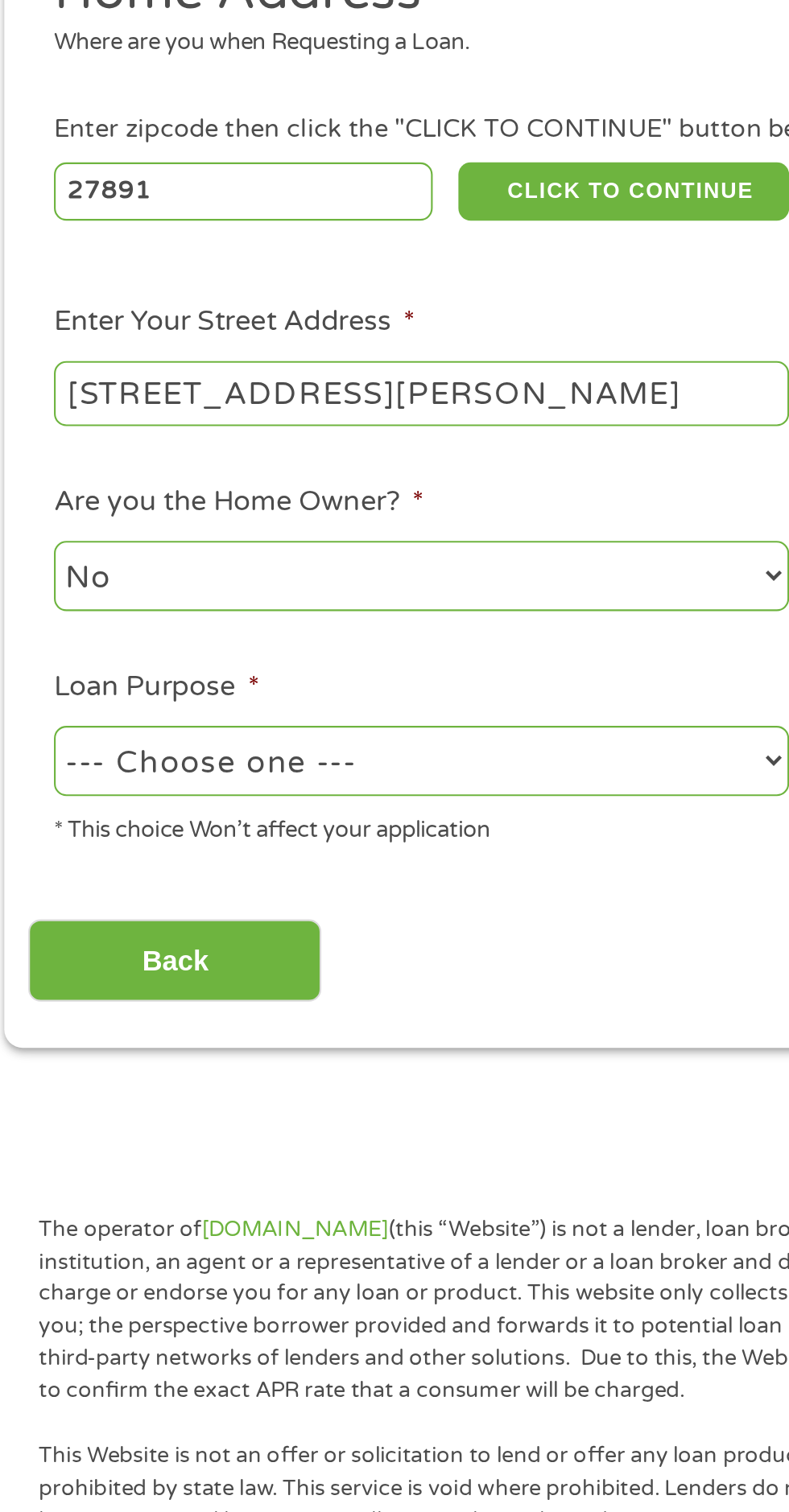
click at [319, 618] on select "--- Choose one --- Pay Bills Debt Consolidation Home Improvement Major Purchase…" at bounding box center [210, 616] width 345 height 33
select select "paybills"
click at [38, 601] on select "--- Choose one --- Pay Bills Debt Consolidation Home Improvement Major Purchase…" at bounding box center [210, 616] width 345 height 33
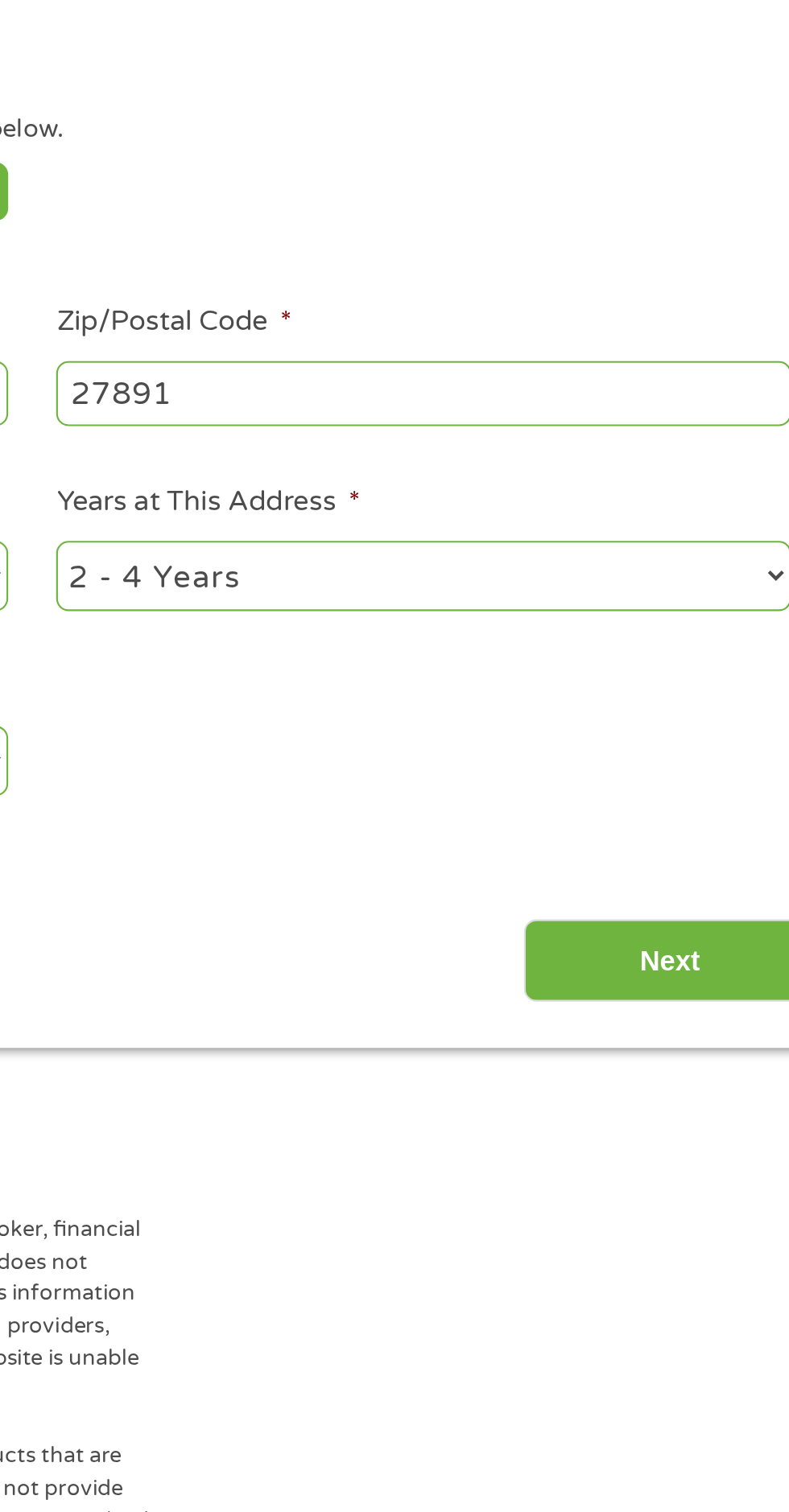
click at [683, 718] on input "Next" at bounding box center [694, 711] width 137 height 39
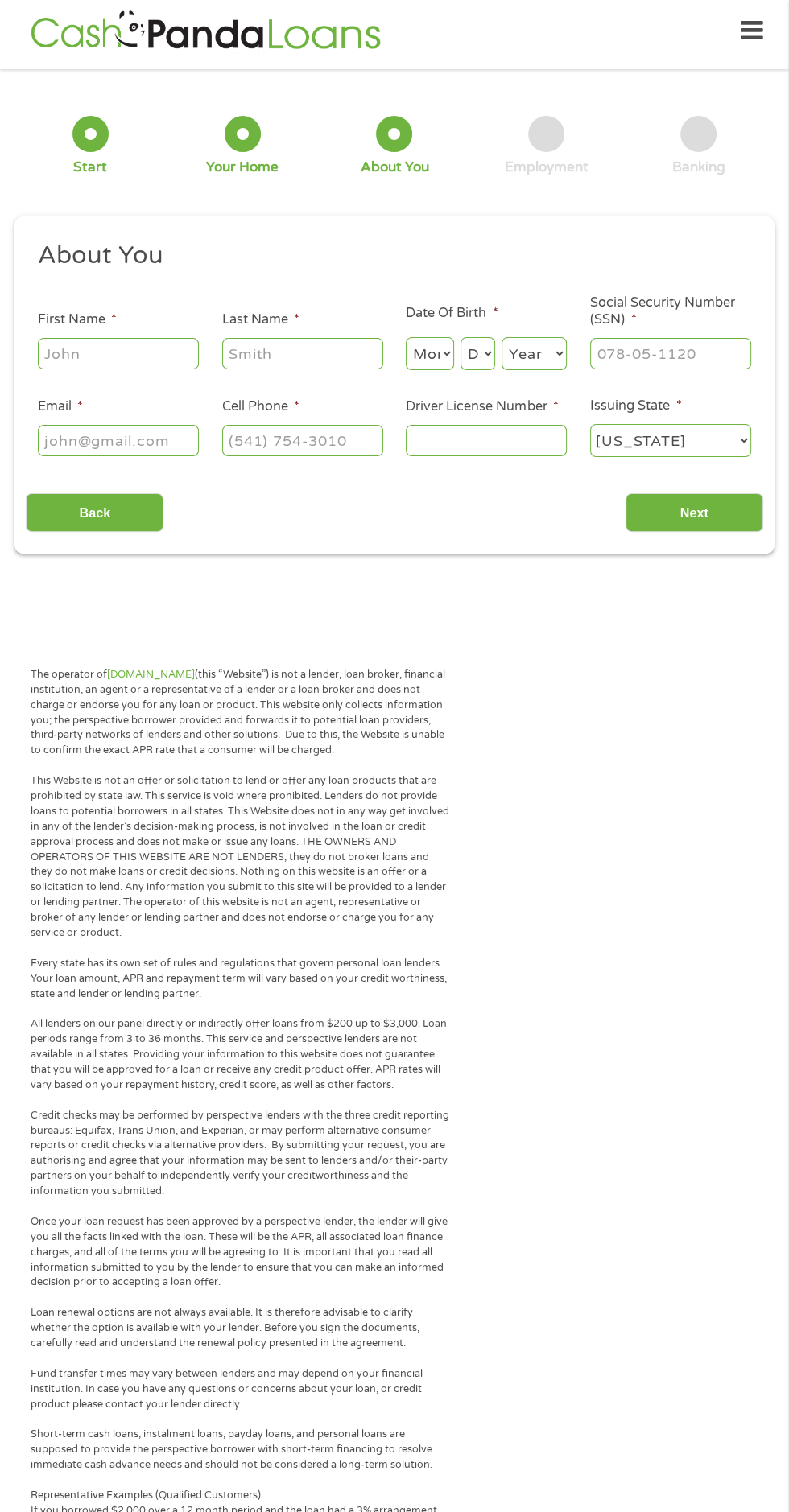
scroll to position [6, 0]
click at [172, 355] on input "First Name *" at bounding box center [118, 355] width 161 height 31
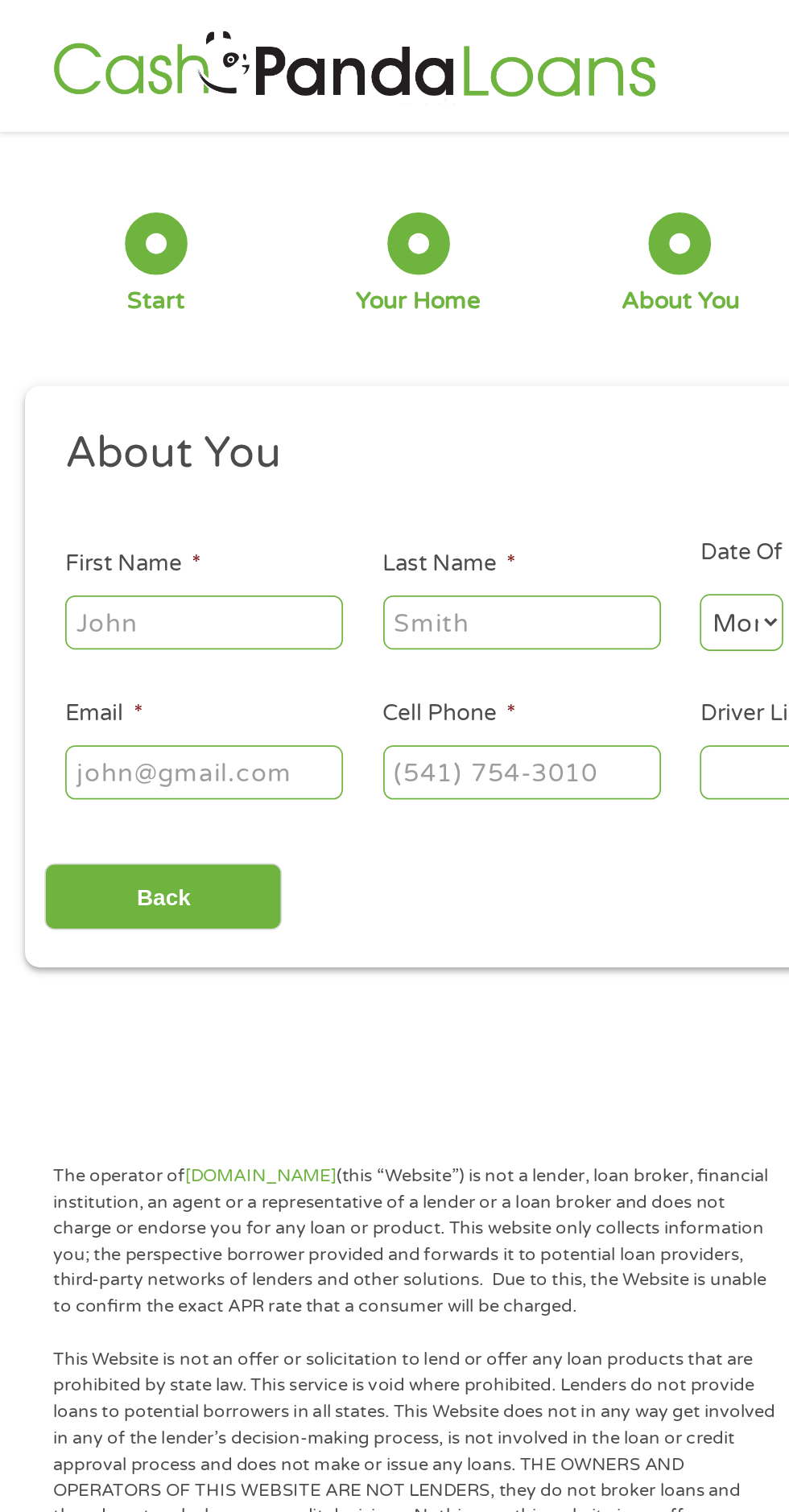
type input "Angel"
type input "[PERSON_NAME]"
type input "[EMAIL_ADDRESS][DOMAIN_NAME]"
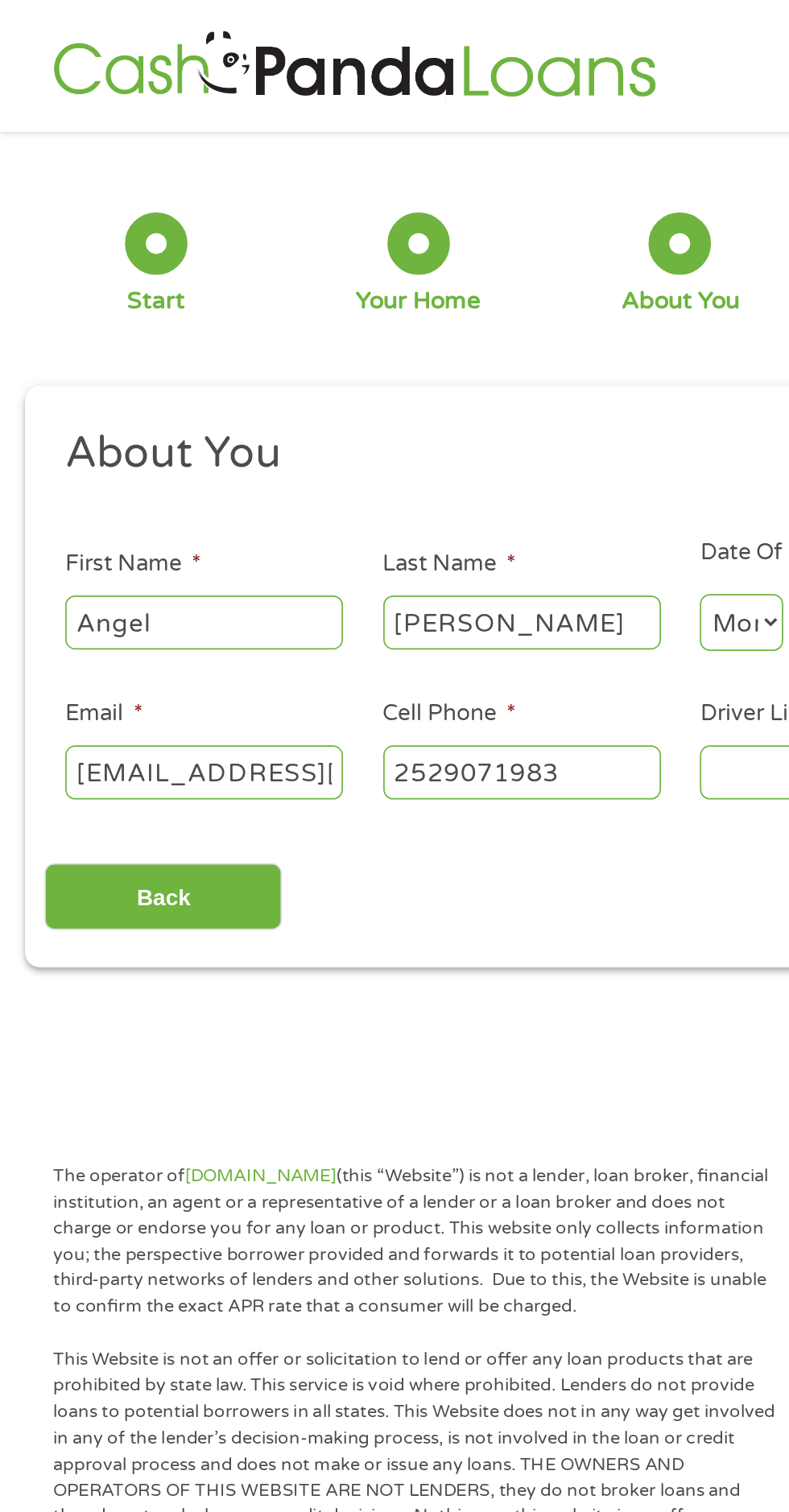
type input "[PHONE_NUMBER]"
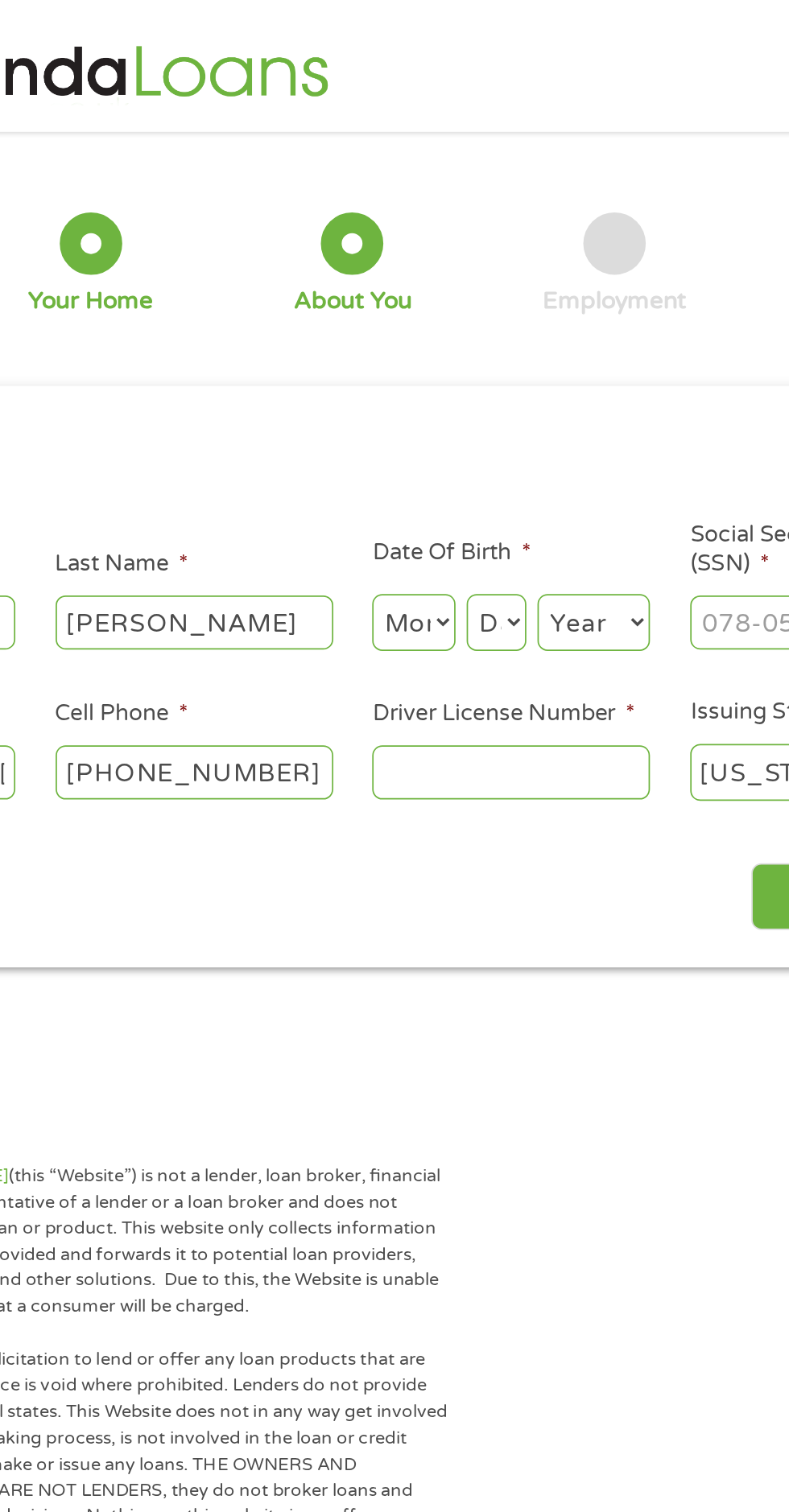
click at [440, 361] on select "Month 1 2 3 4 5 6 7 8 9 10 11 12" at bounding box center [429, 361] width 48 height 33
select select "6"
click at [405, 345] on select "Month 1 2 3 4 5 6 7 8 9 10 11 12" at bounding box center [429, 361] width 48 height 33
click at [488, 360] on select "Day 1 2 3 4 5 6 7 8 9 10 11 12 13 14 15 16 17 18 19 20 21 22 23 24 25 26 27 28 …" at bounding box center [477, 361] width 34 height 33
select select "13"
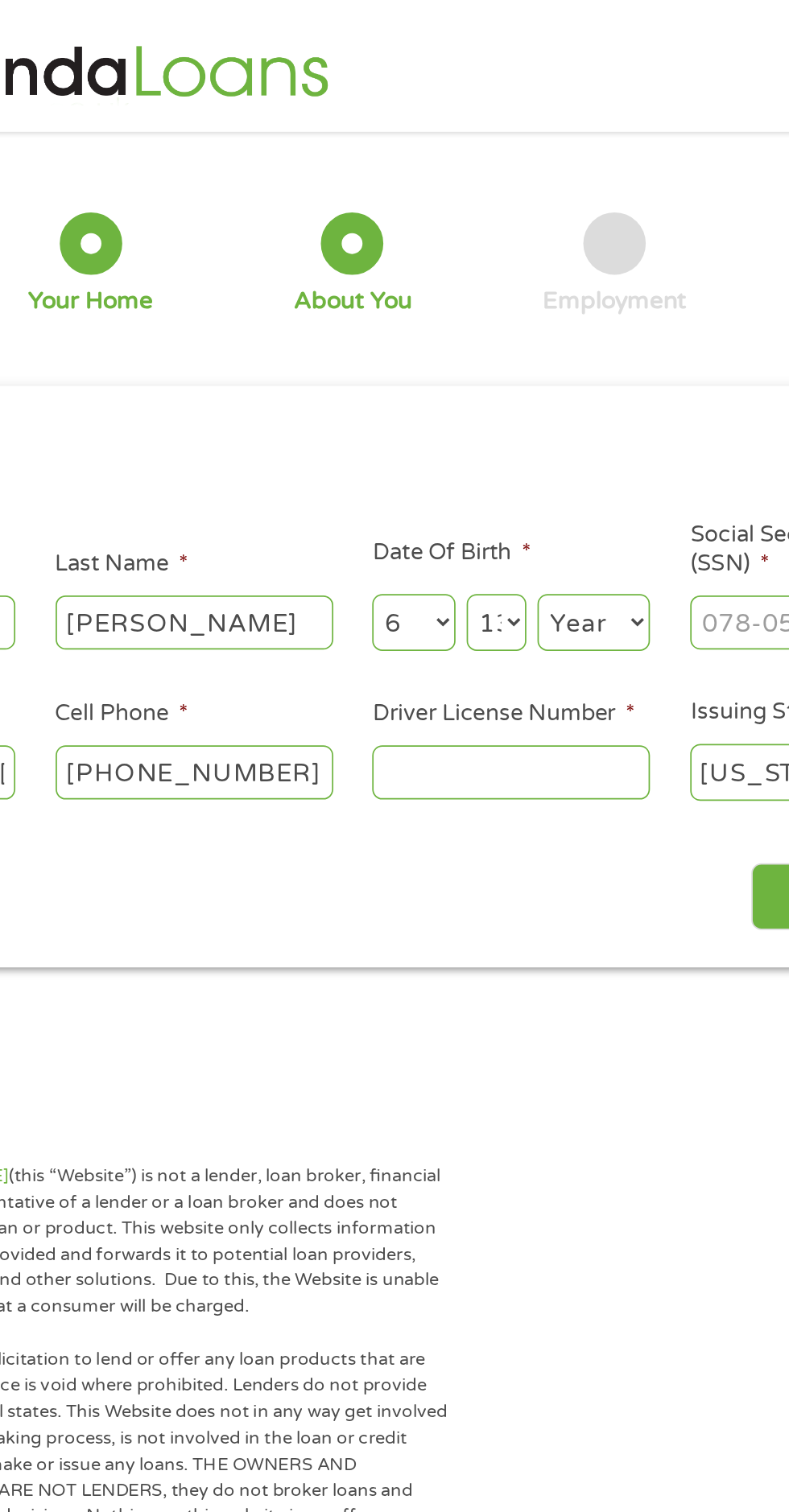
click at [460, 345] on select "Day 1 2 3 4 5 6 7 8 9 10 11 12 13 14 15 16 17 18 19 20 21 22 23 24 25 26 27 28 …" at bounding box center [477, 361] width 34 height 33
click at [537, 366] on select "Year [DATE] 2006 2005 2004 2003 2002 2001 2000 1999 1998 1997 1996 1995 1994 19…" at bounding box center [534, 361] width 65 height 33
select select "1988"
click at [501, 345] on select "Year [DATE] 2006 2005 2004 2003 2002 2001 2000 1999 1998 1997 1996 1995 1994 19…" at bounding box center [534, 361] width 65 height 33
click at [525, 450] on input "Driver License Number *" at bounding box center [485, 447] width 161 height 31
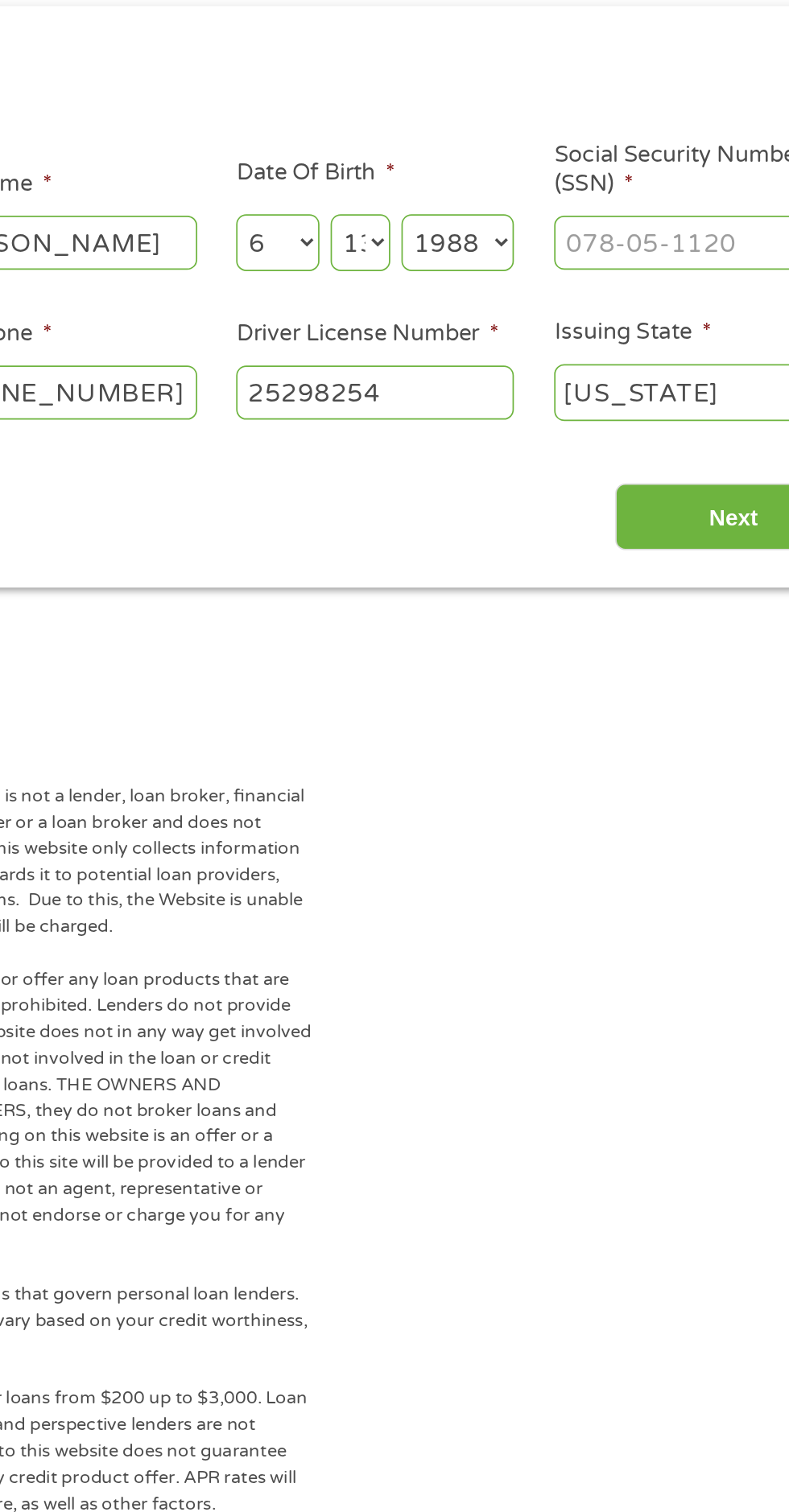
type input "25298254"
click at [694, 366] on input "Social Security Number (SSN) *" at bounding box center [670, 361] width 161 height 31
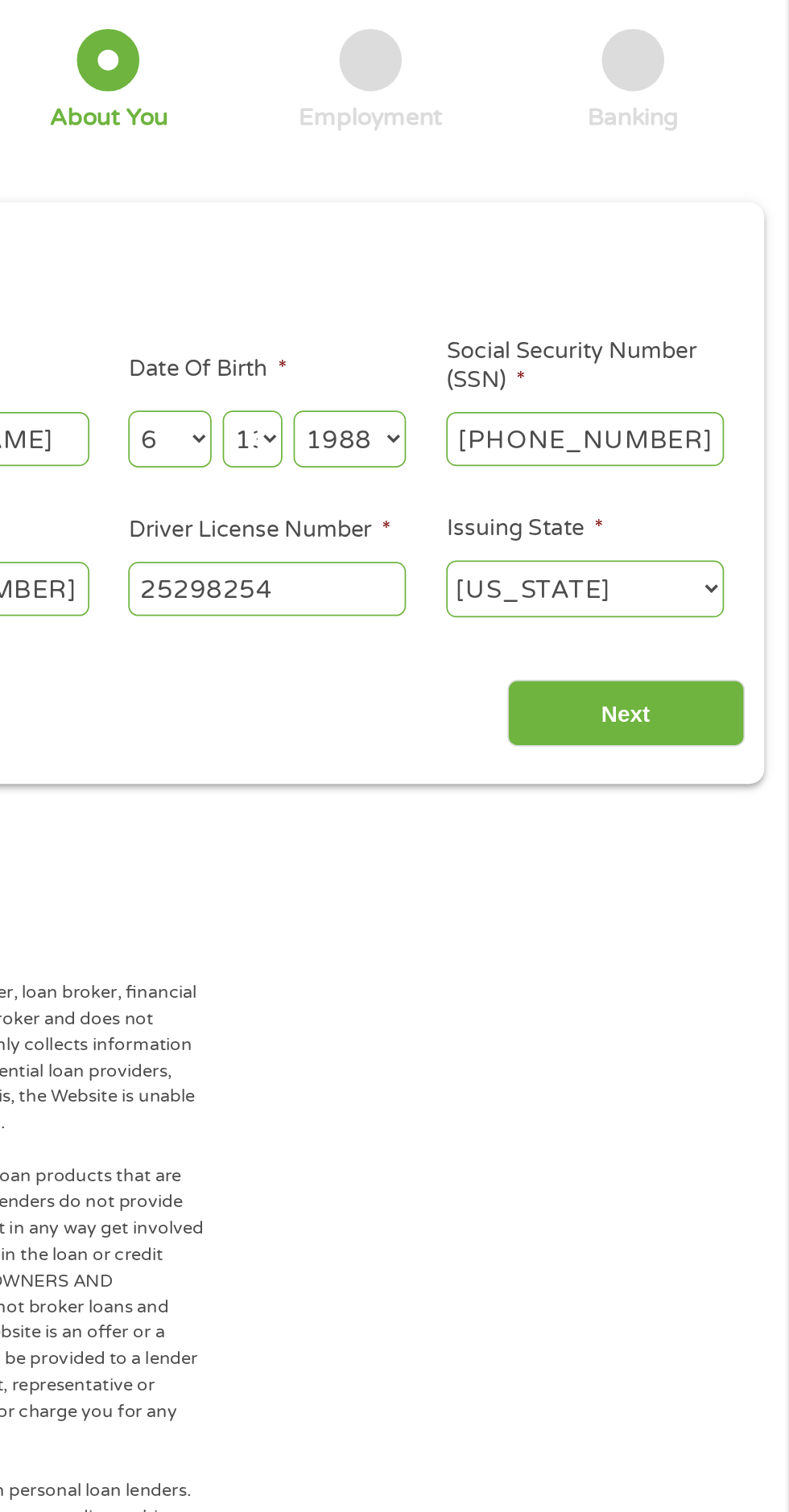
type input "246-59-0518"
click at [709, 534] on input "Next" at bounding box center [694, 520] width 137 height 39
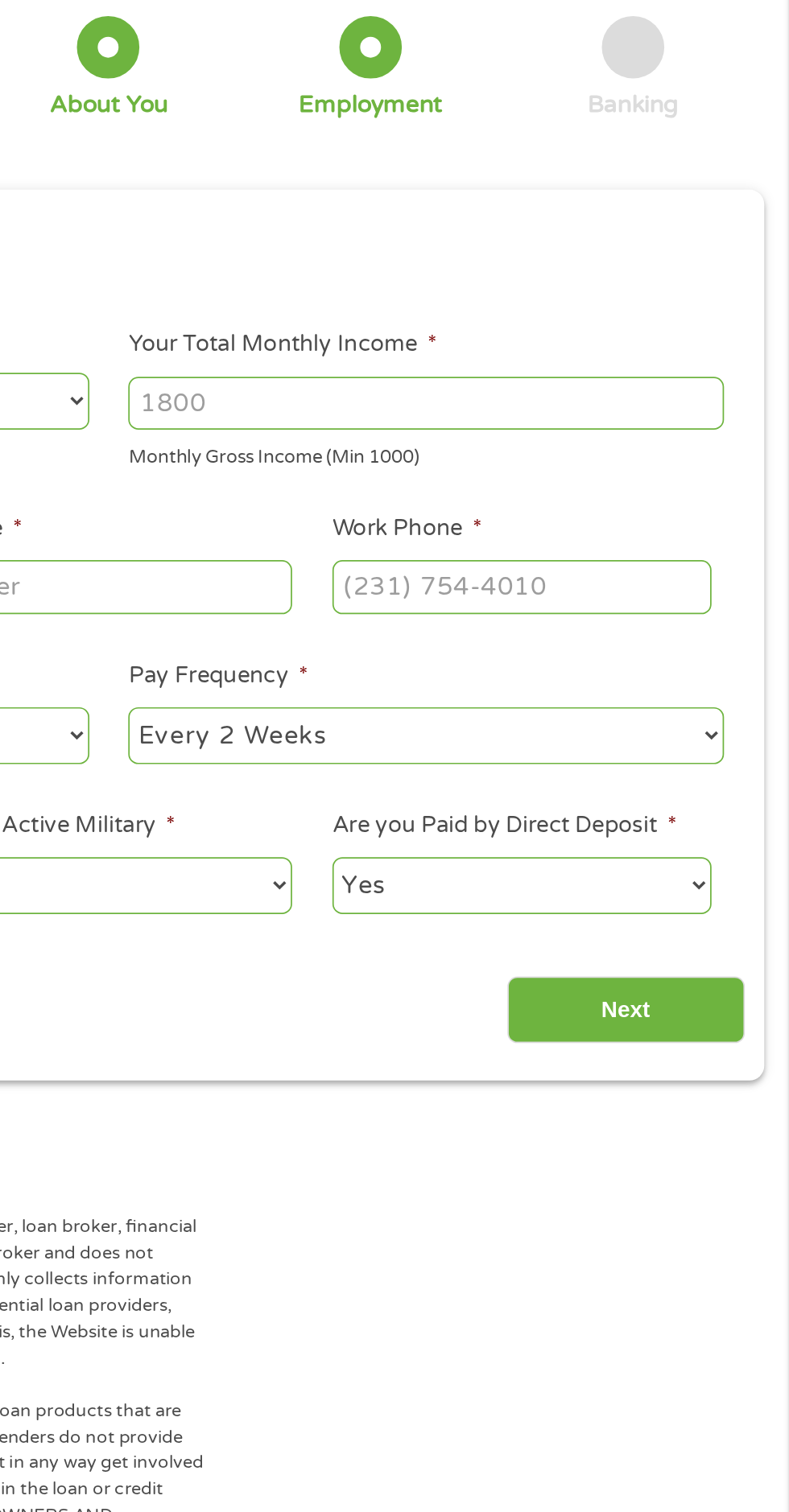
scroll to position [6, 6]
click at [713, 689] on input "Next" at bounding box center [694, 693] width 137 height 39
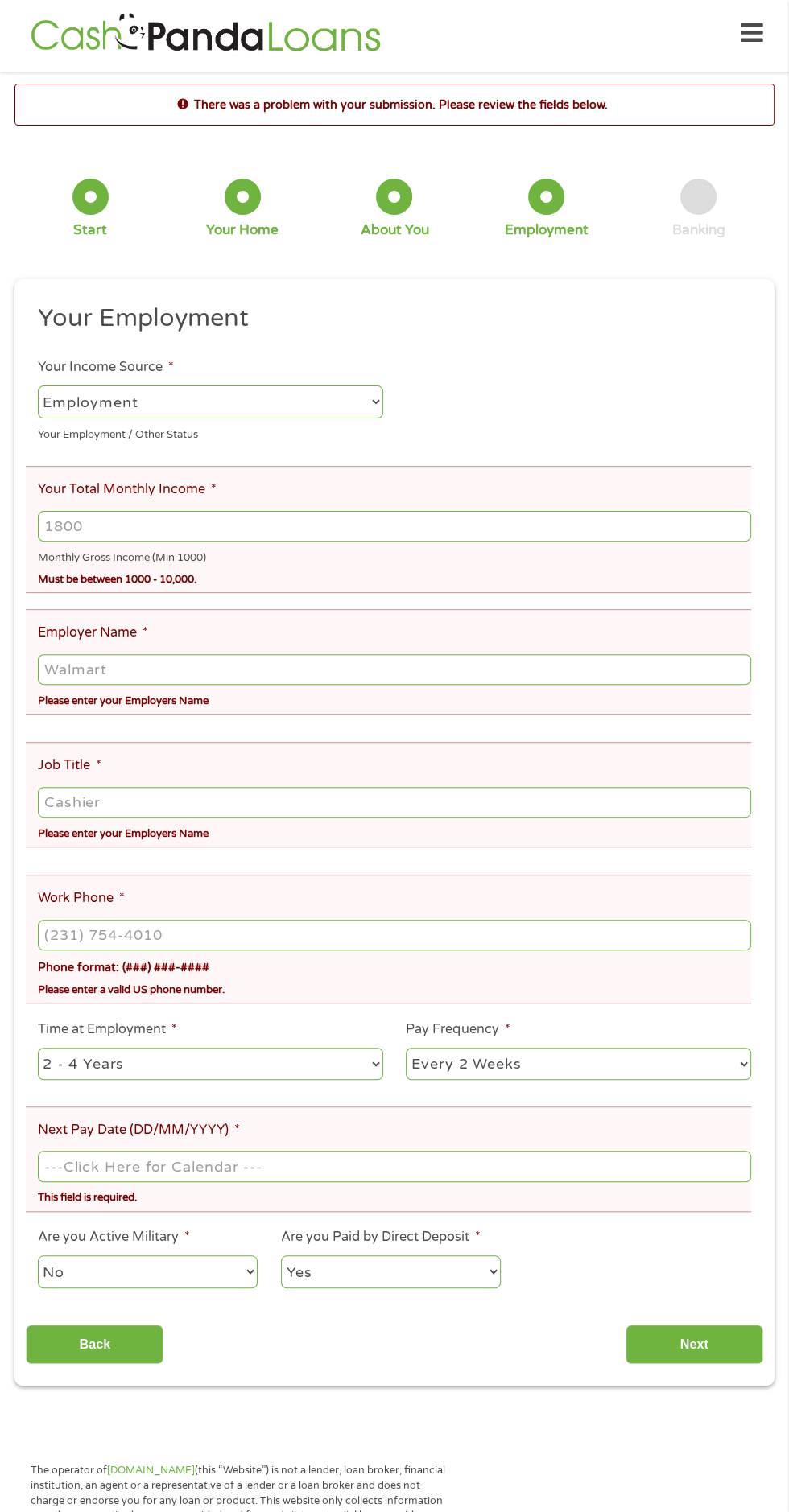
click at [399, 527] on input "Your Total Monthly Income *" at bounding box center [394, 526] width 713 height 31
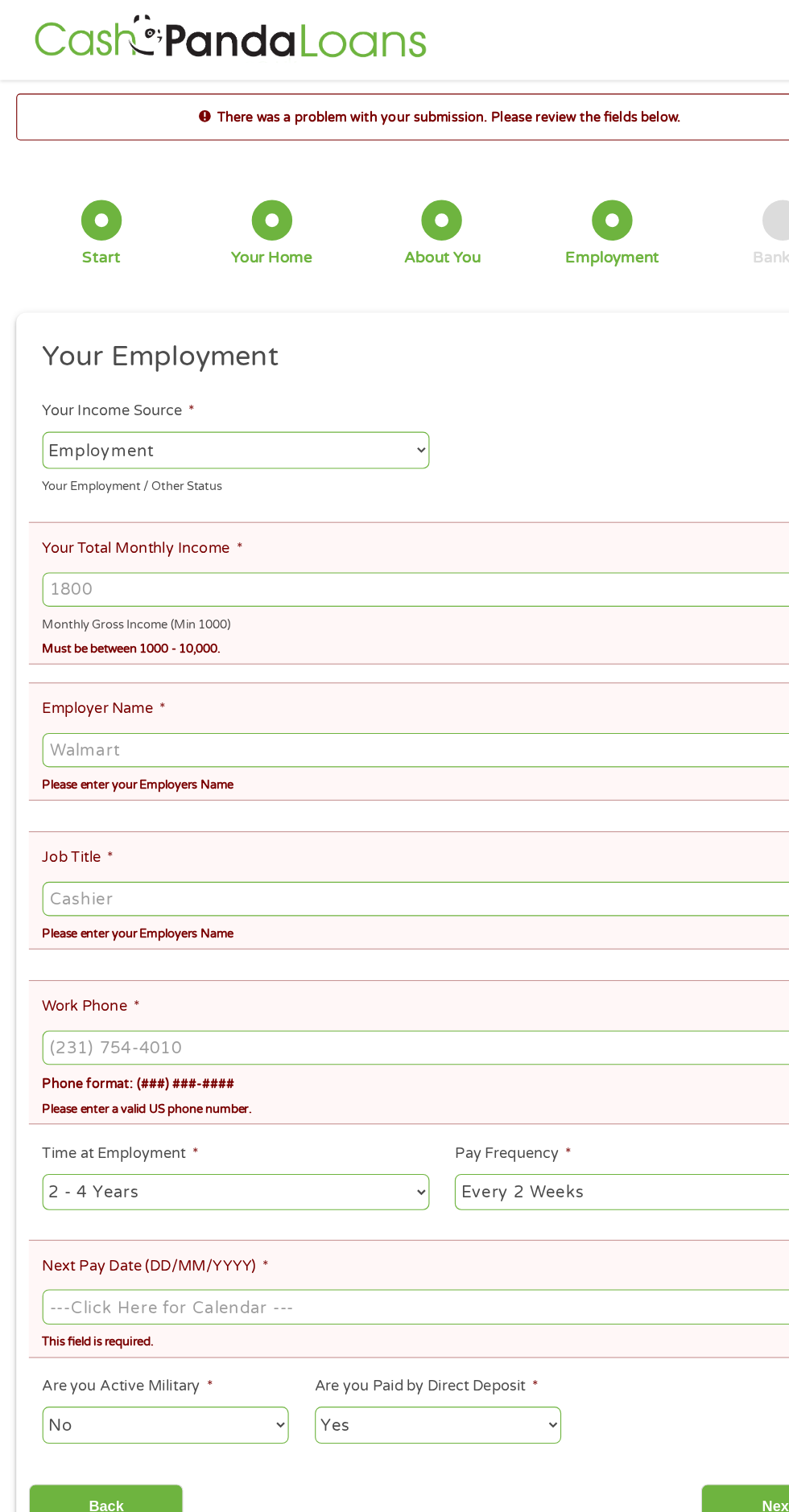
scroll to position [5, 0]
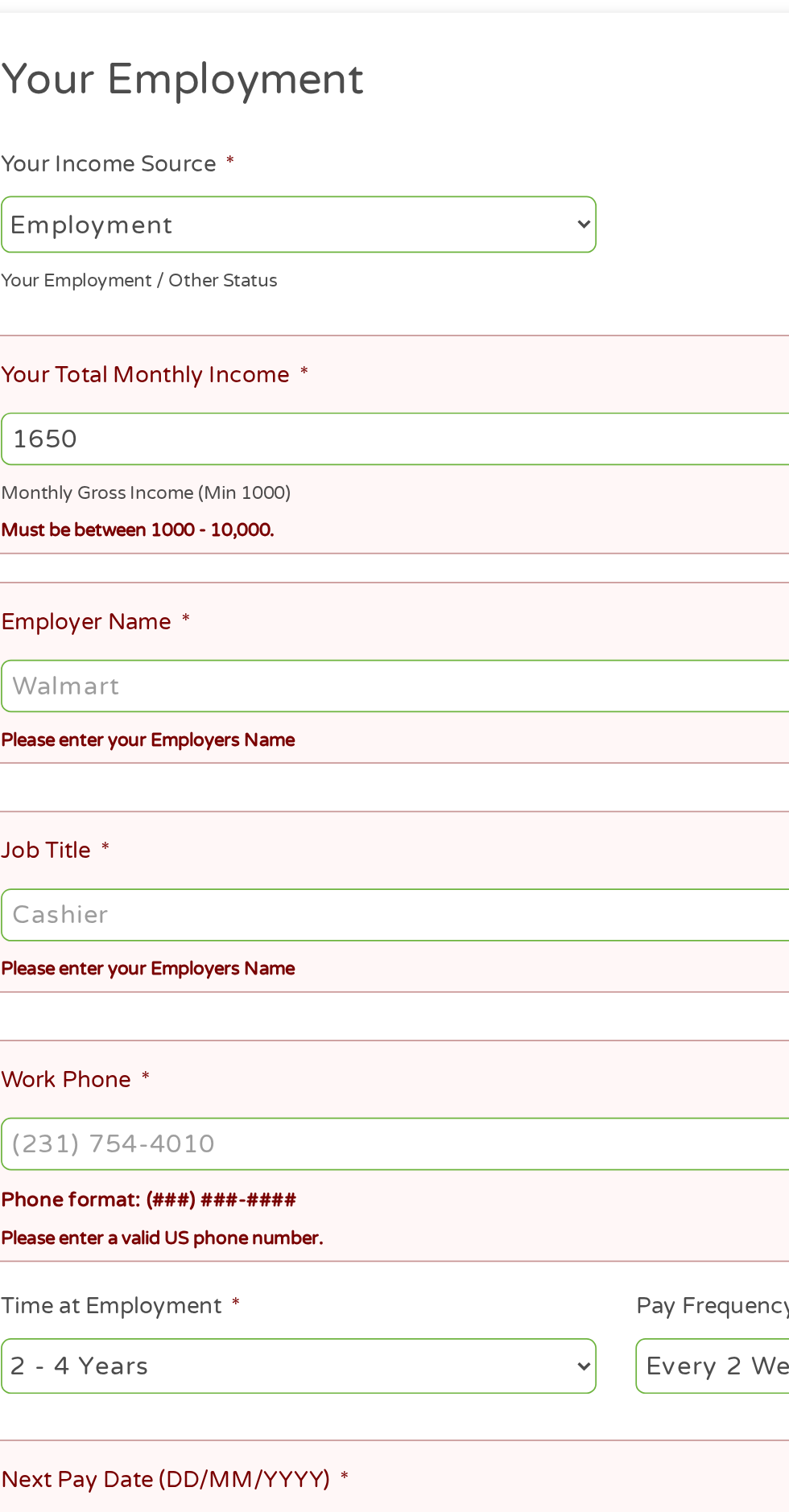
type input "1650"
click at [289, 596] on ul "Your Employment Your Income Source * --- Choose one --- Employment [DEMOGRAPHIC…" at bounding box center [394, 802] width 737 height 1000
click at [302, 607] on ul "Your Employment Your Income Source * --- Choose one --- Employment [DEMOGRAPHIC…" at bounding box center [394, 802] width 737 height 1000
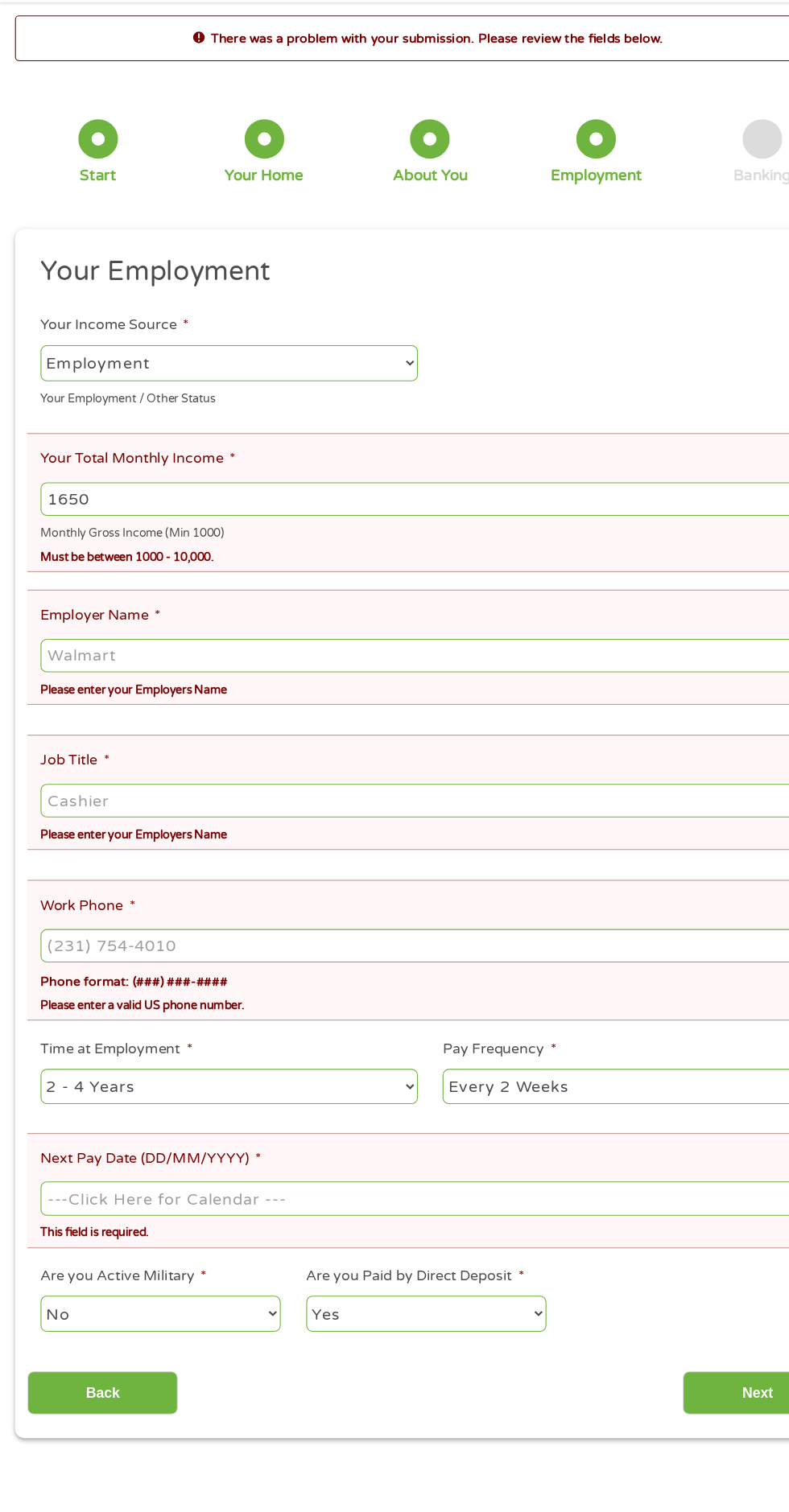
click at [363, 1151] on input "Next Pay Date (DD/MM/YYYY) *" at bounding box center [394, 1166] width 713 height 31
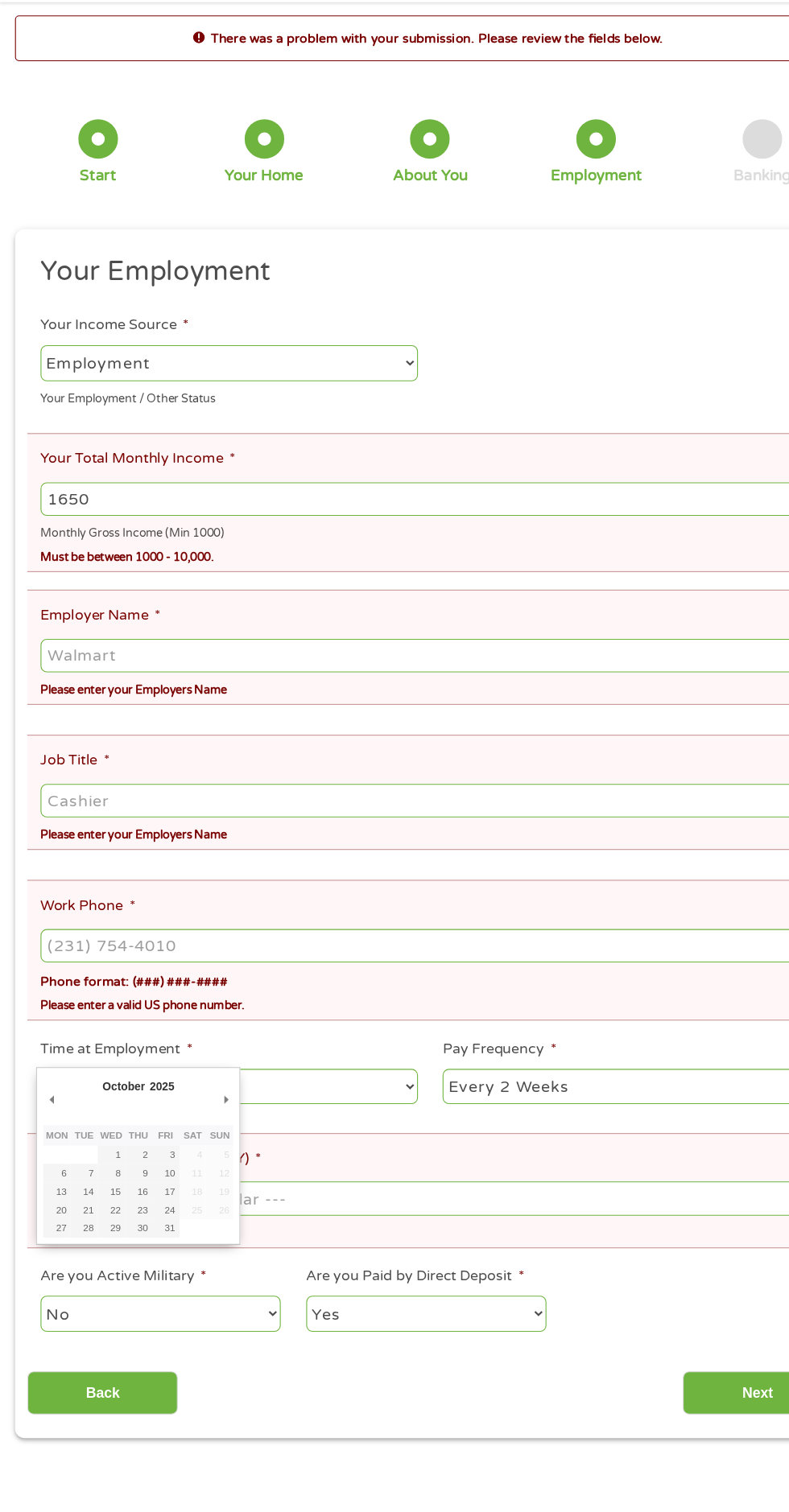
type input "[DATE]"
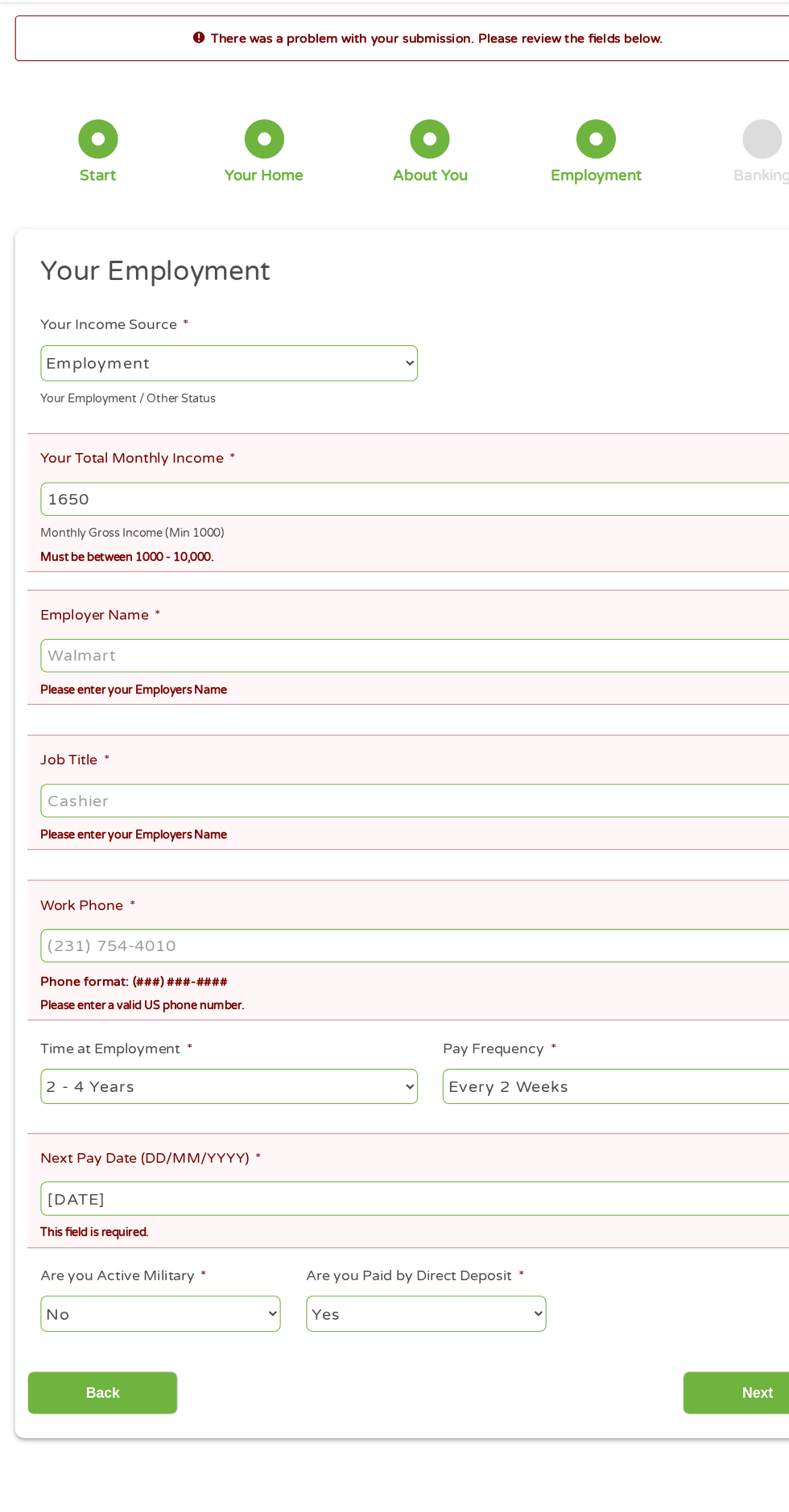
click at [350, 920] on input "Work Phone *" at bounding box center [394, 935] width 713 height 31
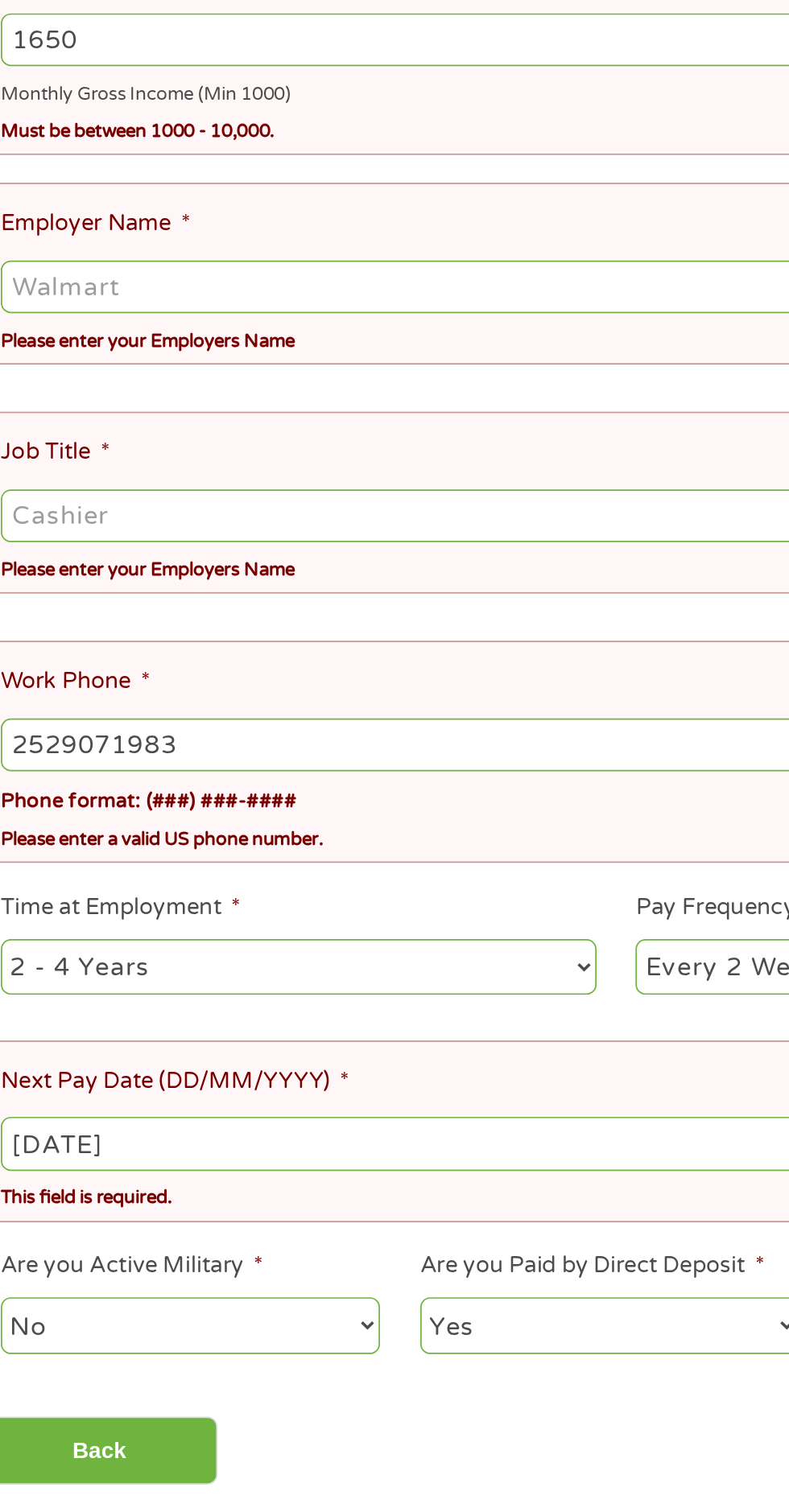
type input "[PHONE_NUMBER]"
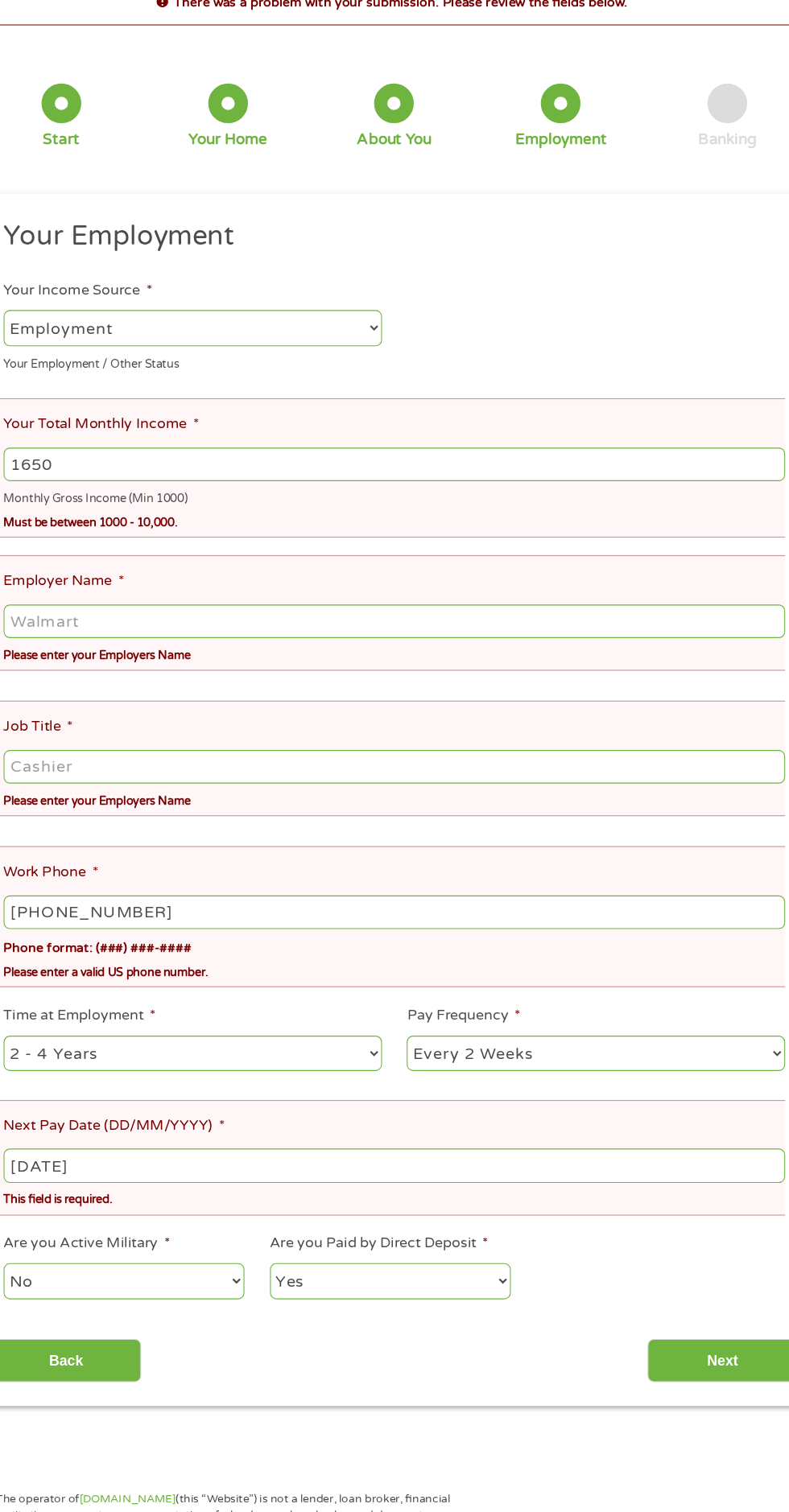
click at [263, 795] on input "Job Title *" at bounding box center [394, 803] width 713 height 31
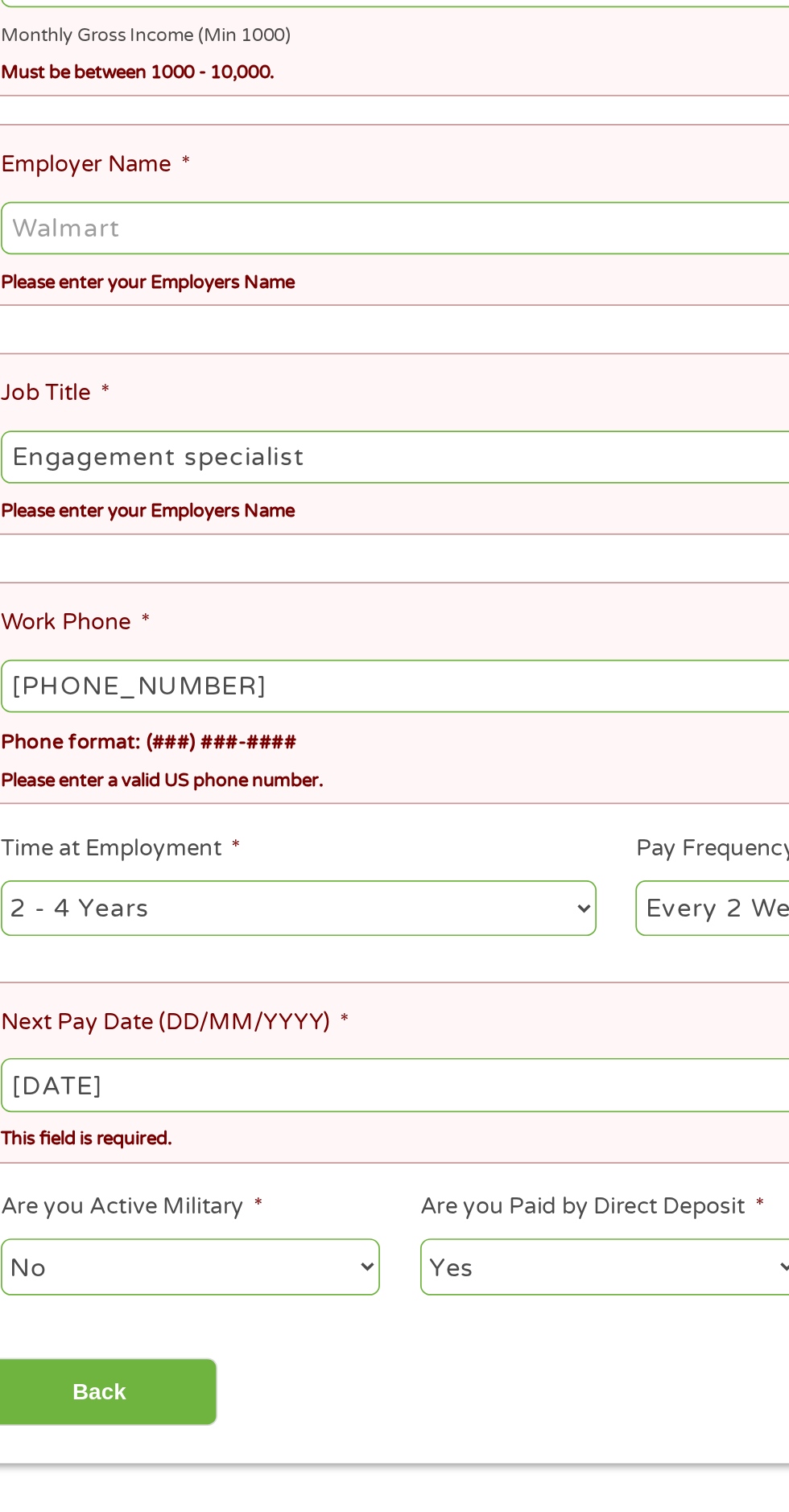
type input "Engagement specialist"
click at [355, 677] on input "Employer Name *" at bounding box center [394, 670] width 713 height 31
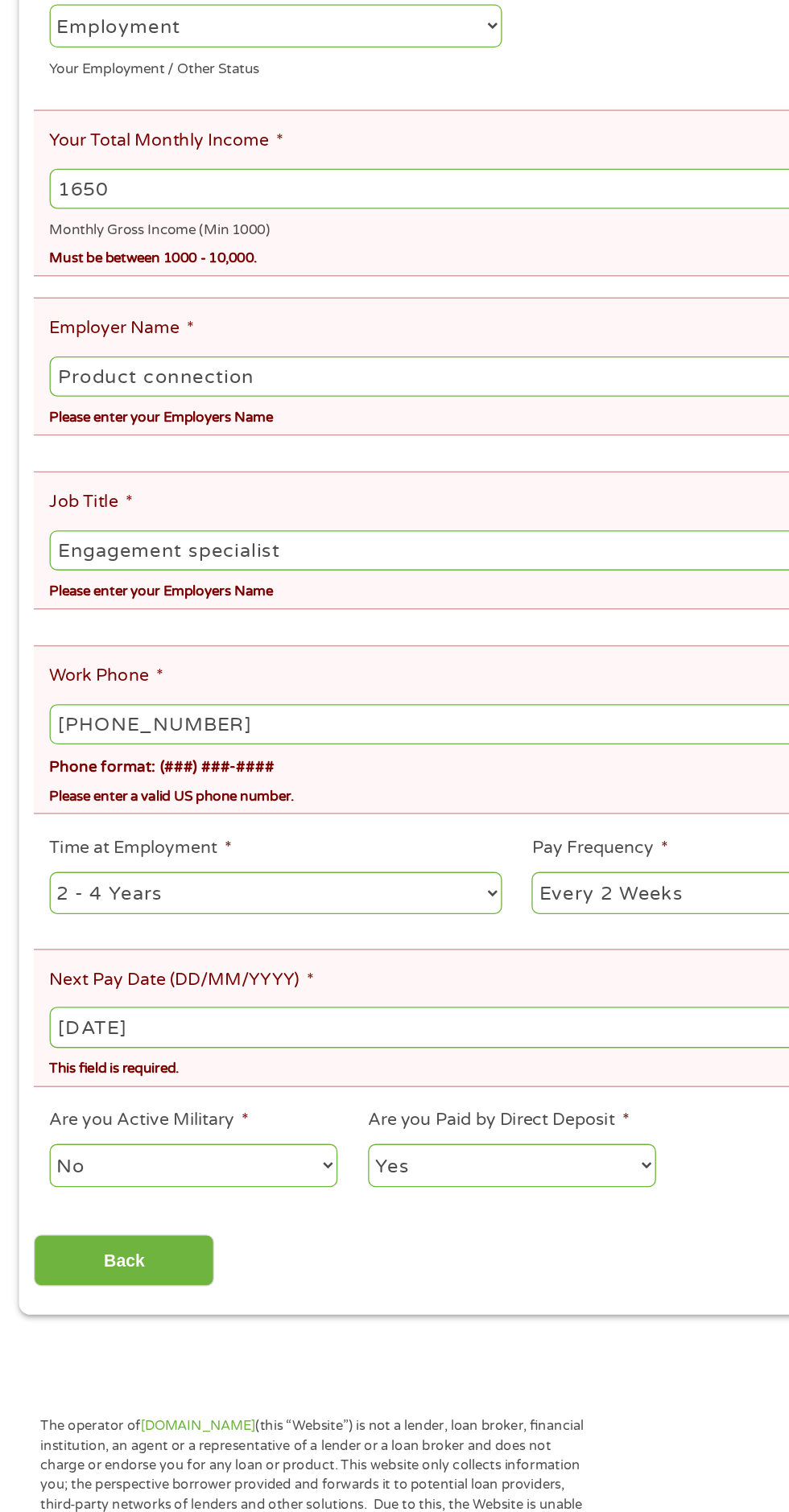
scroll to position [36, 0]
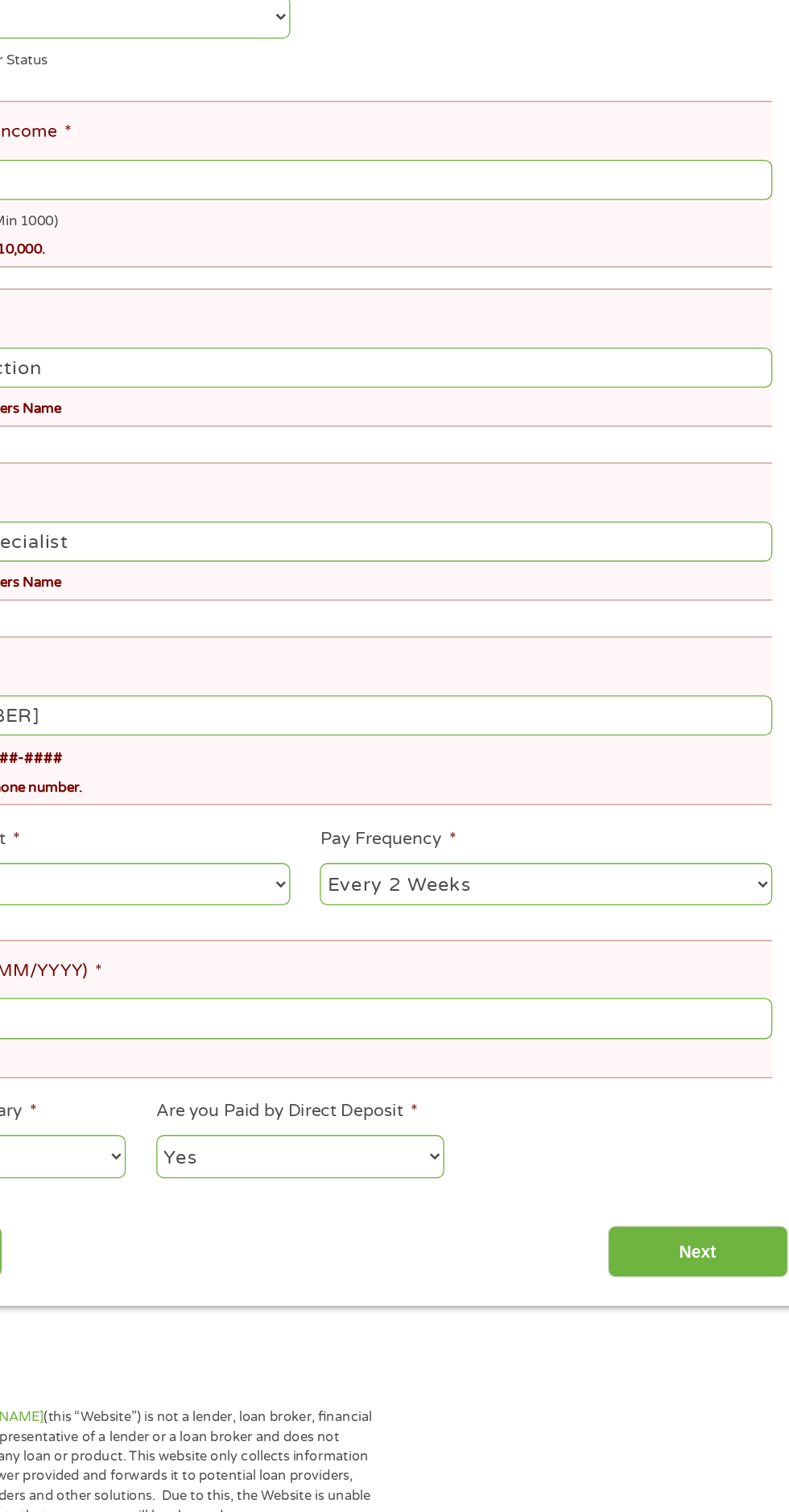
type input "Product connection"
click at [688, 1298] on input "Next" at bounding box center [694, 1313] width 137 height 39
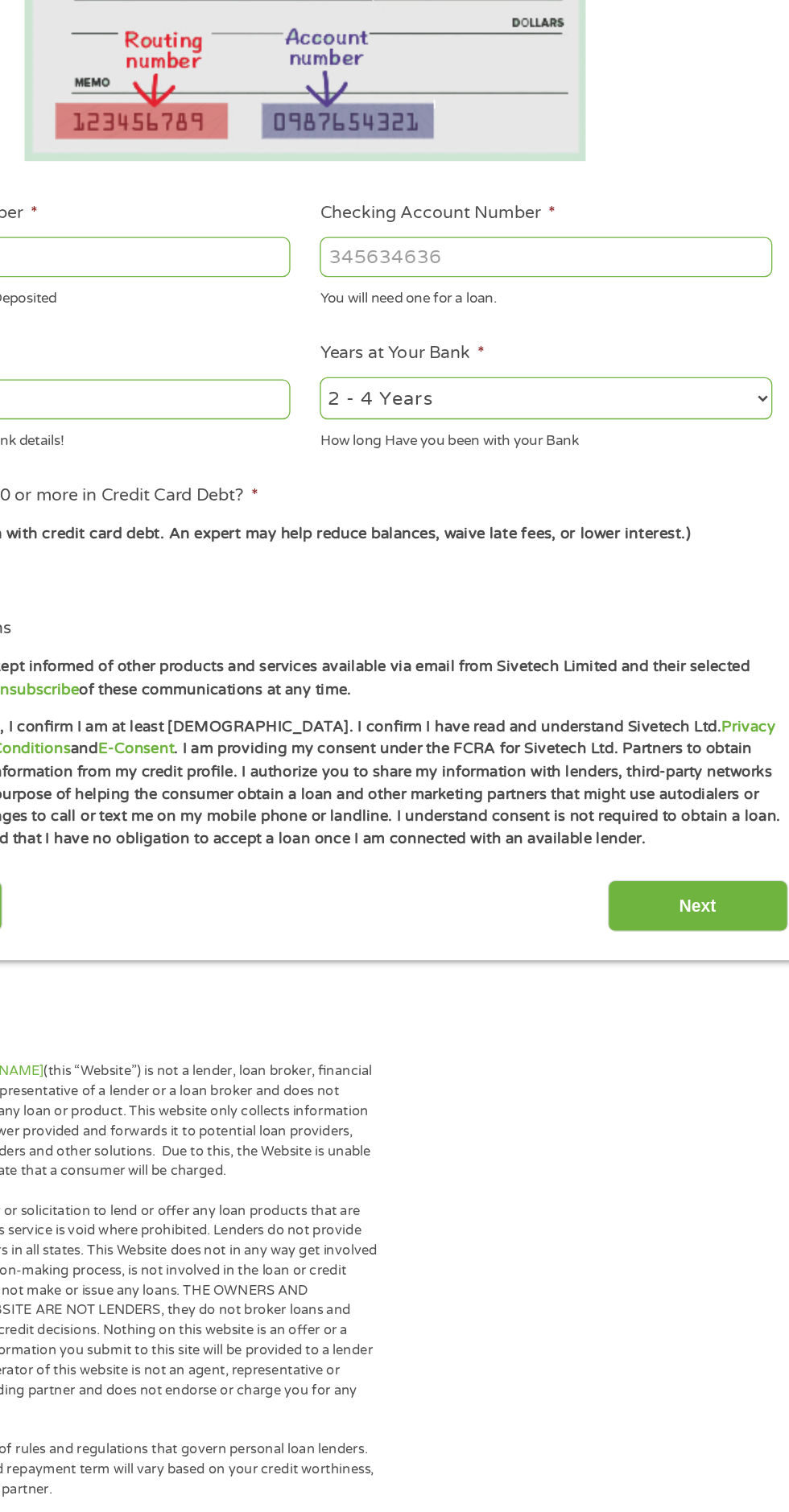
scroll to position [7, 0]
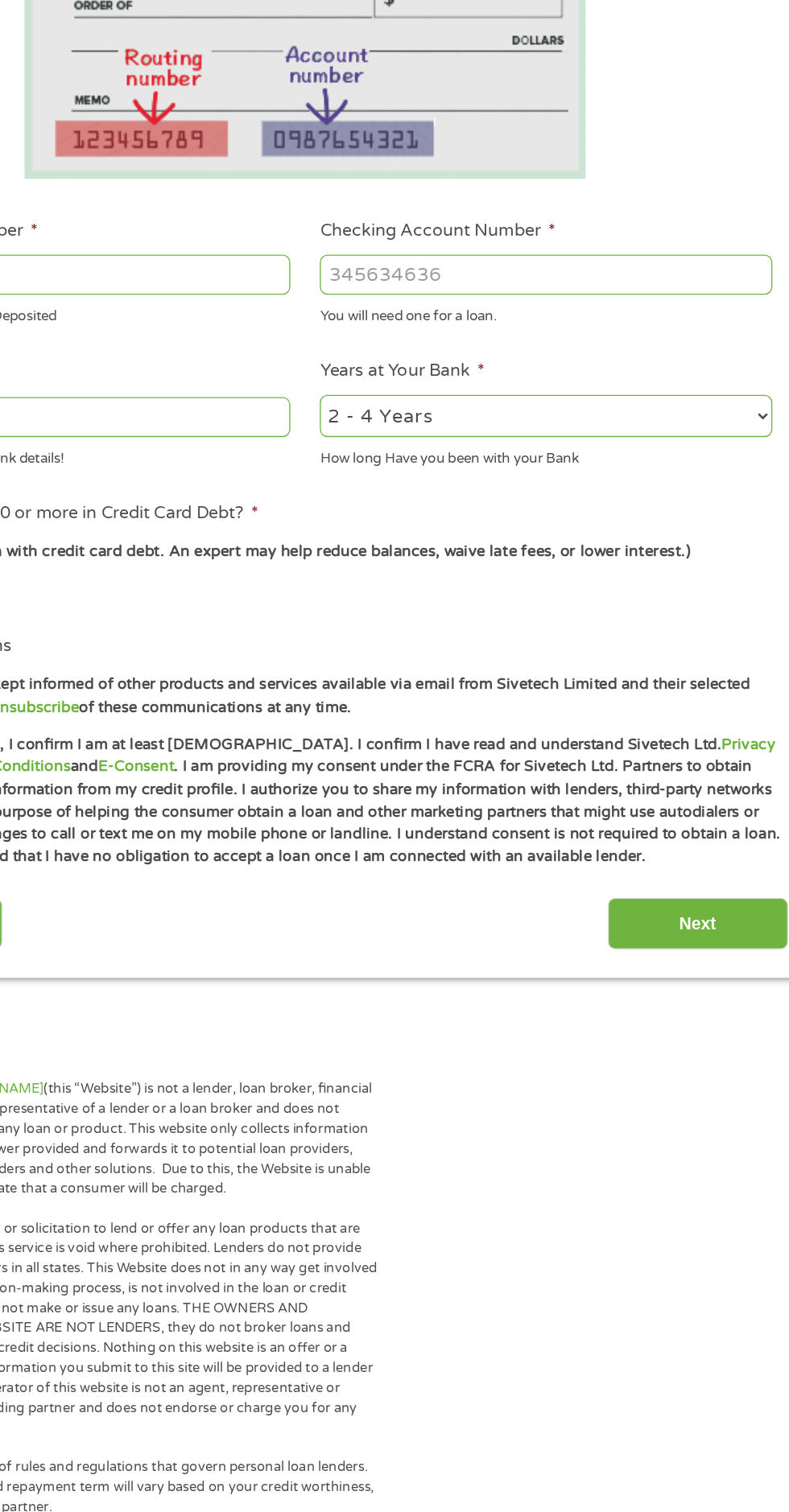
click at [332, 562] on input "ABA / Routing number *" at bounding box center [210, 568] width 345 height 31
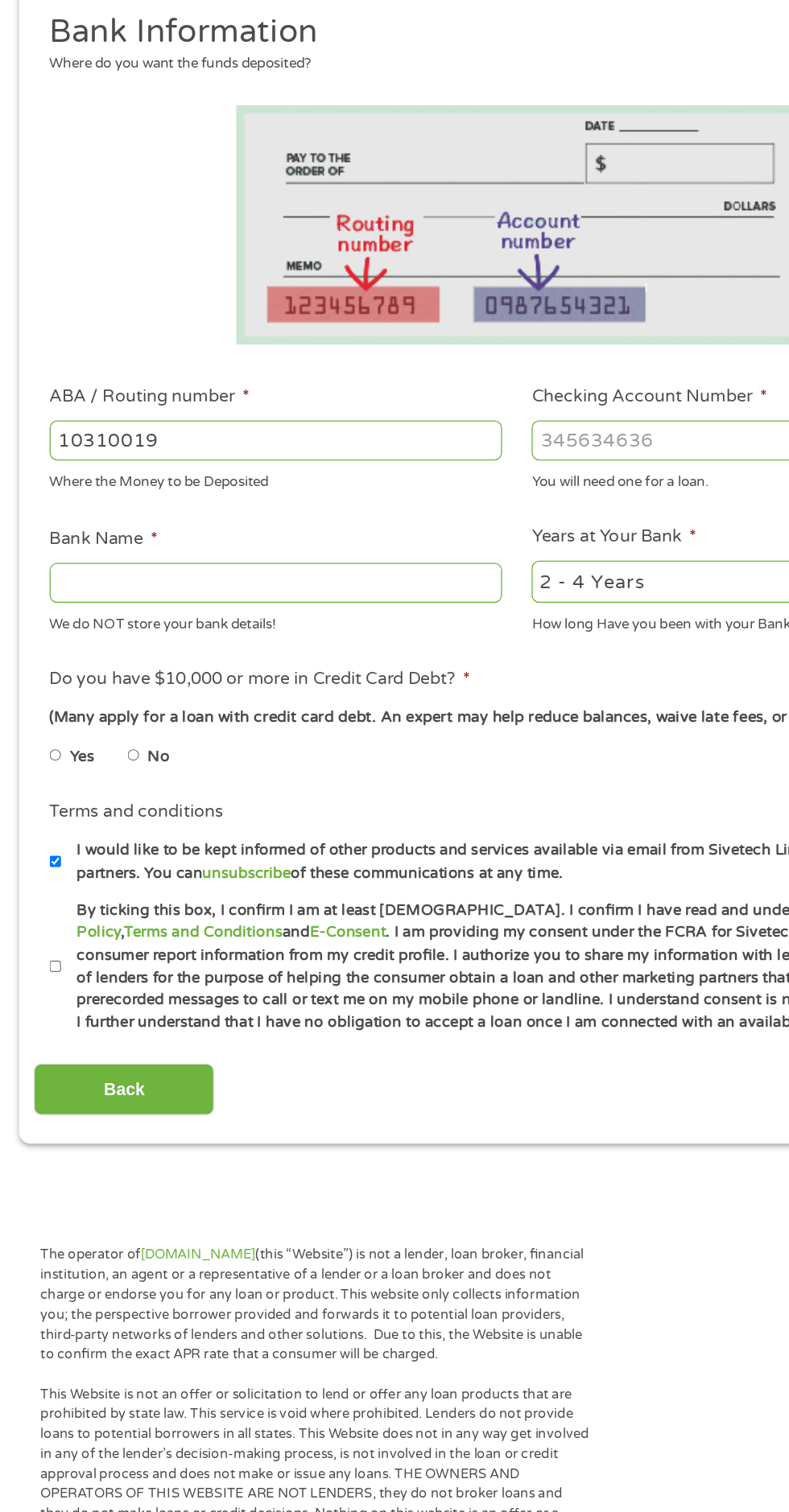
type input "103100195"
type input "CENTRAL NATIONAL BANK TRUST"
type input "103100195"
click at [549, 573] on input "Checking Account Number *" at bounding box center [578, 568] width 345 height 31
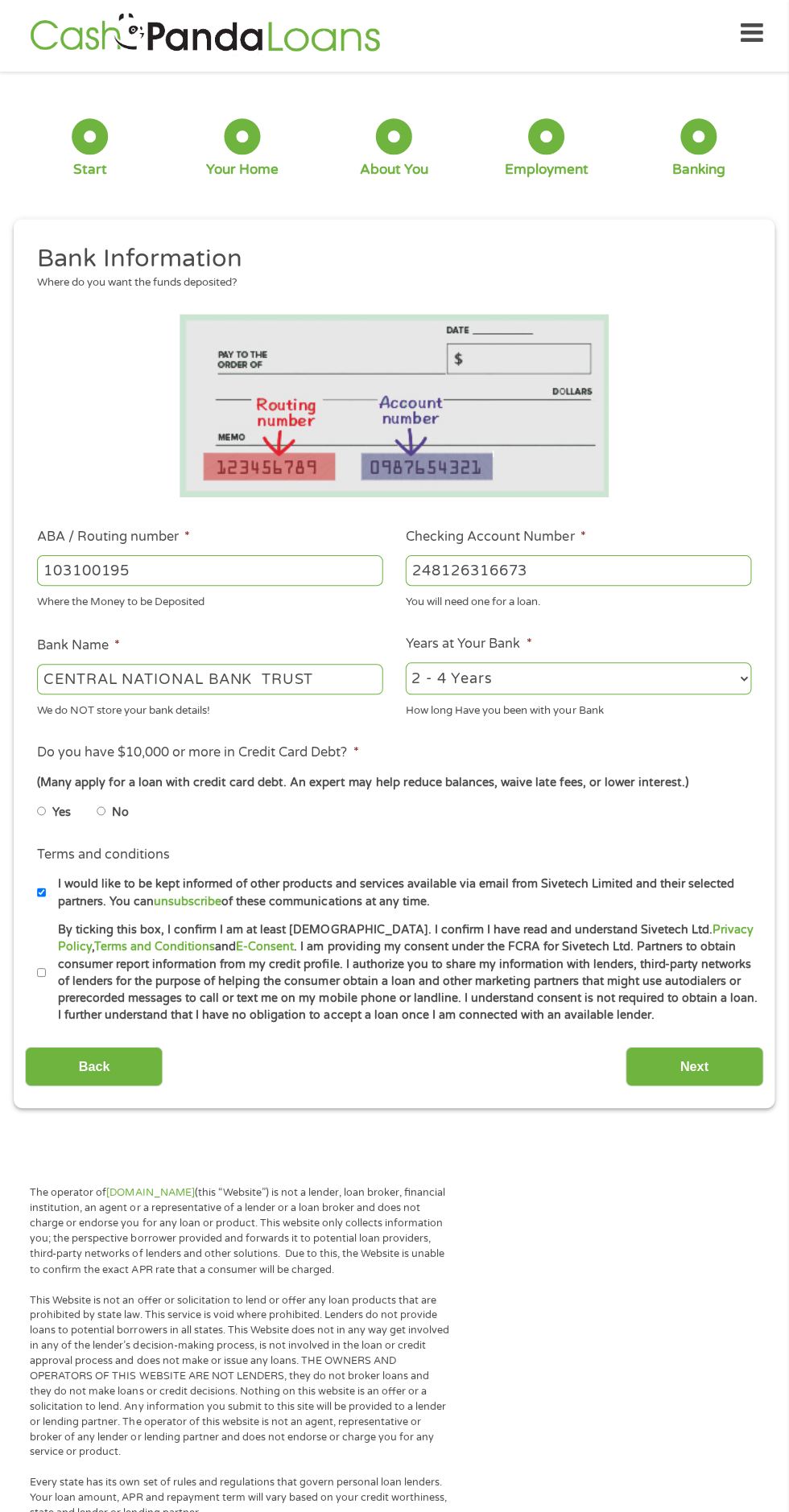
scroll to position [0, 0]
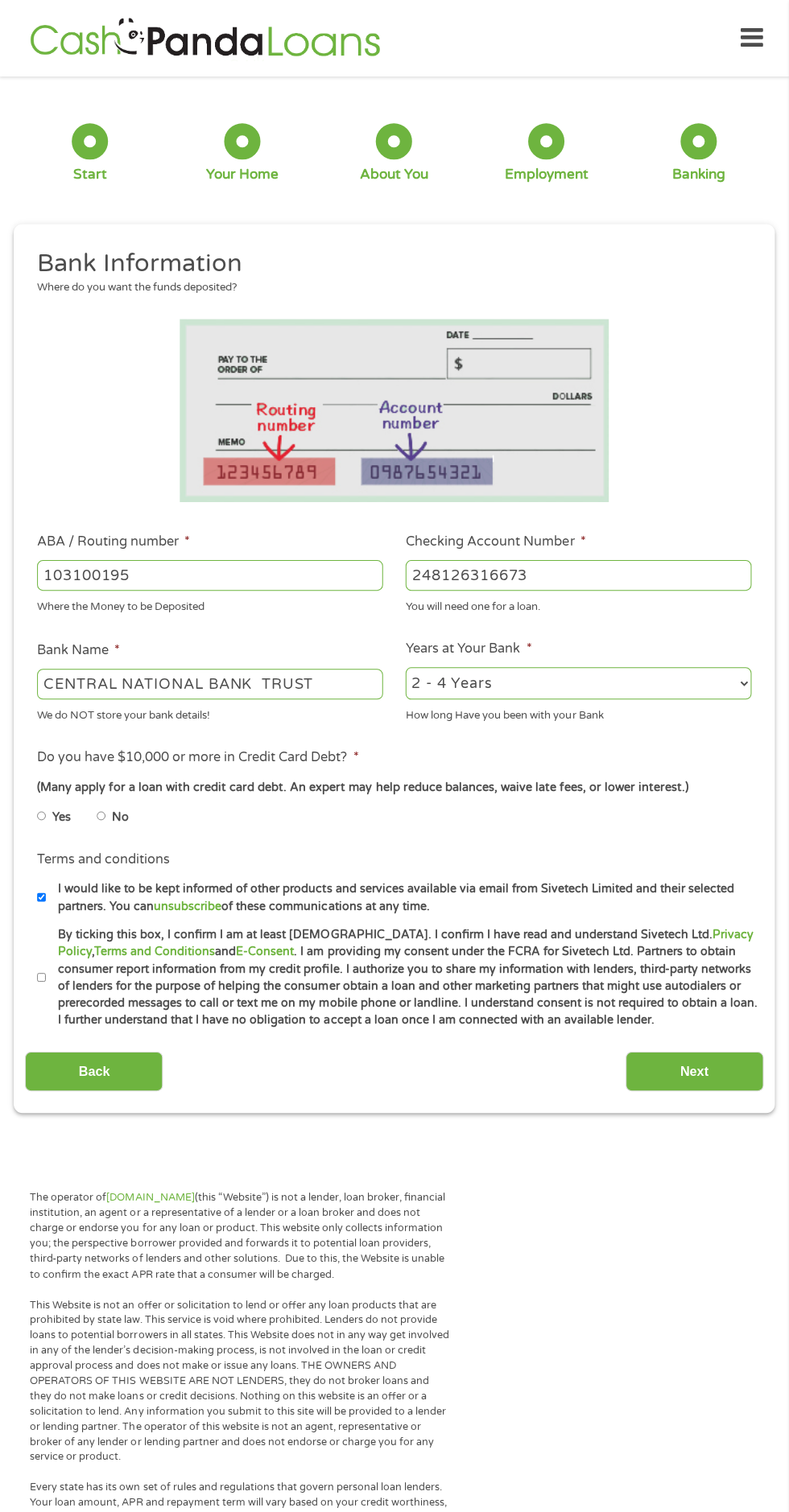
type input "248126316673"
click at [130, 816] on label "No" at bounding box center [121, 816] width 17 height 18
click at [107, 816] on input "No" at bounding box center [101, 816] width 9 height 26
radio input "true"
click at [62, 988] on label "By ticking this box, I confirm I am at least [DEMOGRAPHIC_DATA]. I confirm I ha…" at bounding box center [402, 976] width 711 height 103
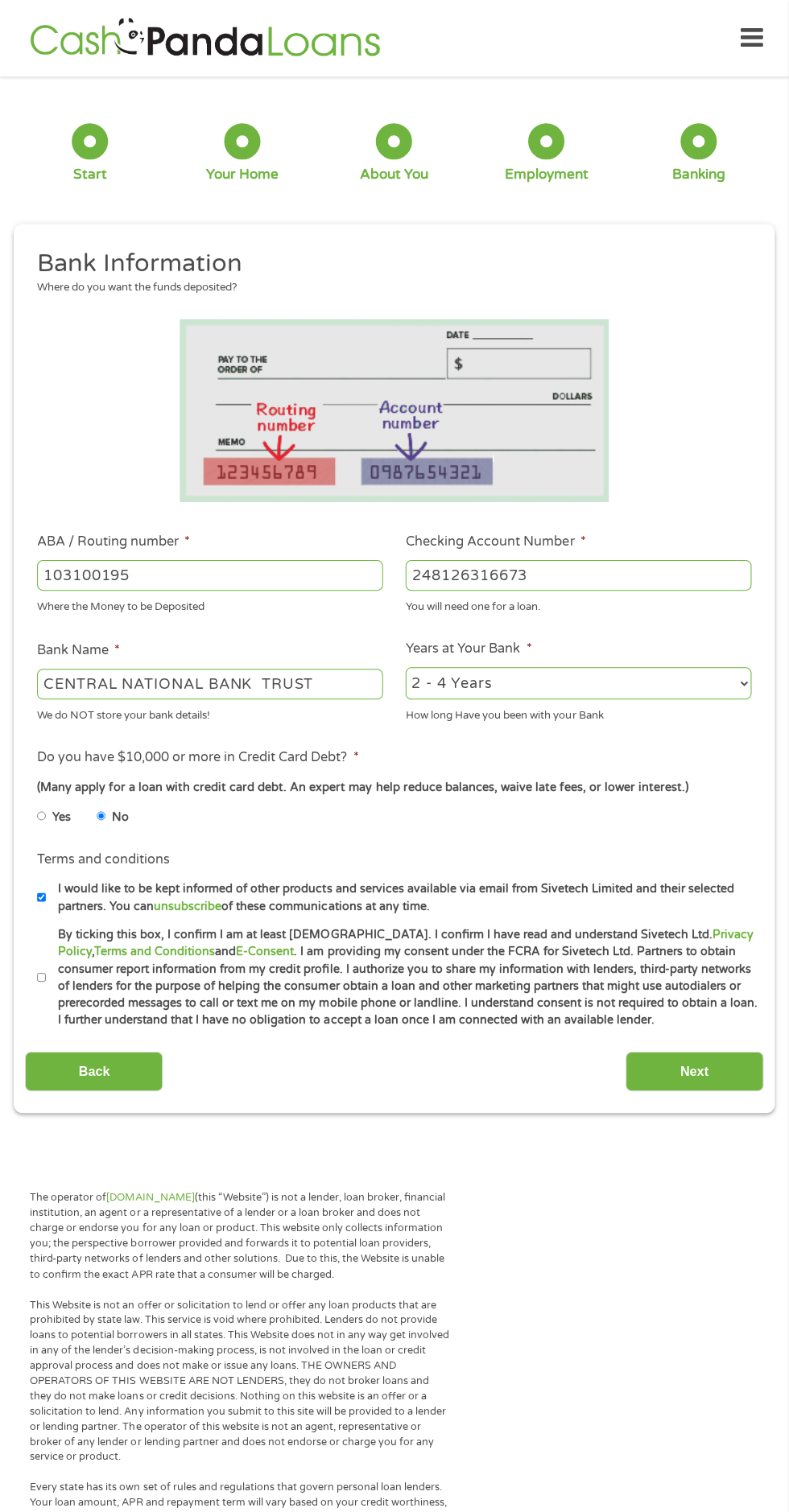
click at [47, 988] on input "By ticking this box, I confirm I am at least [DEMOGRAPHIC_DATA]. I confirm I ha…" at bounding box center [42, 976] width 9 height 26
checkbox input "true"
click at [366, 677] on input "CENTRAL NATIONAL BANK TRUST" at bounding box center [210, 683] width 345 height 31
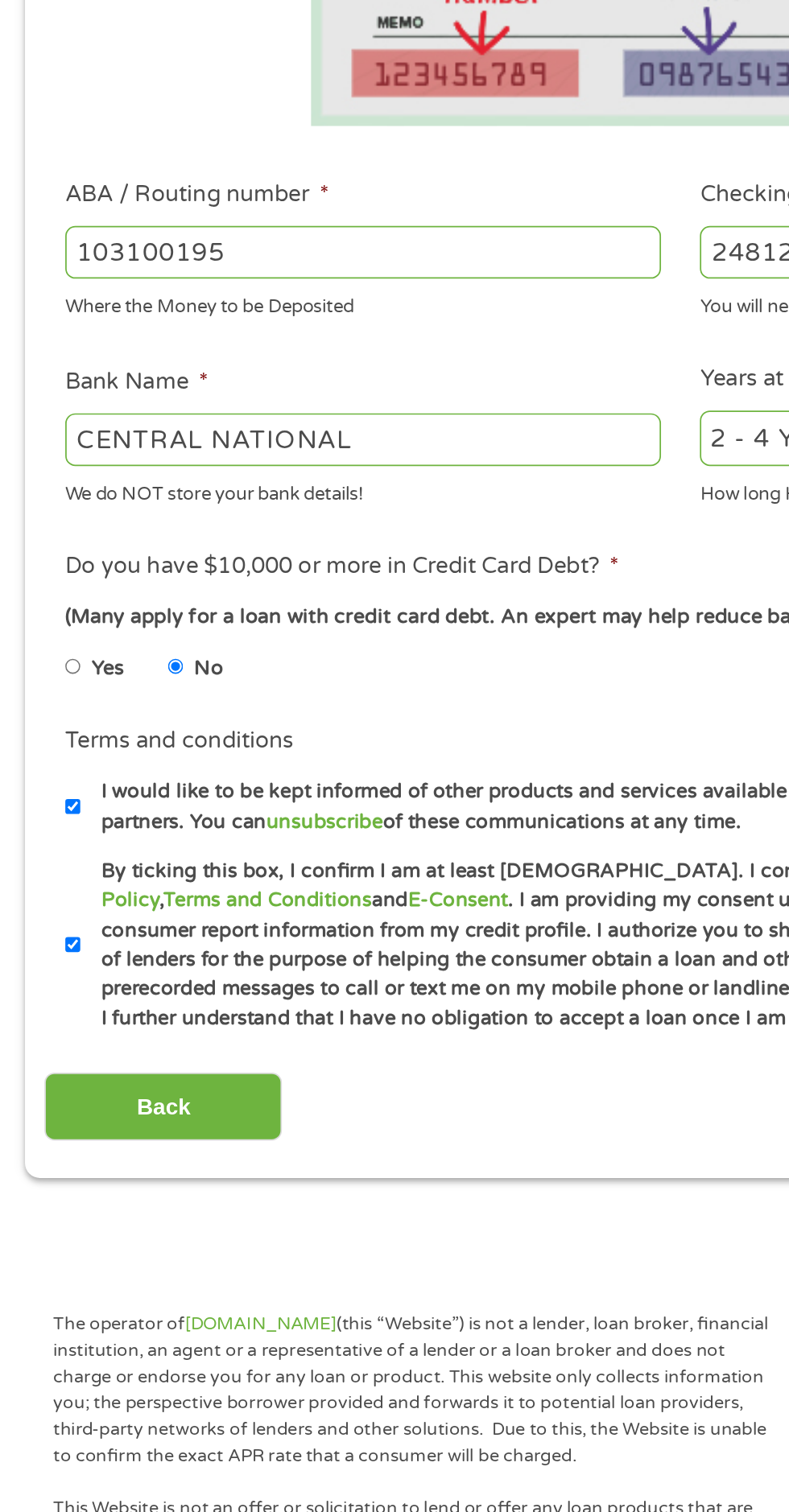
type input "CENTRAL"
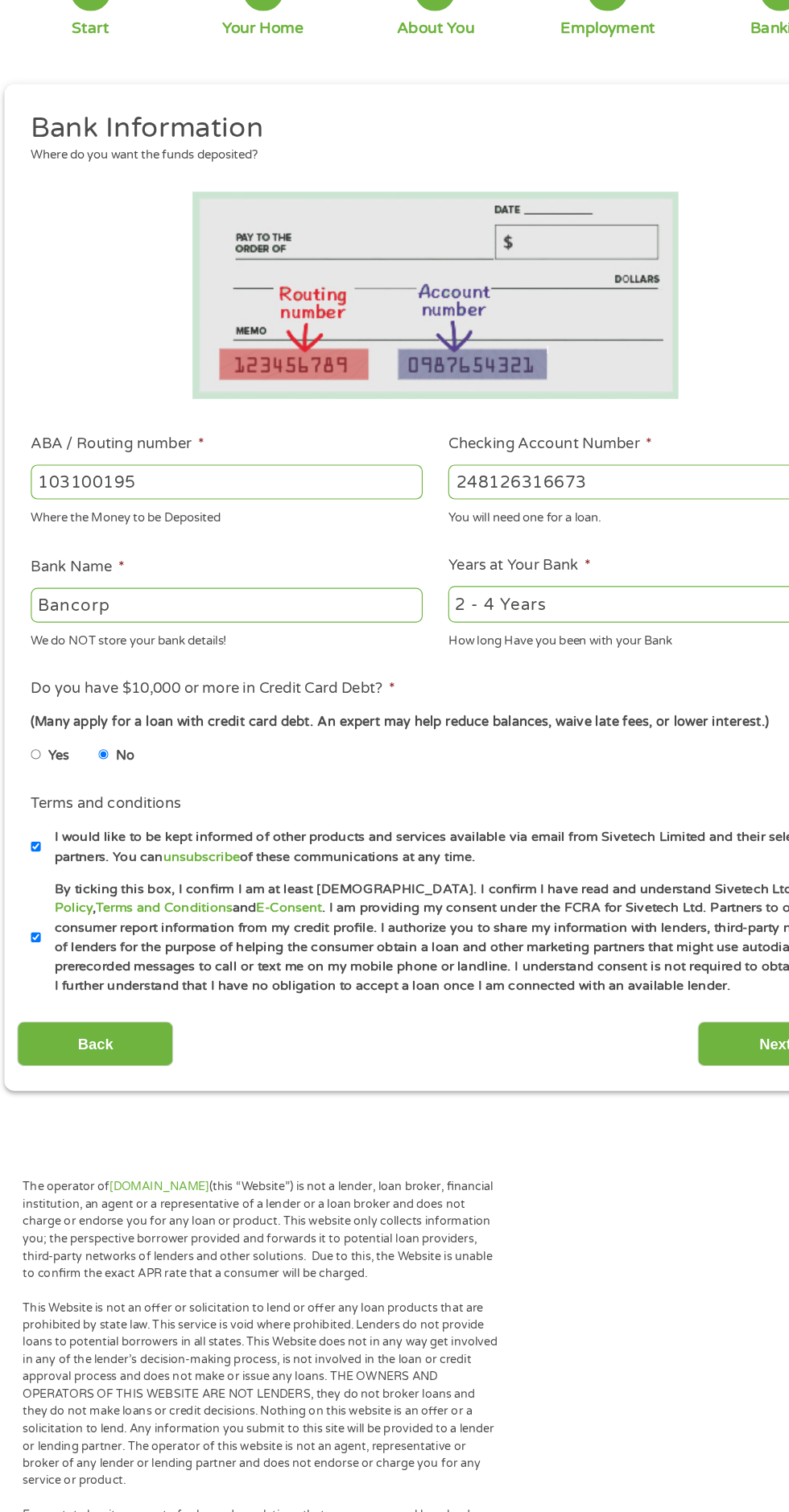
type input "Bancorp"
click at [660, 1111] on div "This field is hidden when viewing the form gclid Cj0KCQjw0NPGBhCDARIsAGAzpp20dM…" at bounding box center [394, 668] width 760 height 888
click at [665, 1068] on input "Next" at bounding box center [694, 1070] width 137 height 39
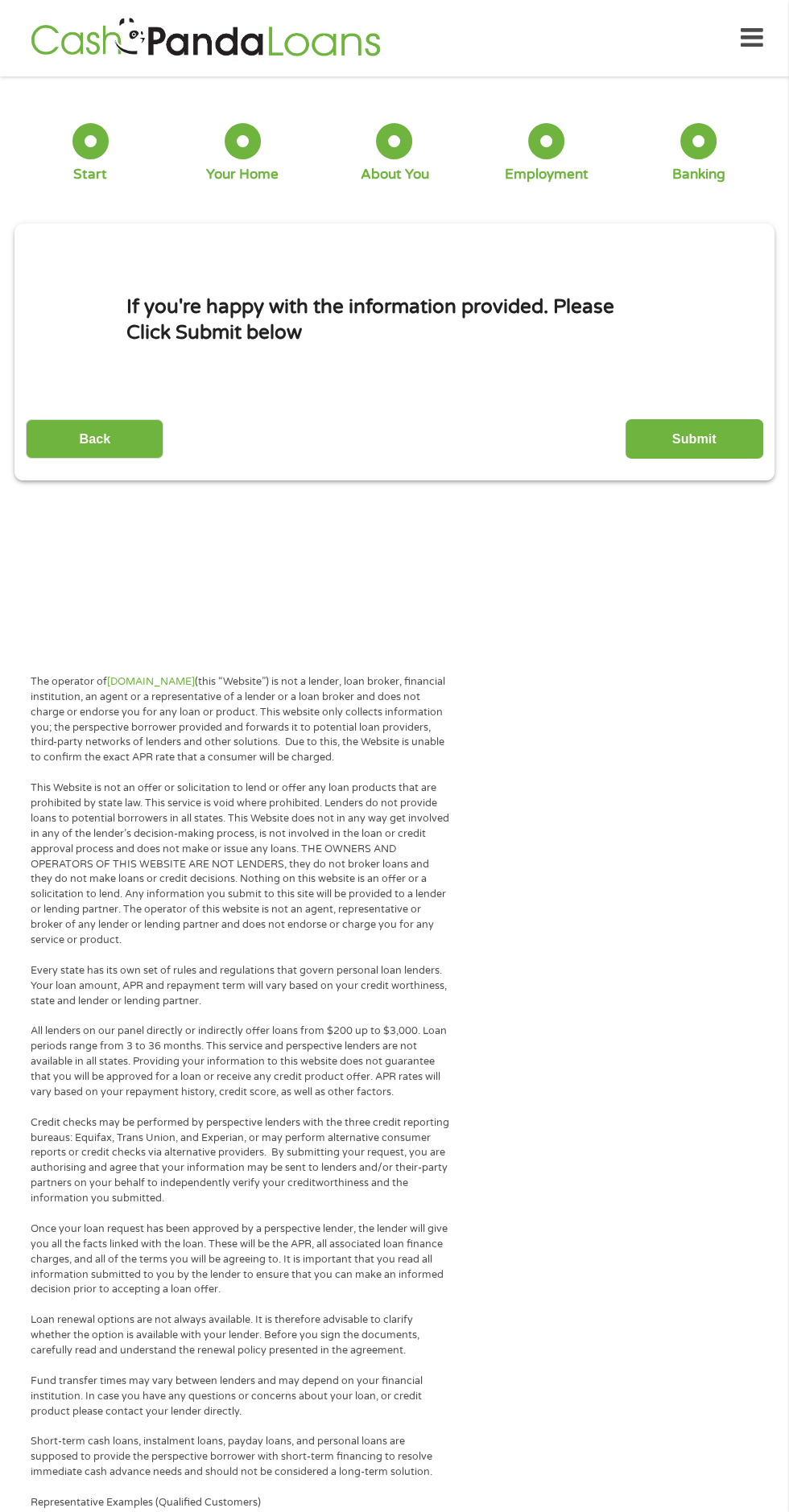
click at [737, 427] on input "Submit" at bounding box center [694, 439] width 137 height 39
